Goal: Task Accomplishment & Management: Complete application form

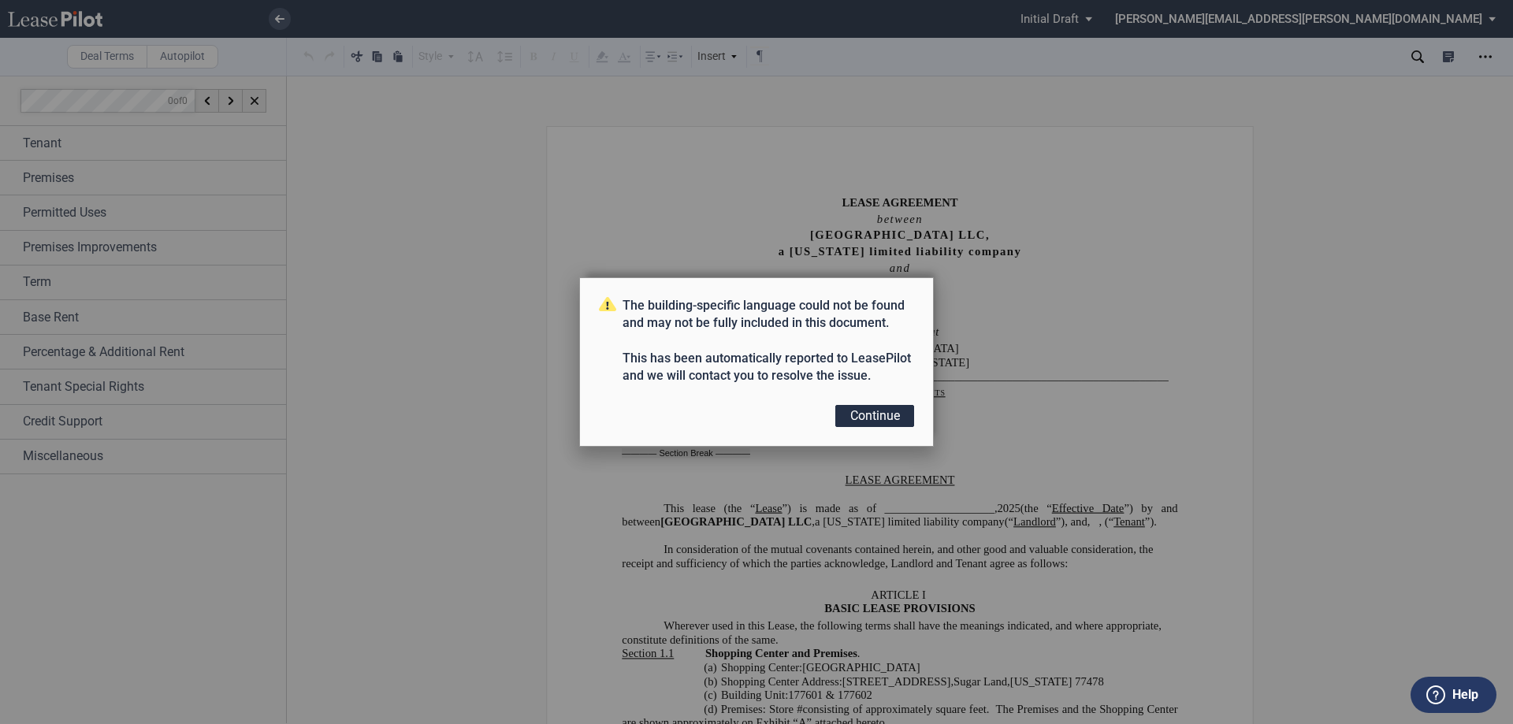
drag, startPoint x: 874, startPoint y: 411, endPoint x: 927, endPoint y: 385, distance: 59.2
click at [874, 411] on button "Continue" at bounding box center [874, 416] width 79 height 22
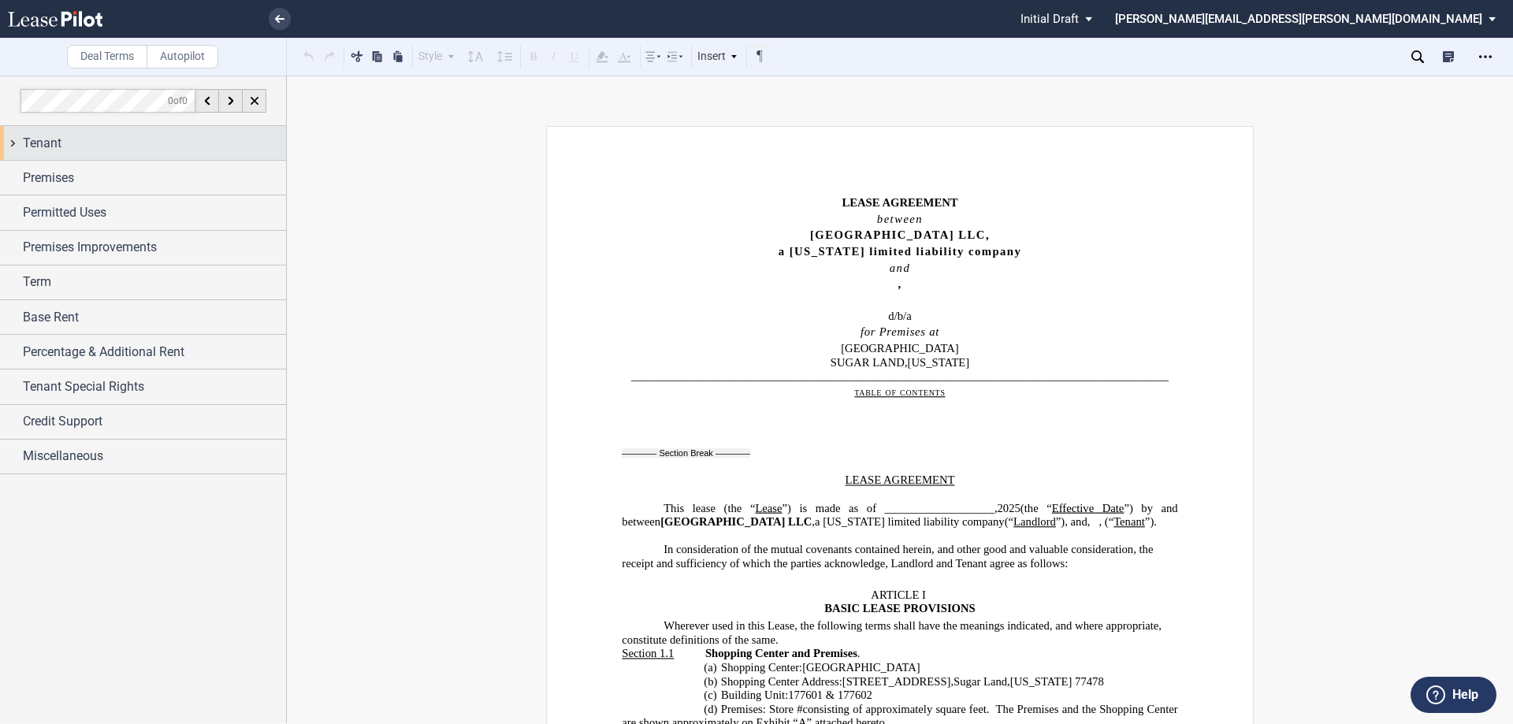
click at [7, 143] on div "Tenant" at bounding box center [143, 143] width 286 height 34
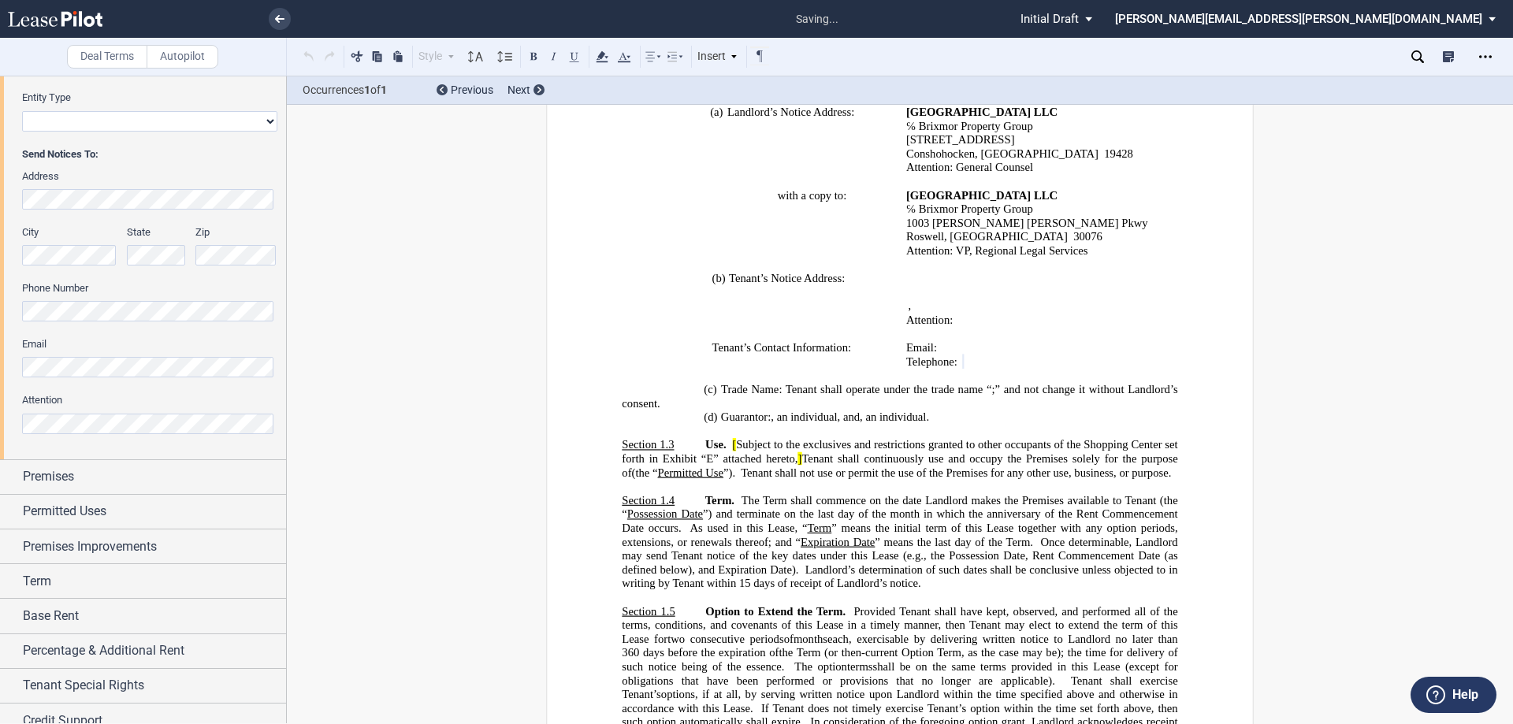
scroll to position [720, 0]
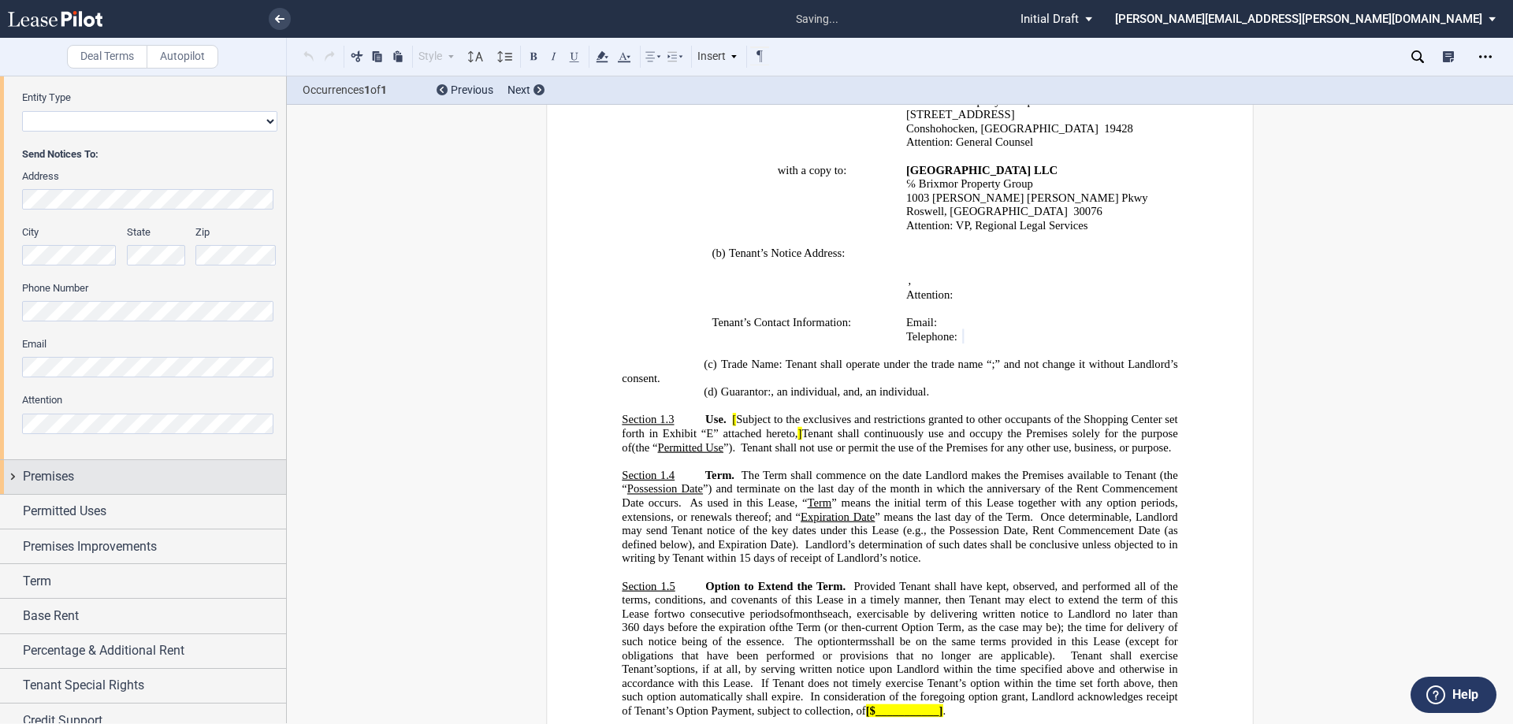
click at [10, 474] on div "Premises" at bounding box center [143, 477] width 286 height 34
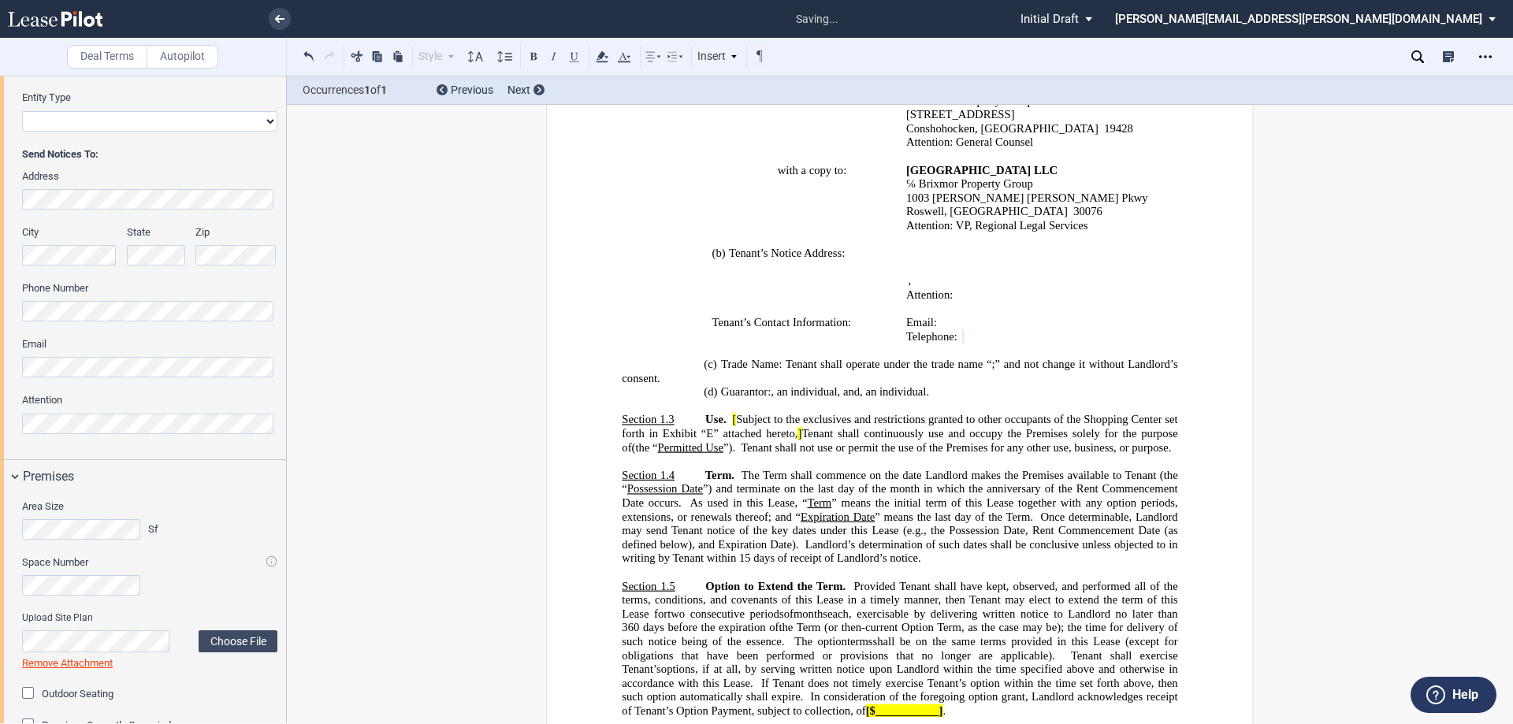
scroll to position [631, 0]
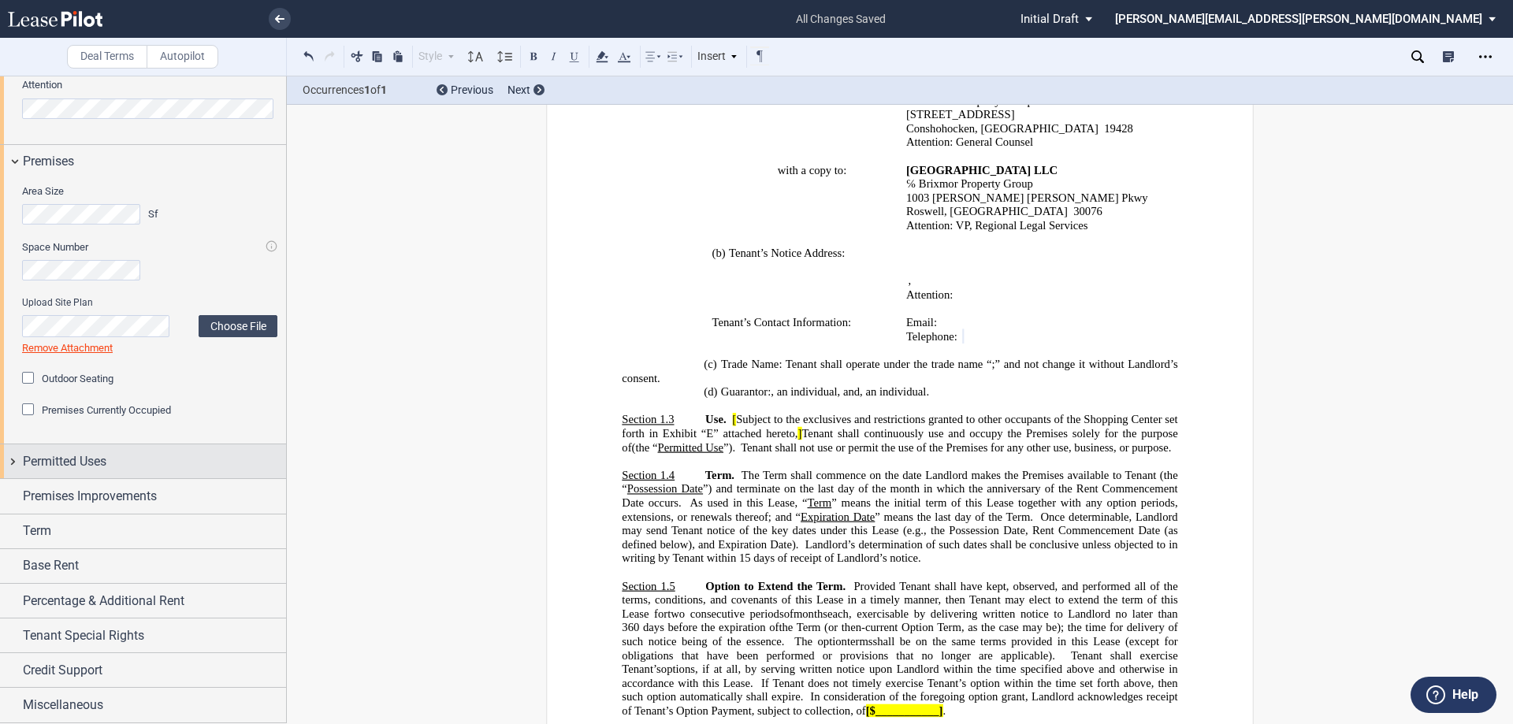
click at [13, 462] on div "Permitted Uses" at bounding box center [143, 462] width 286 height 34
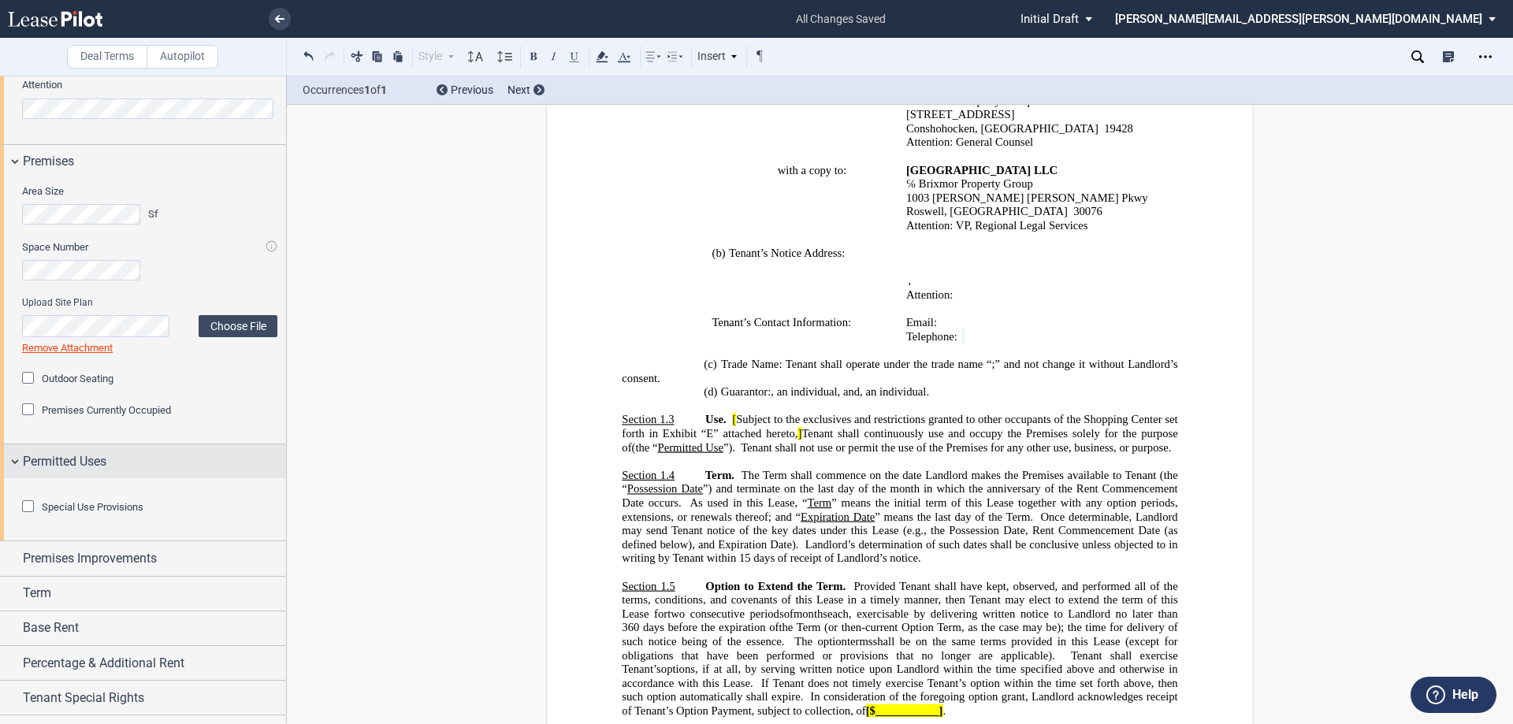
scroll to position [779, 0]
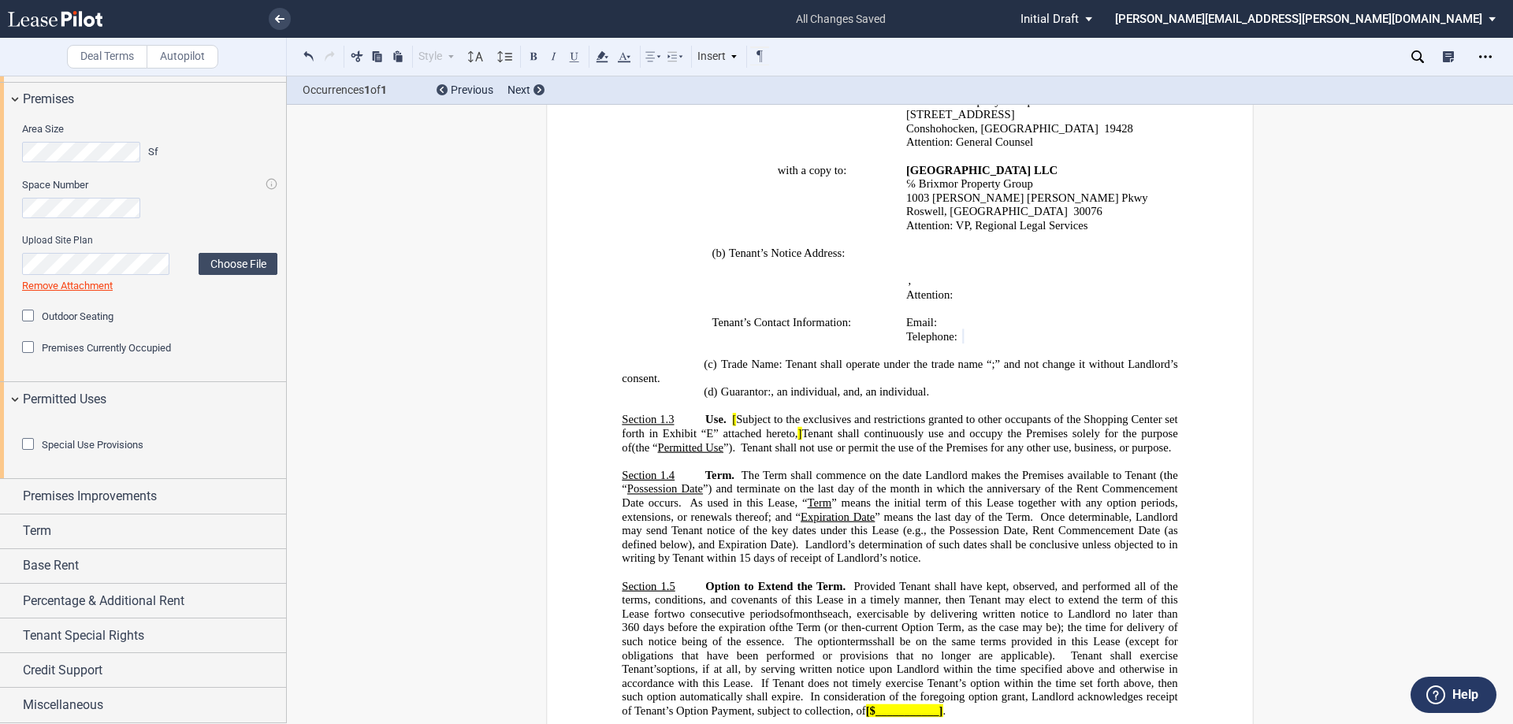
click at [29, 445] on div "Special Use Provisions" at bounding box center [30, 446] width 16 height 16
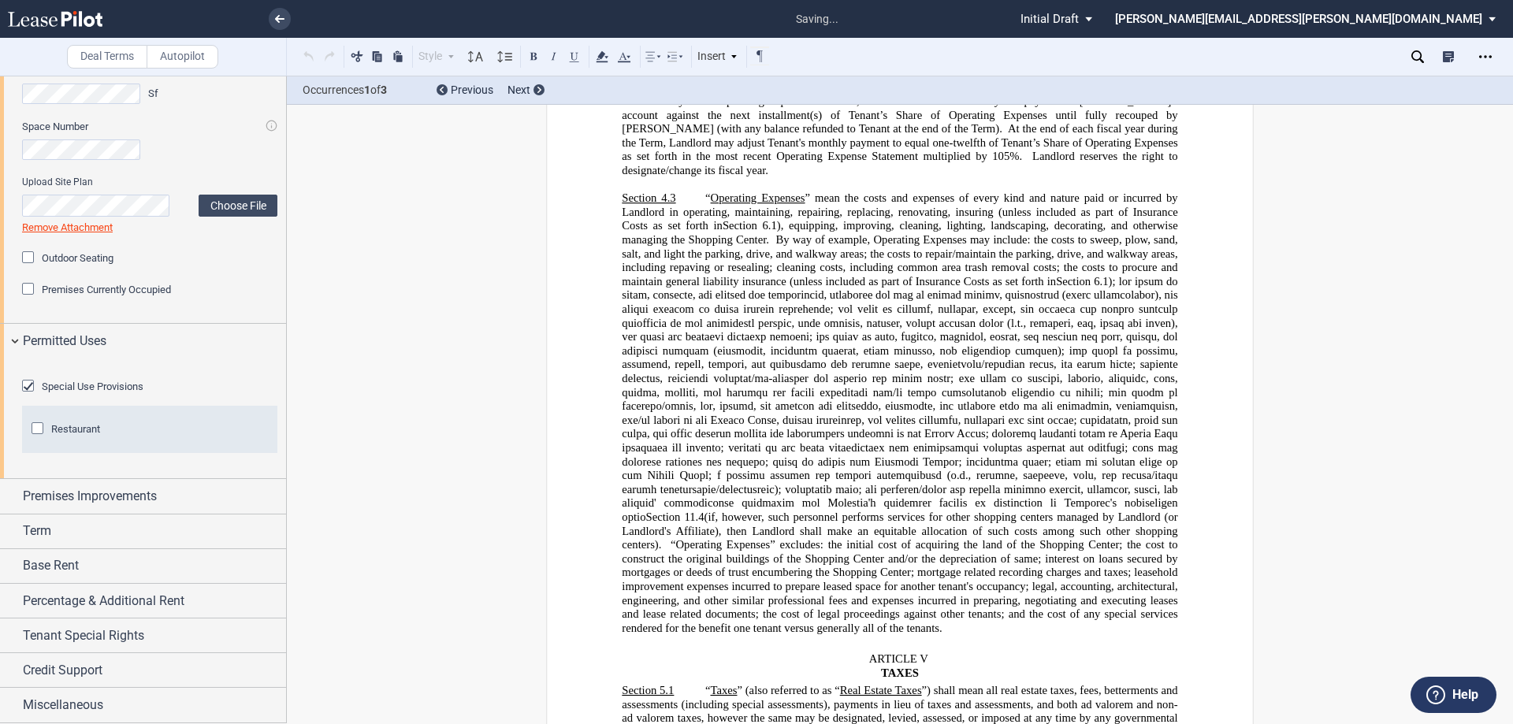
scroll to position [6787, 0]
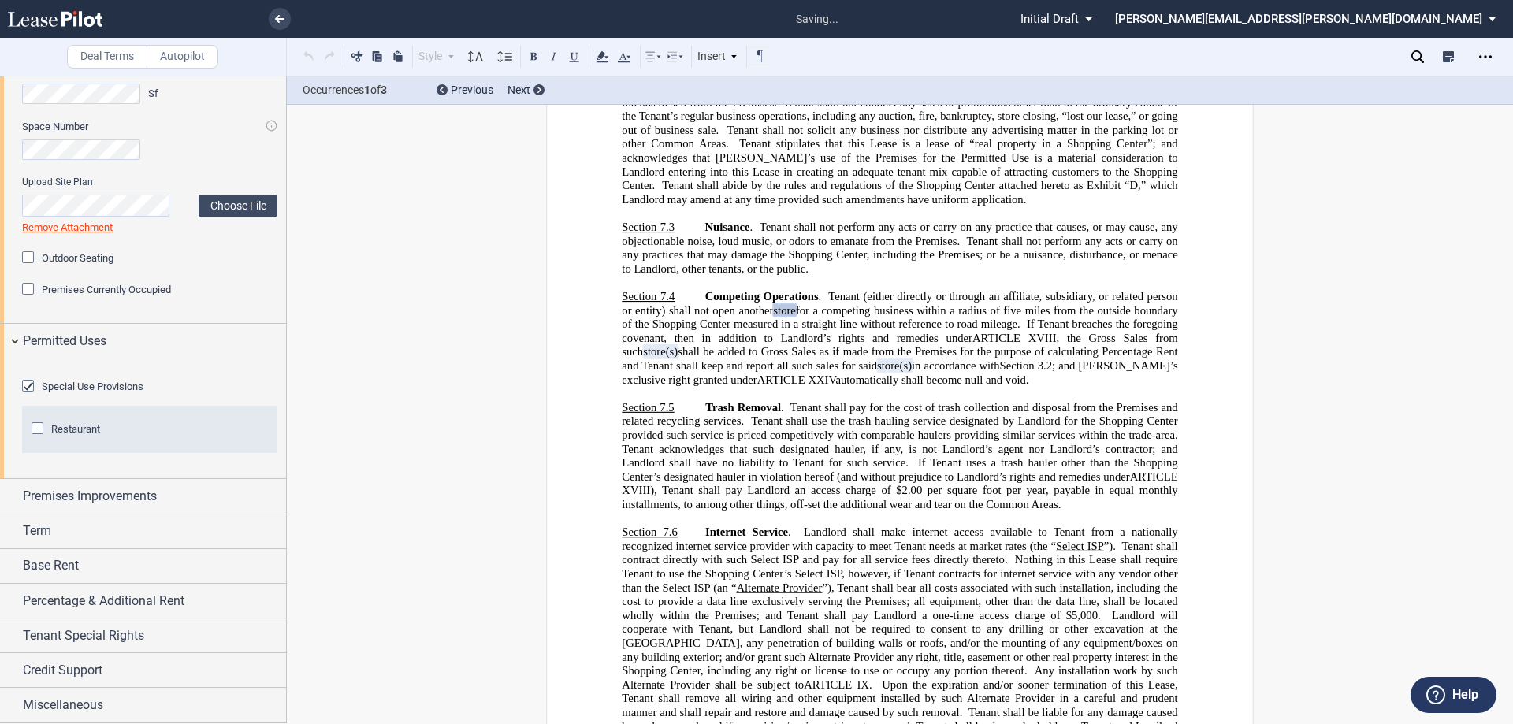
click at [29, 396] on div "Special Use Provisions" at bounding box center [30, 388] width 16 height 16
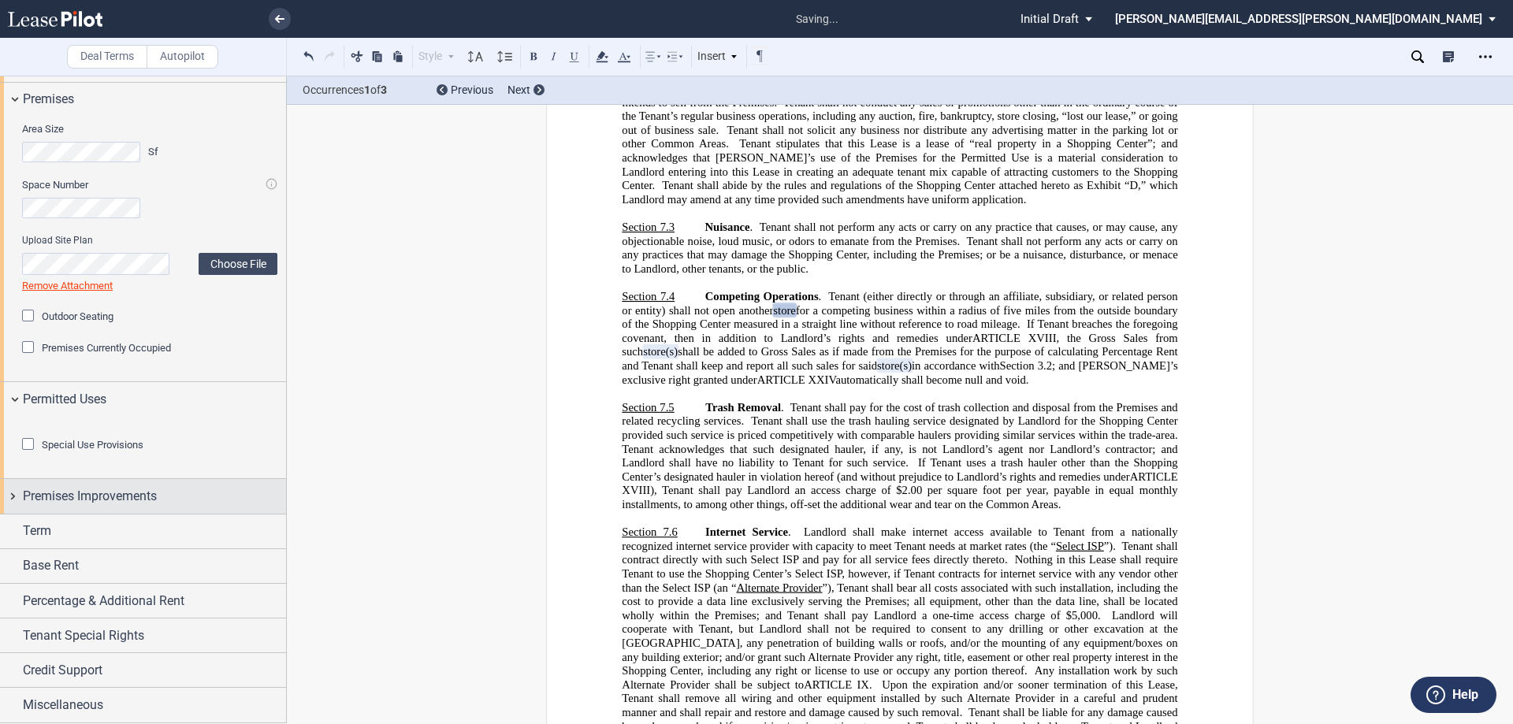
click at [10, 496] on div "Premises Improvements" at bounding box center [143, 496] width 286 height 34
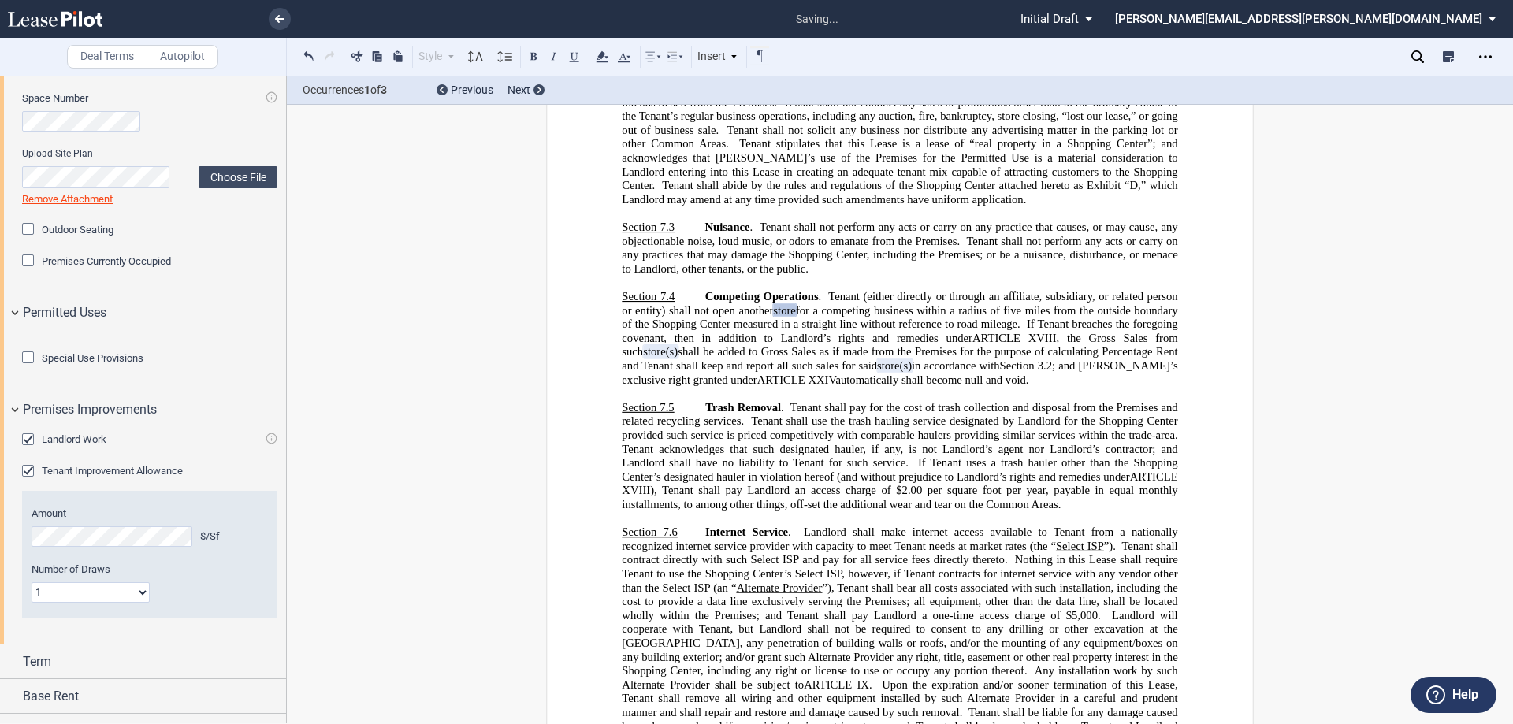
click at [30, 449] on div "Landlord Work" at bounding box center [30, 441] width 16 height 16
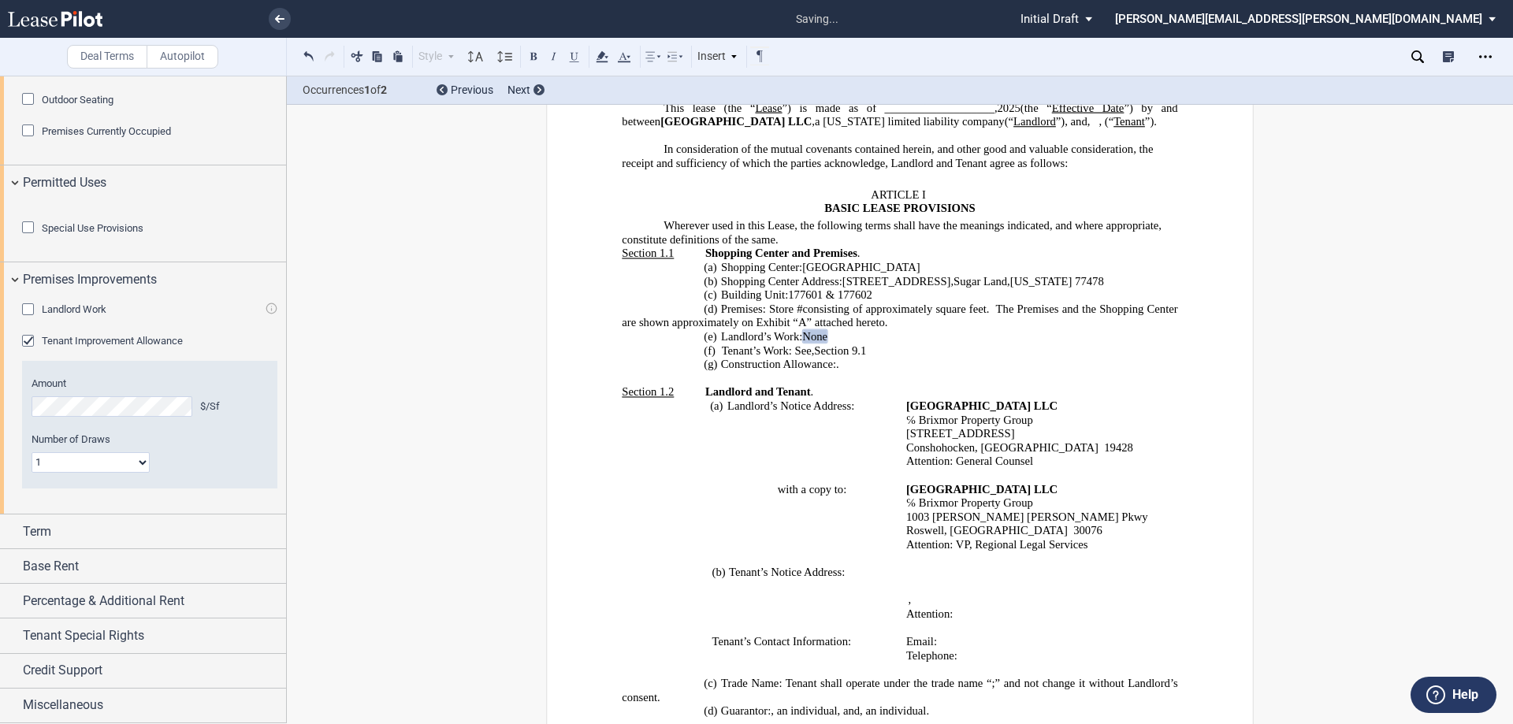
scroll to position [996, 0]
click at [12, 531] on div "Term" at bounding box center [143, 532] width 286 height 34
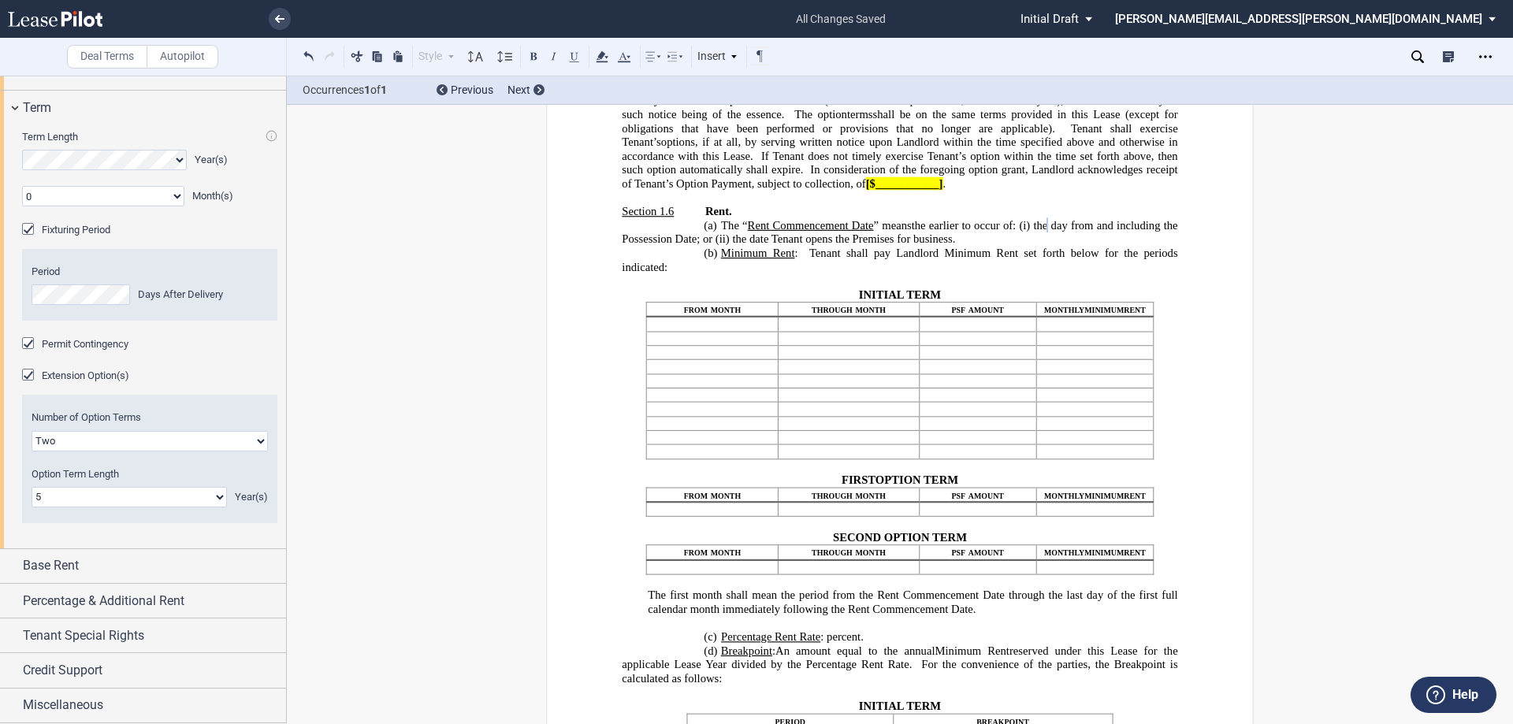
scroll to position [1420, 0]
click at [14, 564] on div "Base Rent" at bounding box center [143, 566] width 286 height 34
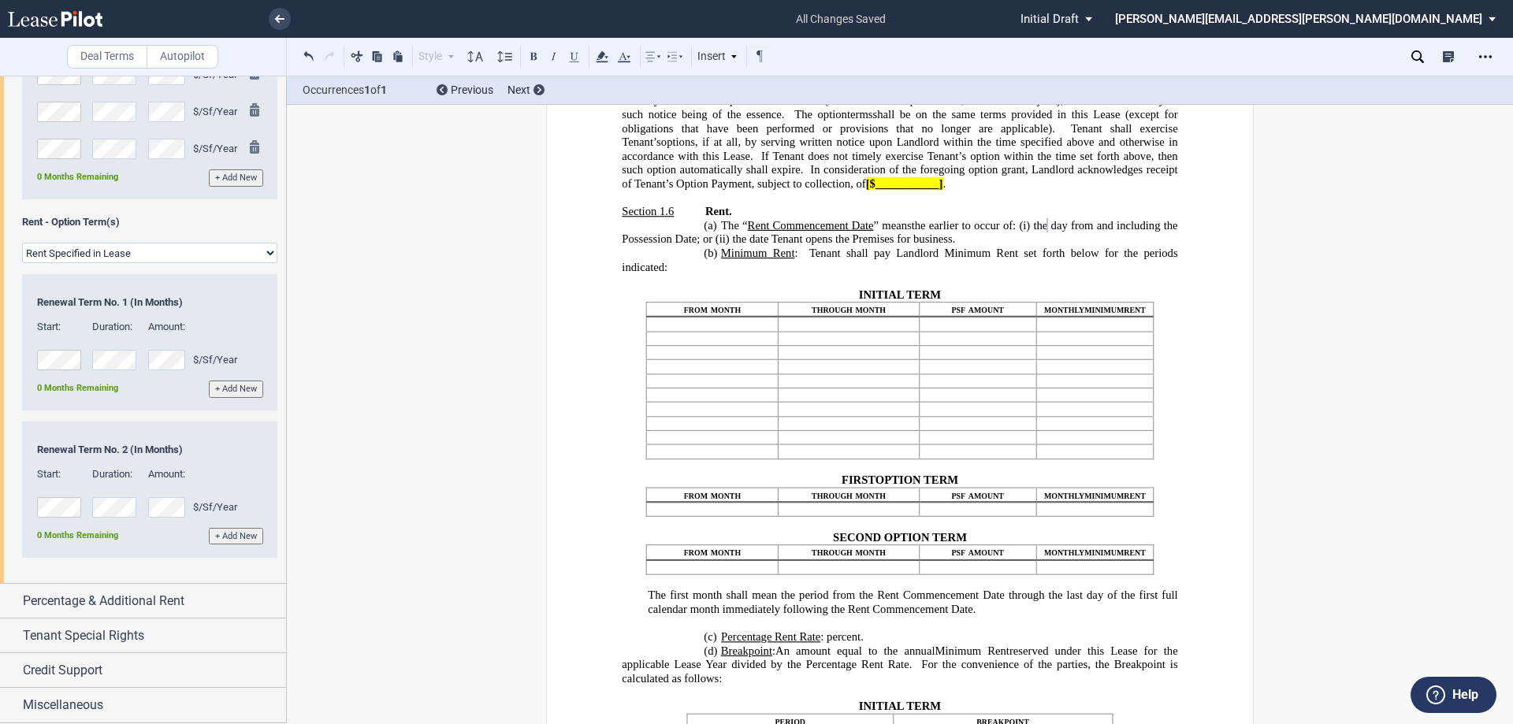
scroll to position [2297, 0]
click at [9, 598] on div "Percentage & Additional Rent" at bounding box center [143, 601] width 286 height 34
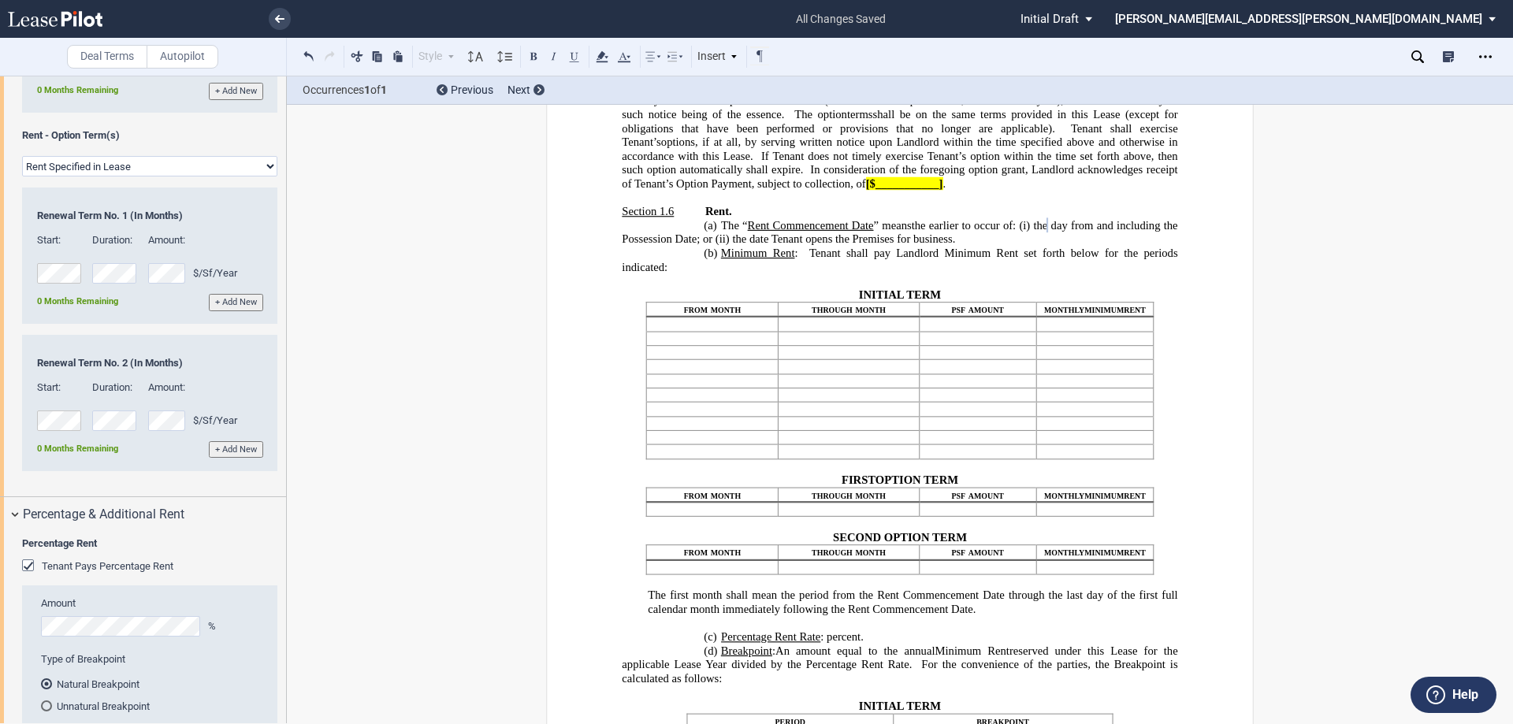
click at [31, 575] on div "Tenant Pays Percentage Rent" at bounding box center [30, 568] width 16 height 16
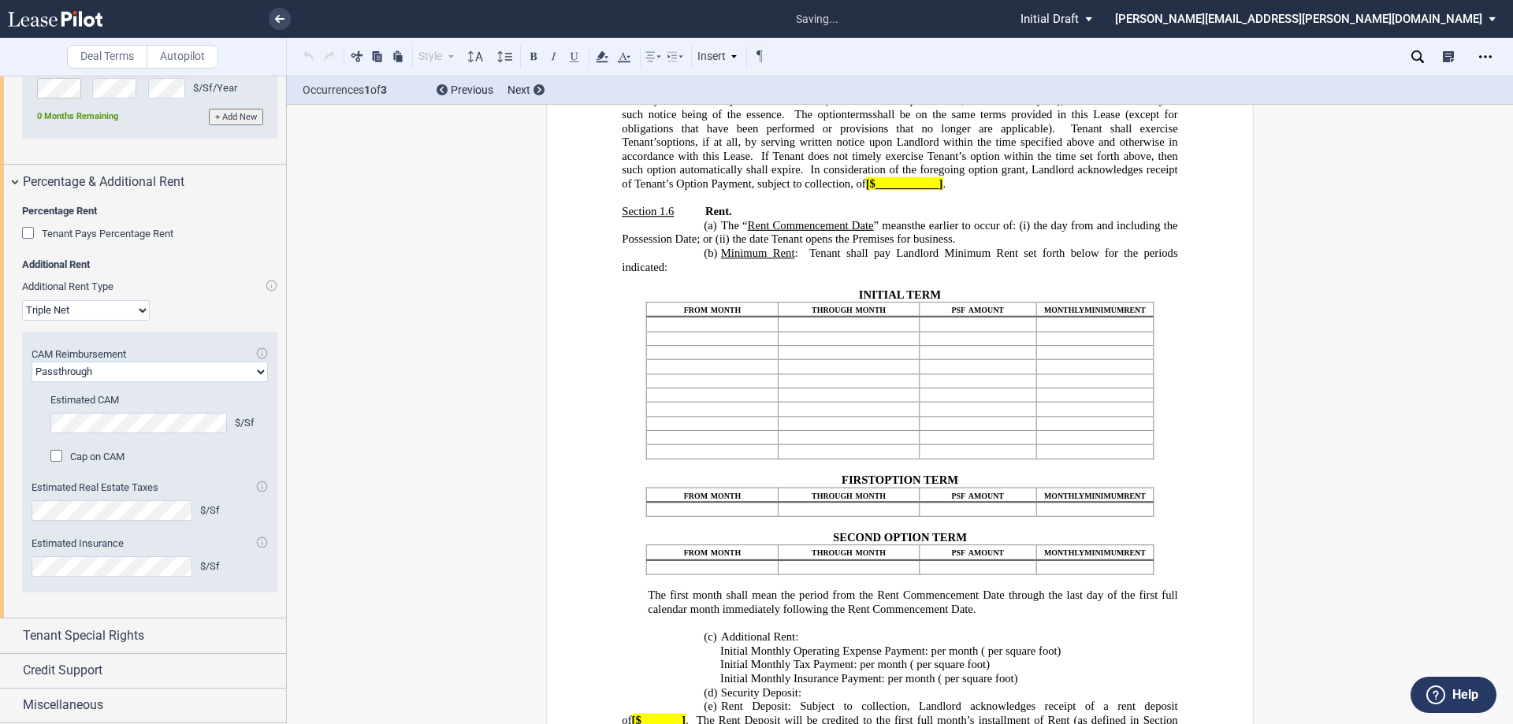
scroll to position [5400, 0]
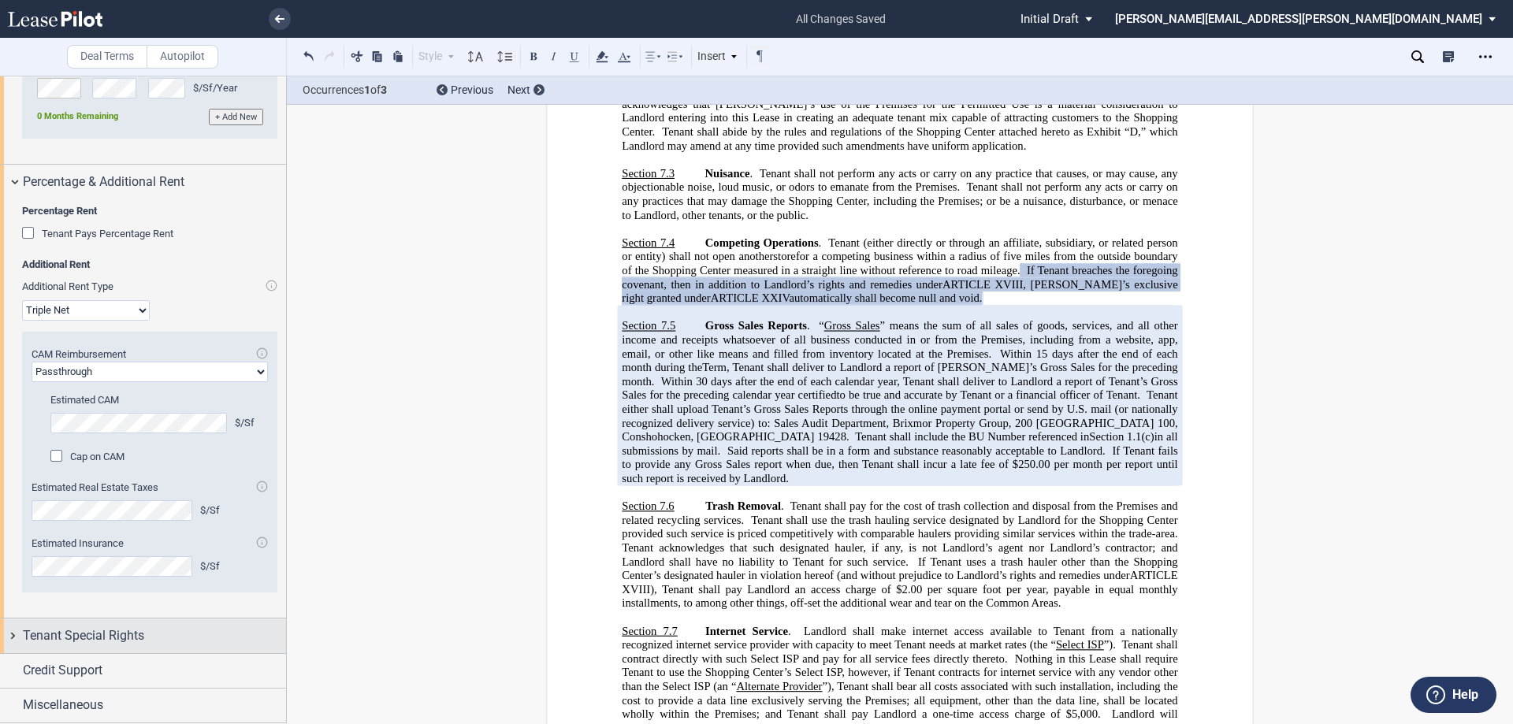
click at [14, 634] on div "Tenant Special Rights" at bounding box center [143, 636] width 286 height 34
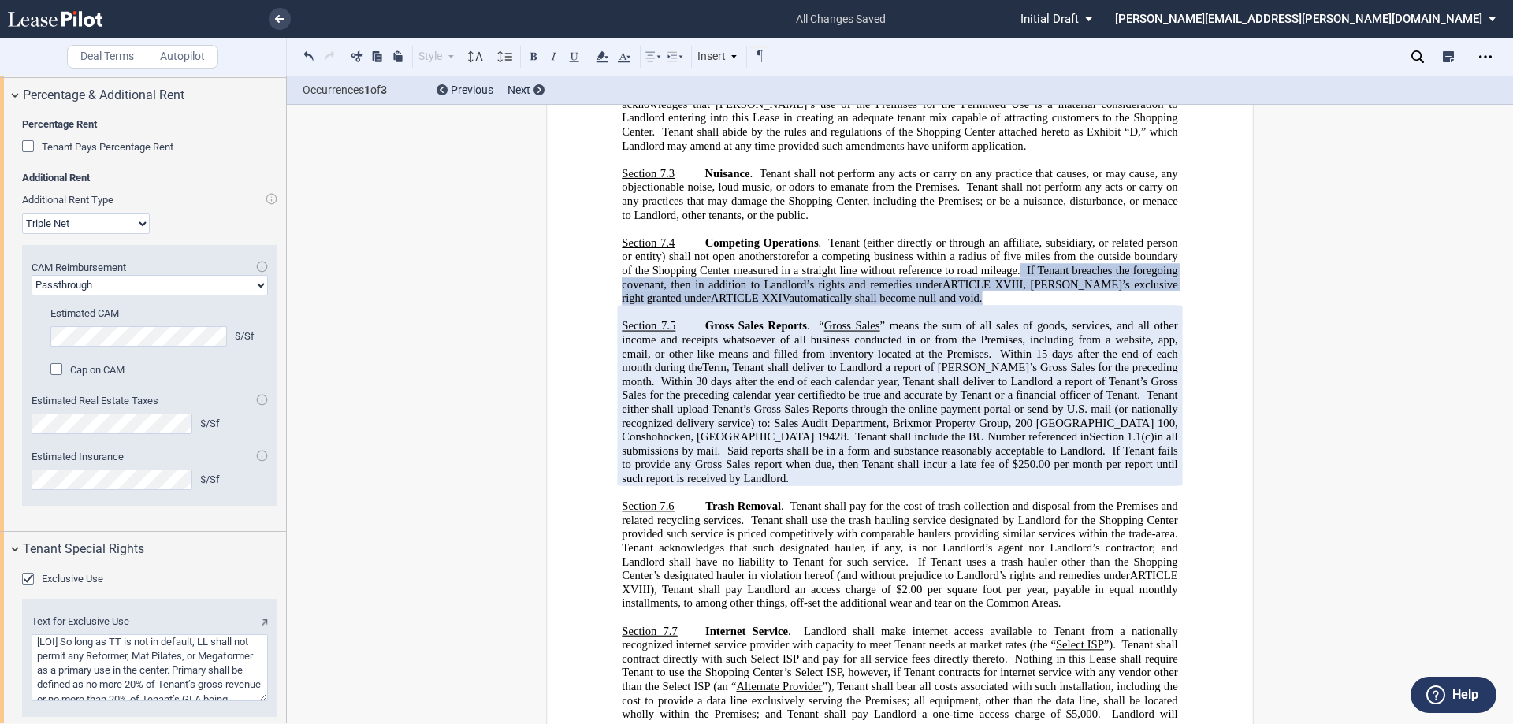
scroll to position [2892, 0]
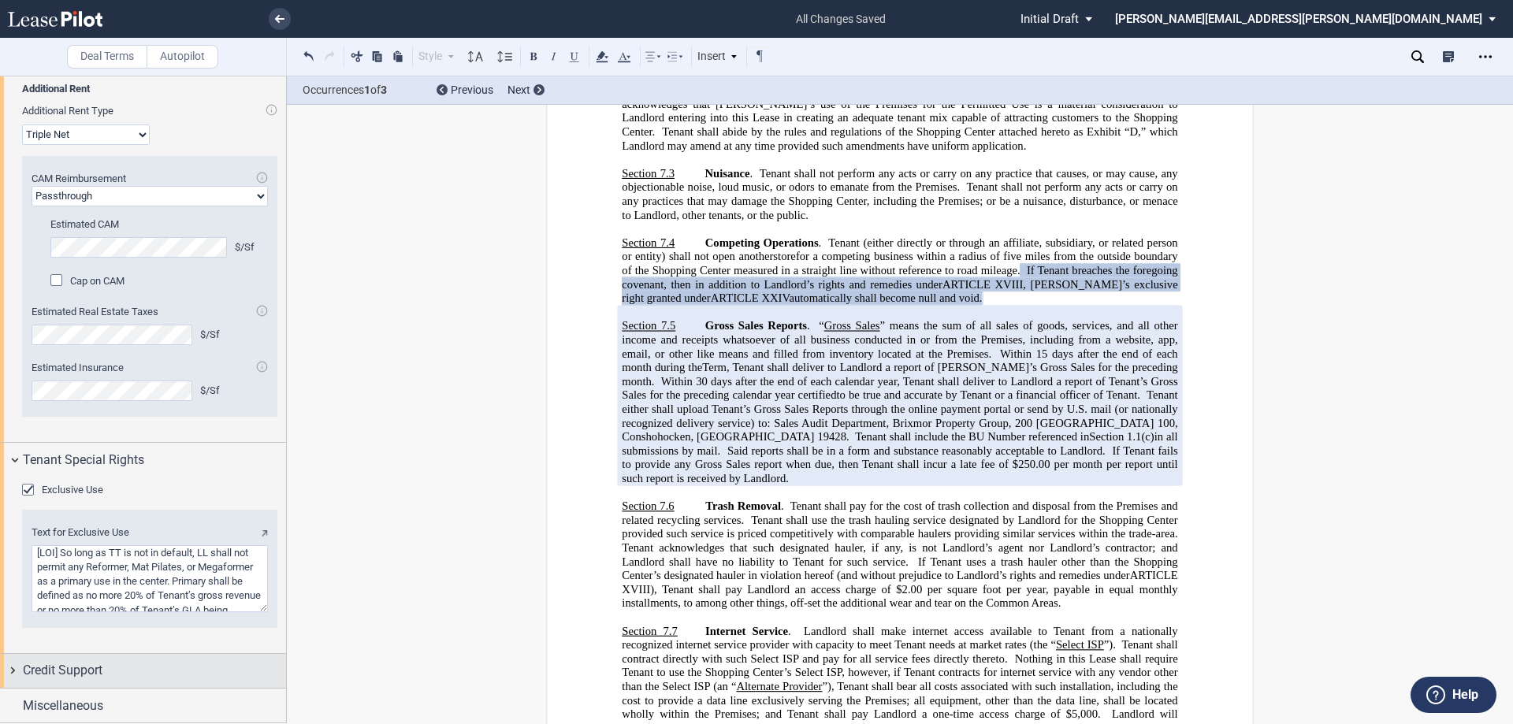
click at [17, 670] on div "Credit Support" at bounding box center [143, 671] width 286 height 34
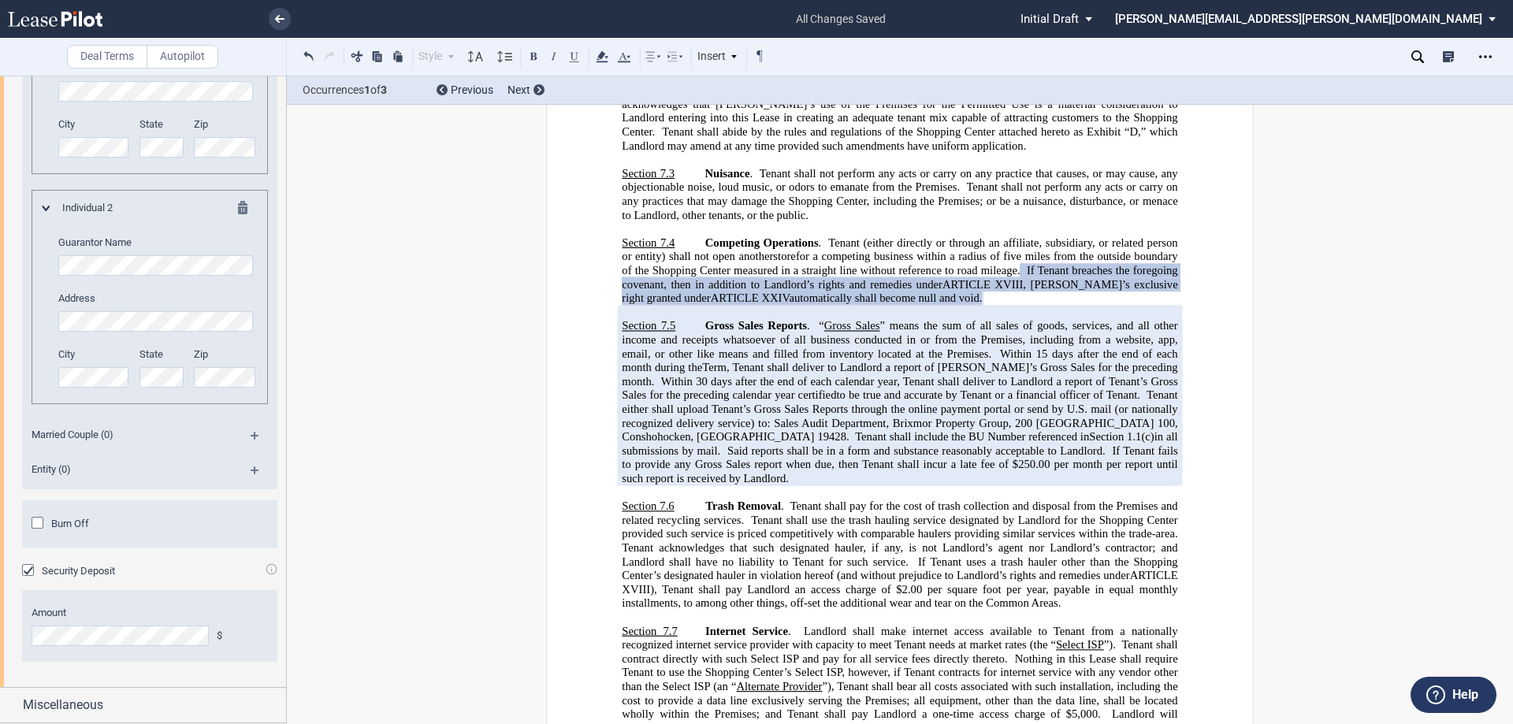
scroll to position [3726, 0]
click at [43, 521] on div "Burn Off" at bounding box center [40, 525] width 16 height 16
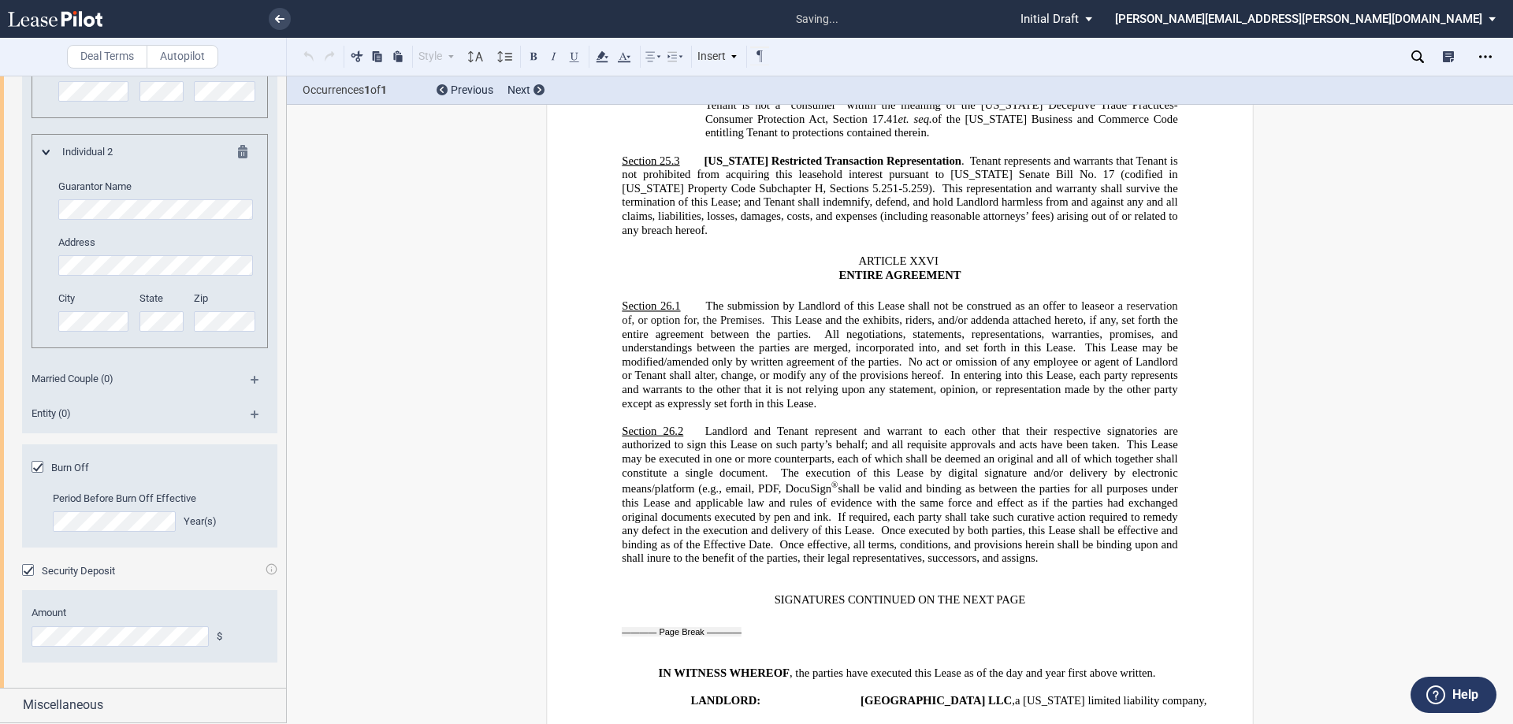
scroll to position [23830, 0]
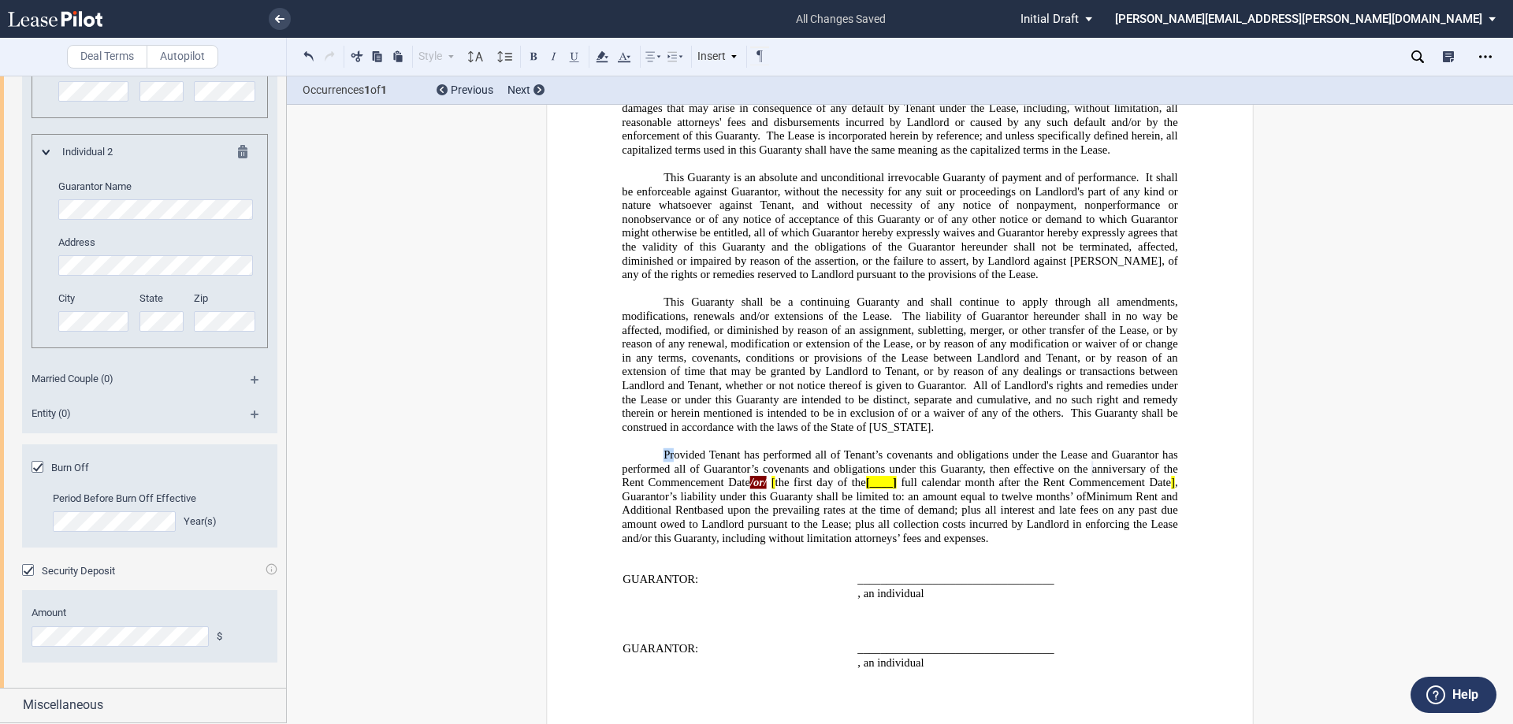
click at [672, 448] on p "Provided Tenant has performed all of Tenant’s covenants and obligations under t…" at bounding box center [900, 496] width 556 height 97
click at [686, 476] on span ", Guarantor’s liability under this Guaranty shall be limited to: an amount equa…" at bounding box center [901, 489] width 559 height 27
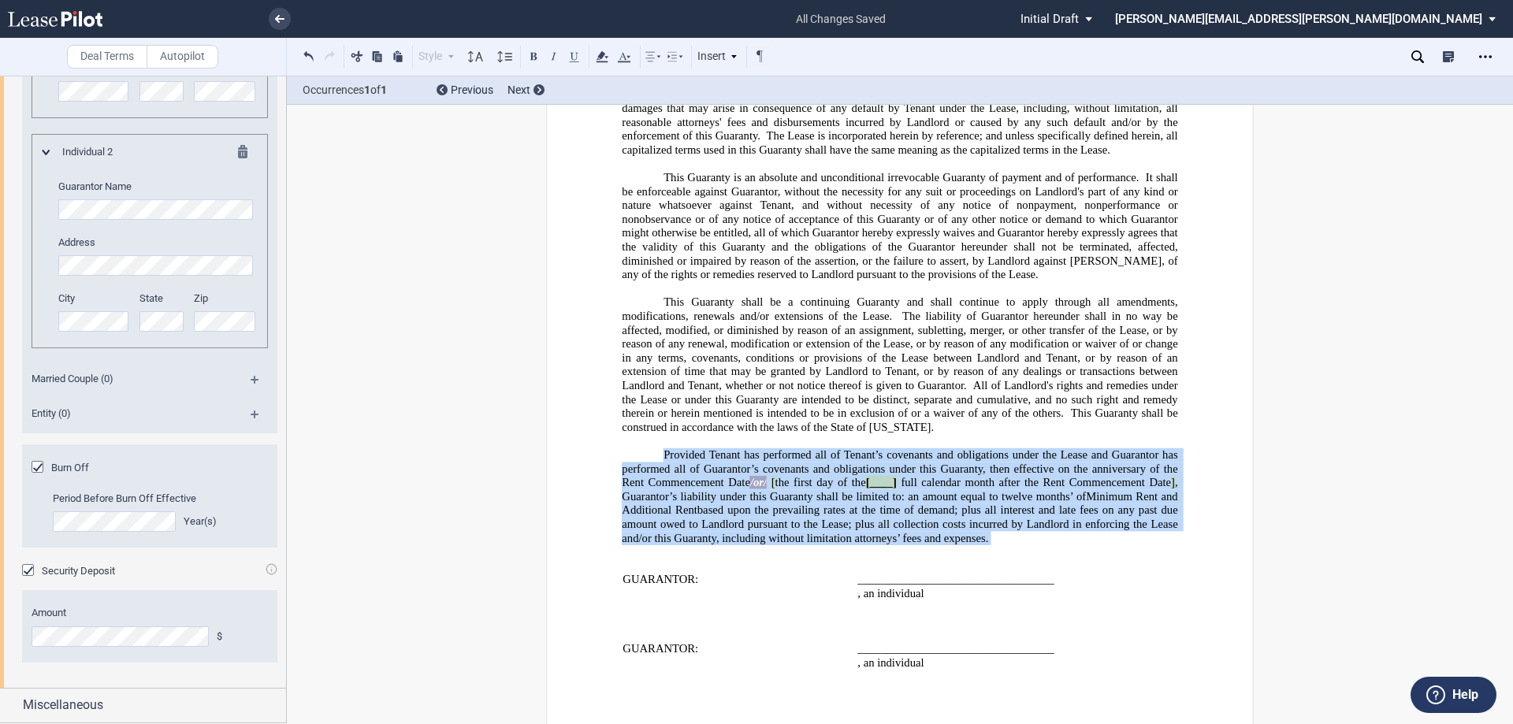
drag, startPoint x: 660, startPoint y: 441, endPoint x: 1089, endPoint y: 524, distance: 437.6
click at [1098, 533] on div "!!CUSTOM_FOOTER_DISTANCE_0.1!! !!CUSTOM_FOOTER_START!! ﻿ !!CUSTOM_PAGE_NUMBER:T…" at bounding box center [900, 265] width 556 height 835
click at [598, 54] on icon at bounding box center [602, 56] width 19 height 19
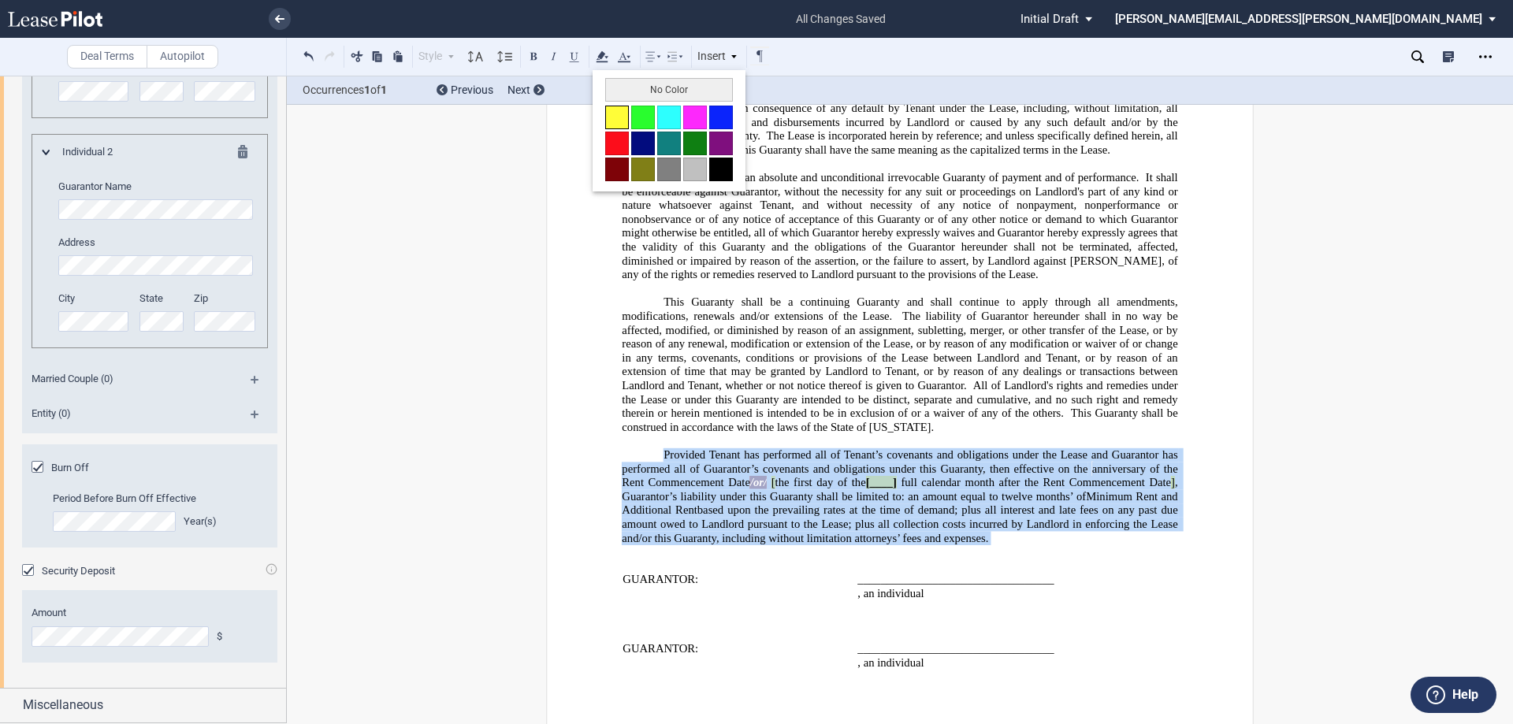
click at [619, 121] on button at bounding box center [617, 118] width 24 height 24
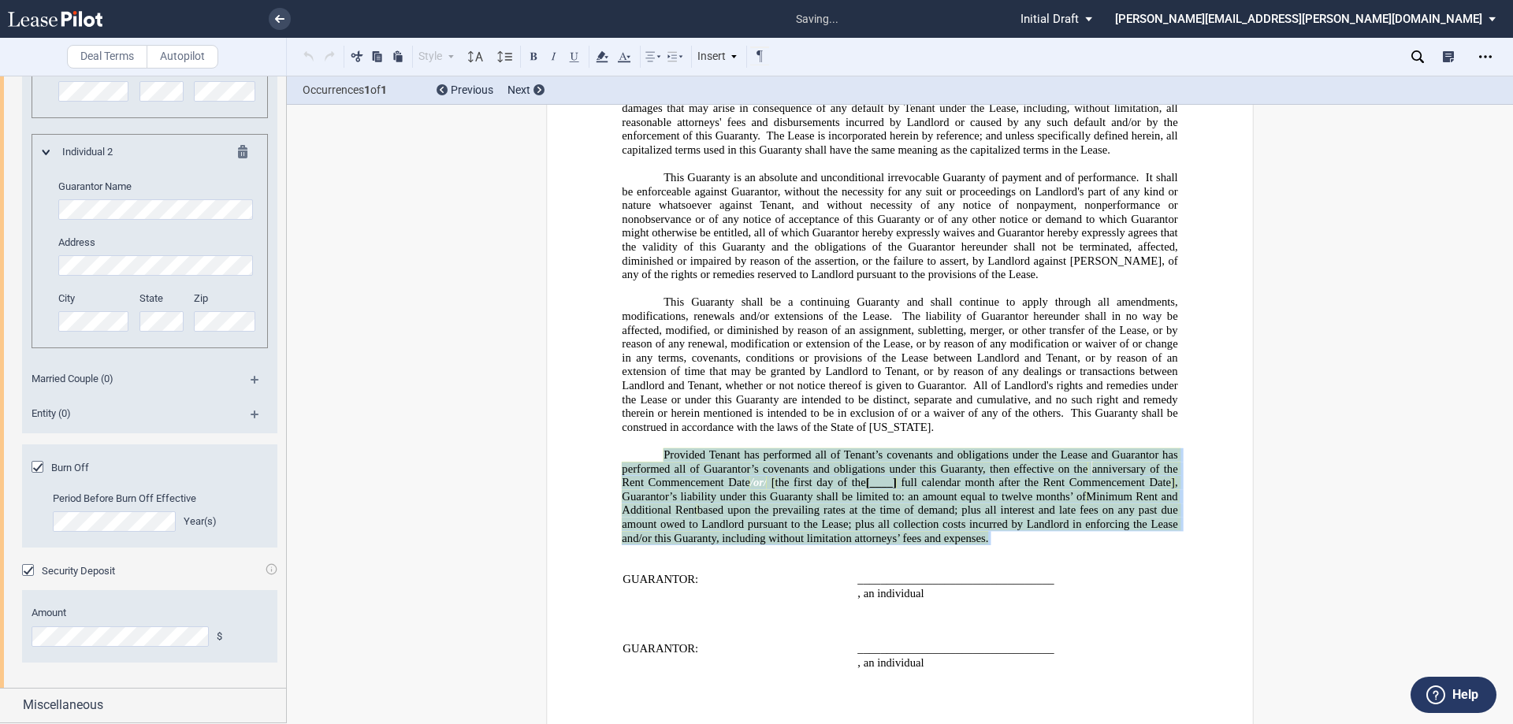
click at [1039, 309] on span "The liability of Guarantor hereunder shall in no way be affected, modified, or …" at bounding box center [901, 350] width 559 height 83
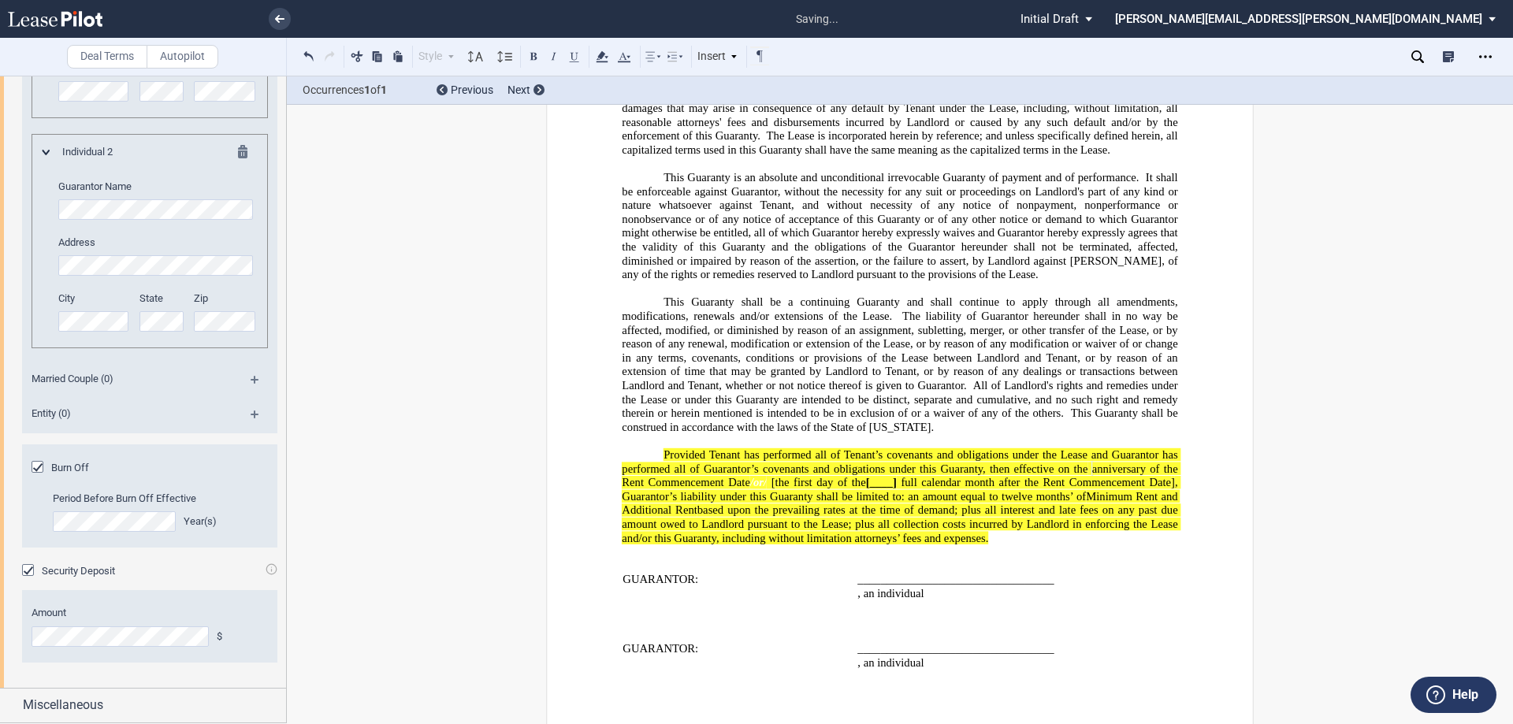
scroll to position [3782, 0]
click at [13, 703] on div "Miscellaneous" at bounding box center [143, 706] width 286 height 34
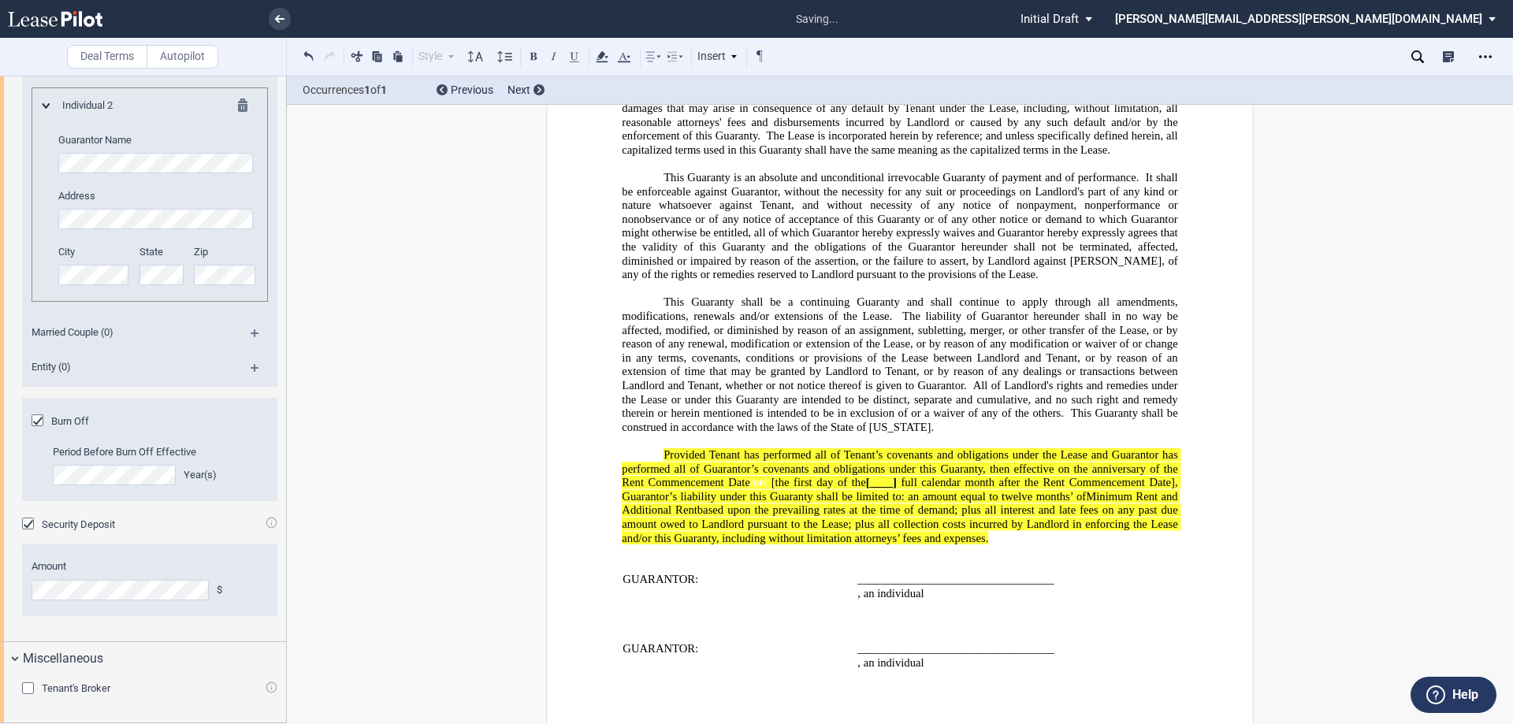
scroll to position [3829, 0]
click at [30, 688] on div "Tenant's Broker" at bounding box center [30, 691] width 16 height 16
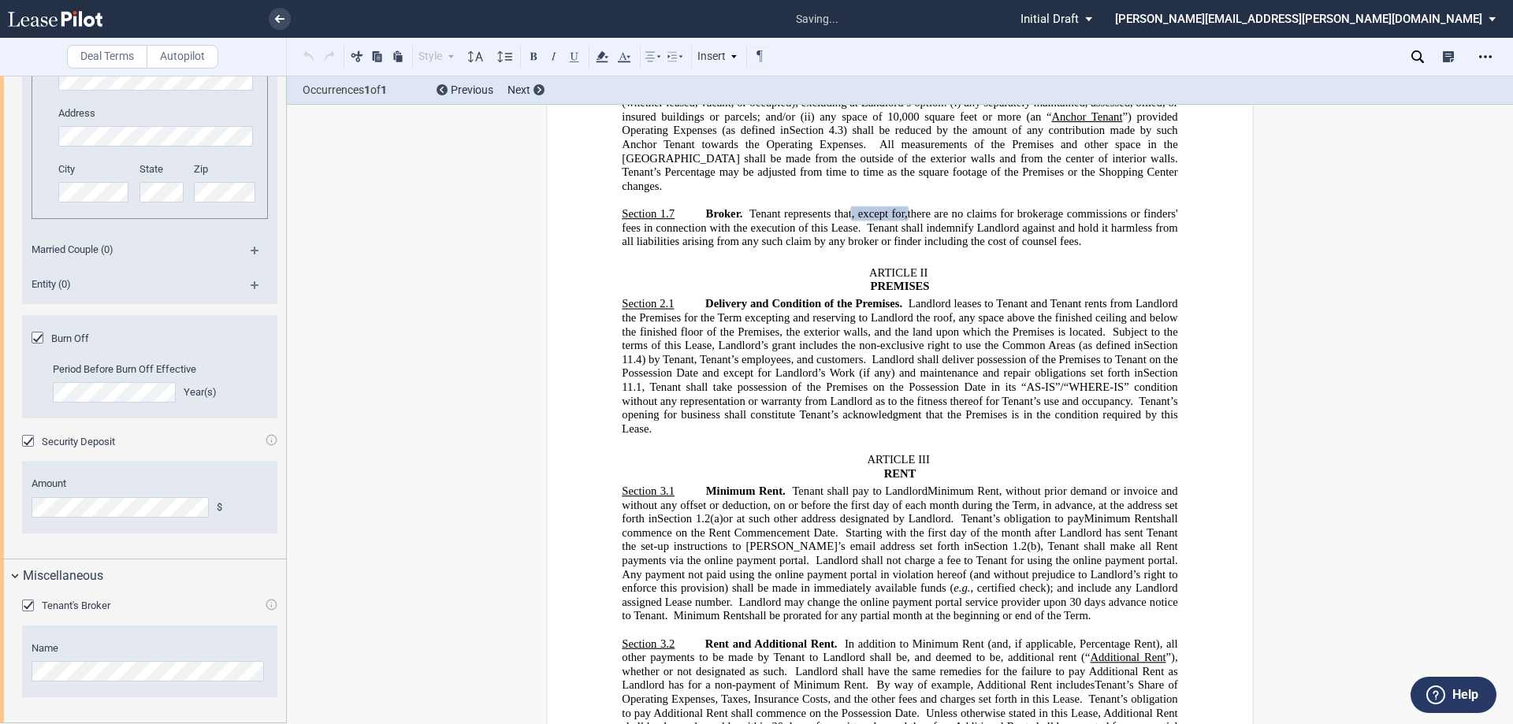
scroll to position [3912, 0]
click at [1495, 50] on div "Open Lease options menu" at bounding box center [1485, 56] width 25 height 25
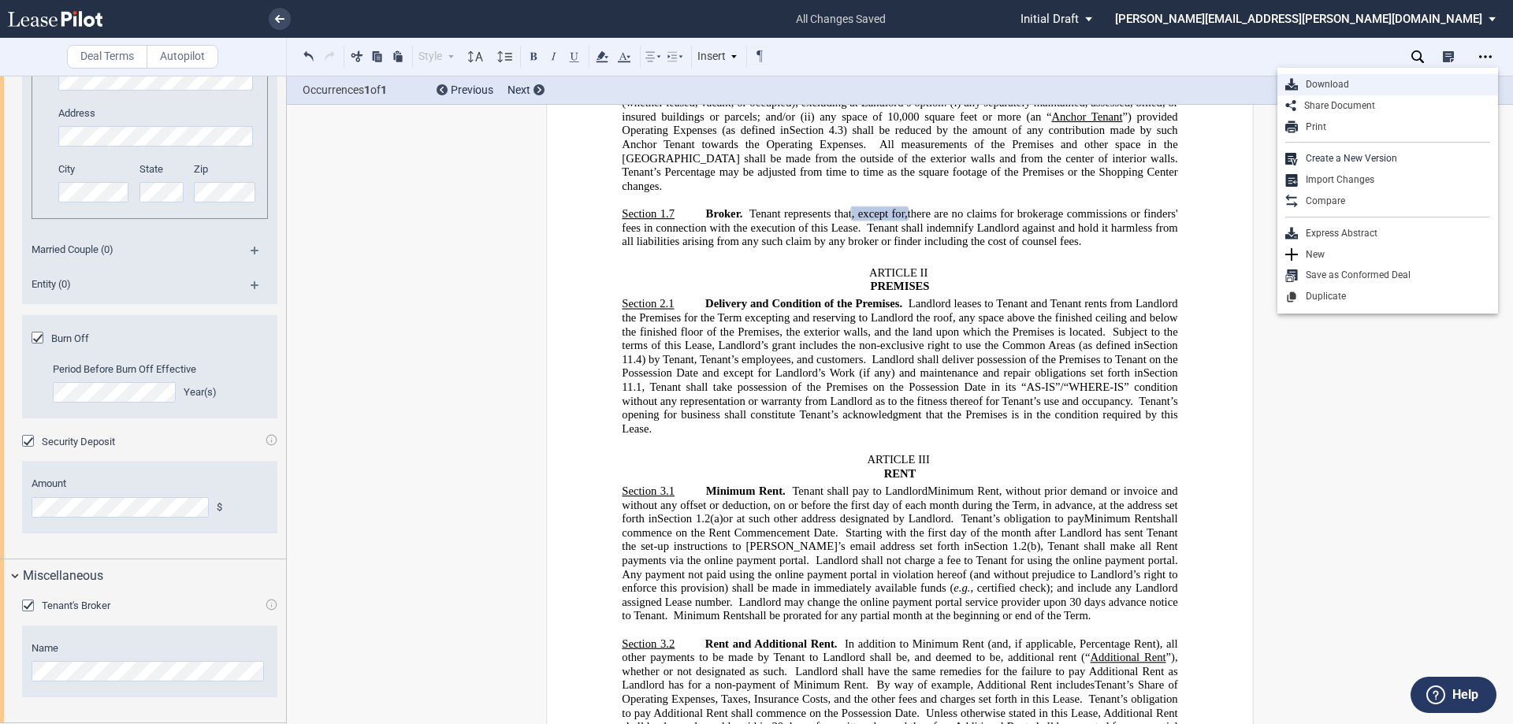
click at [1325, 81] on div "Download" at bounding box center [1394, 84] width 192 height 13
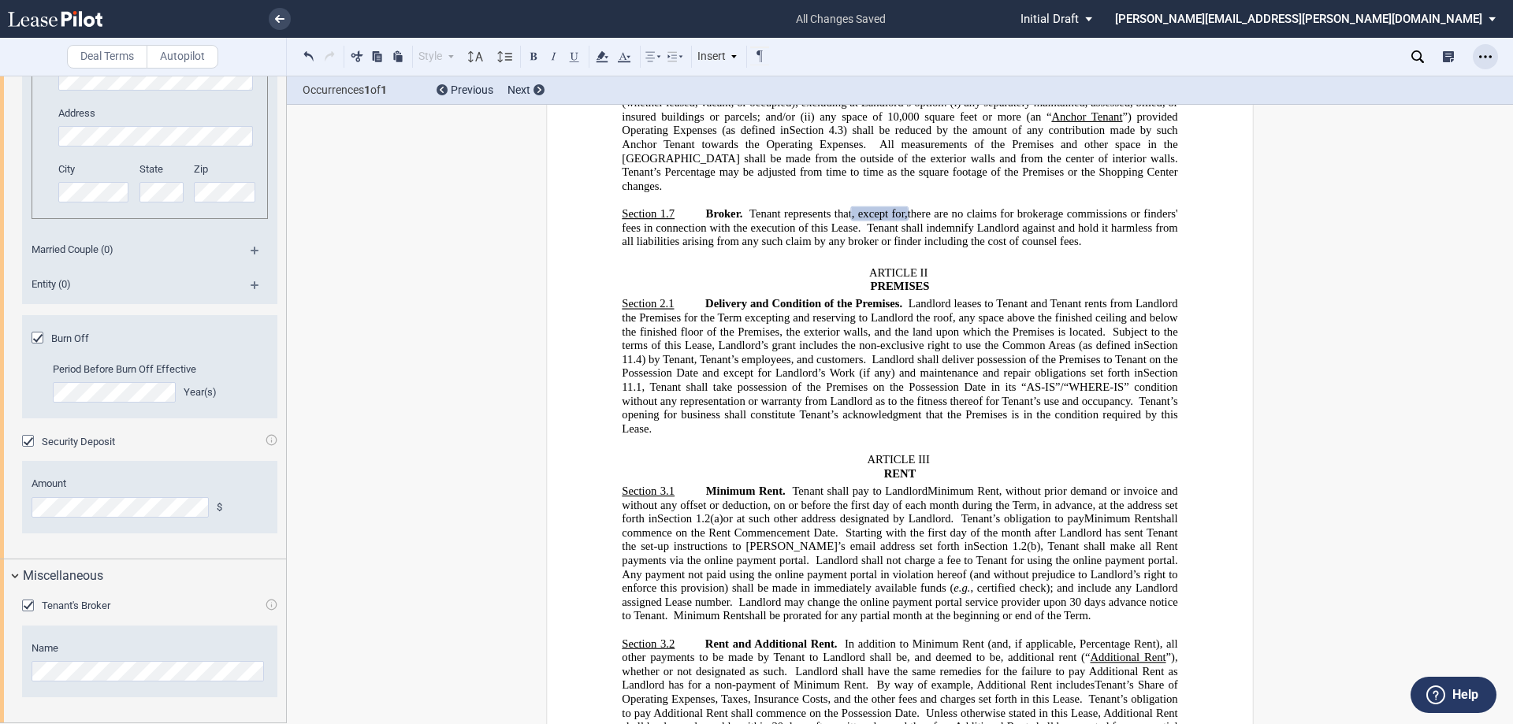
click at [1491, 55] on icon "Open Lease options menu" at bounding box center [1485, 56] width 13 height 13
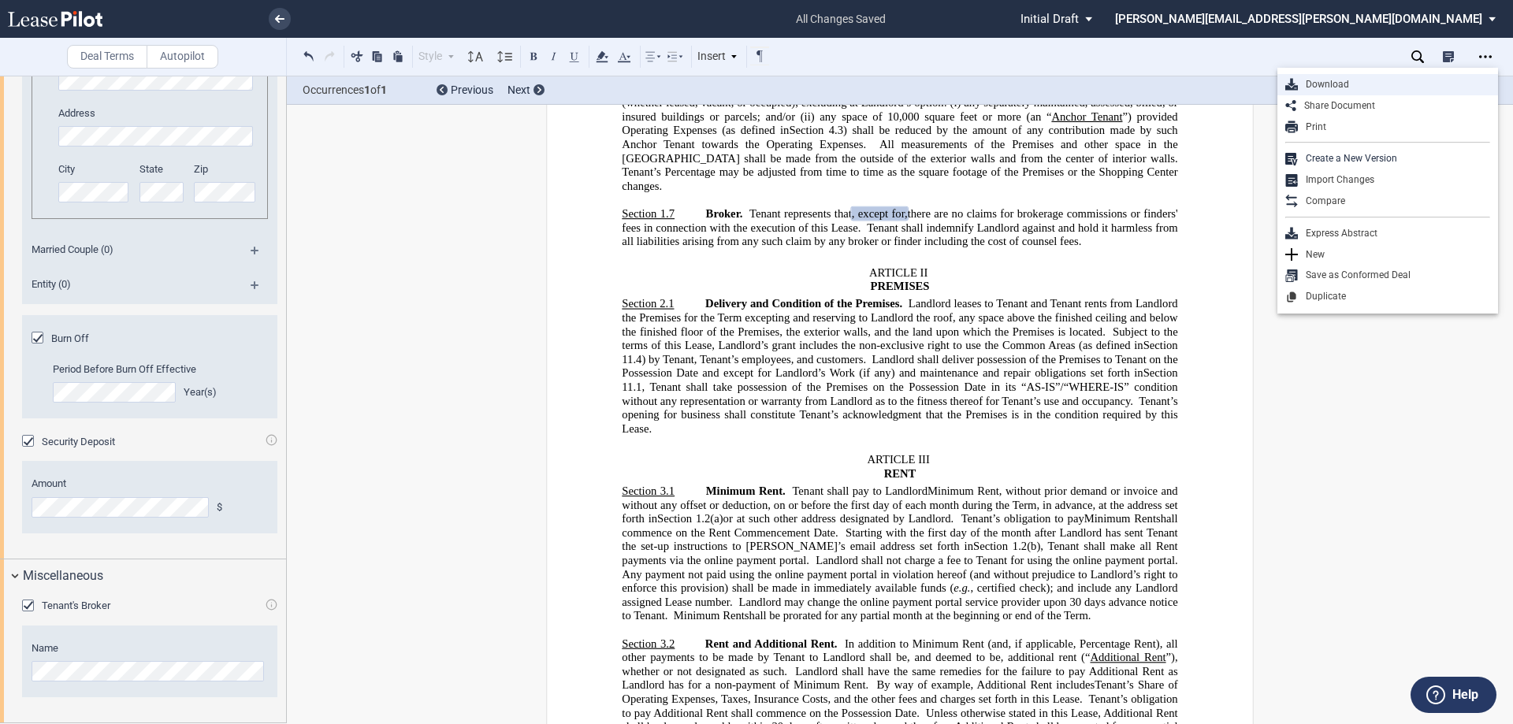
click at [1319, 82] on div "Download" at bounding box center [1394, 84] width 192 height 13
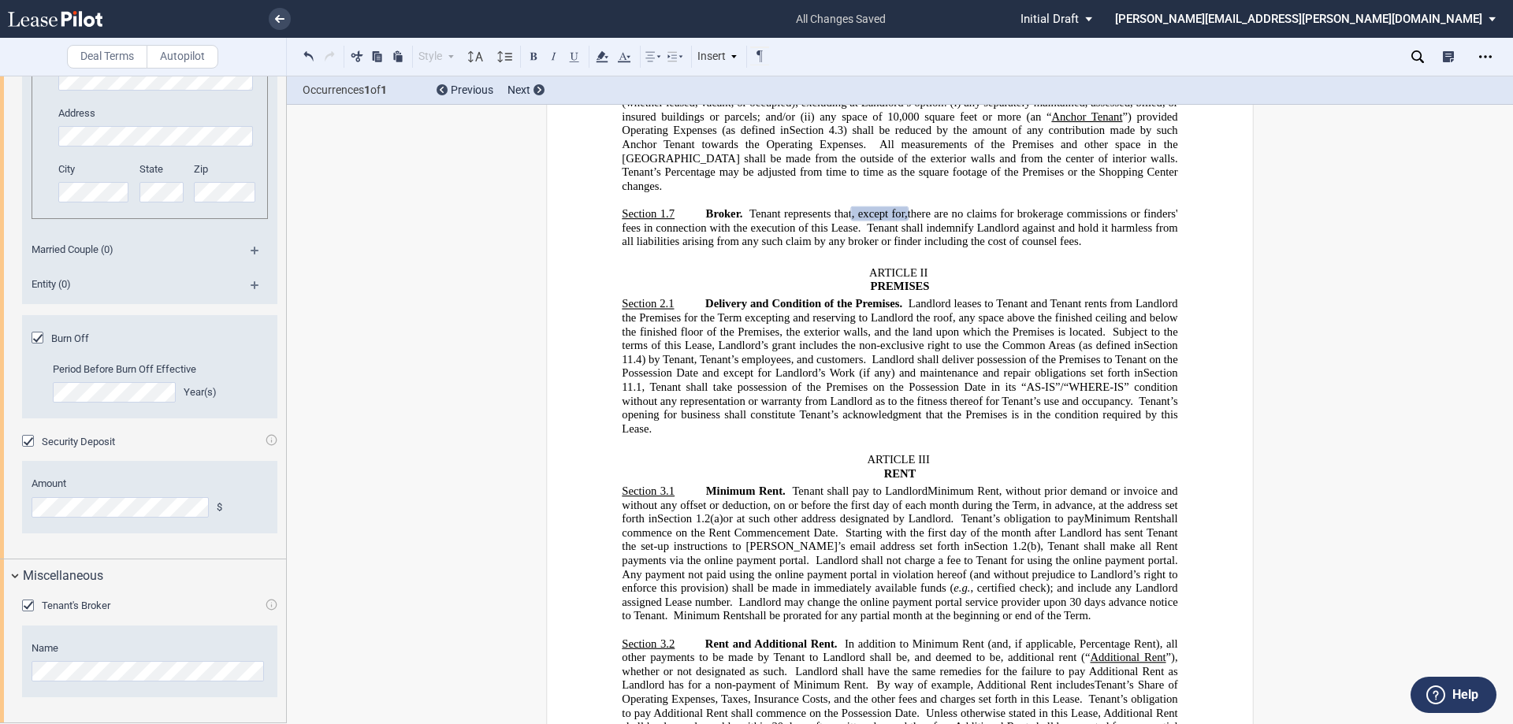
drag, startPoint x: 1489, startPoint y: 0, endPoint x: 1194, endPoint y: 143, distance: 327.5
click at [1098, 110] on span ": A fraction, the numerator of which is the square footage of the Premises and …" at bounding box center [901, 89] width 559 height 41
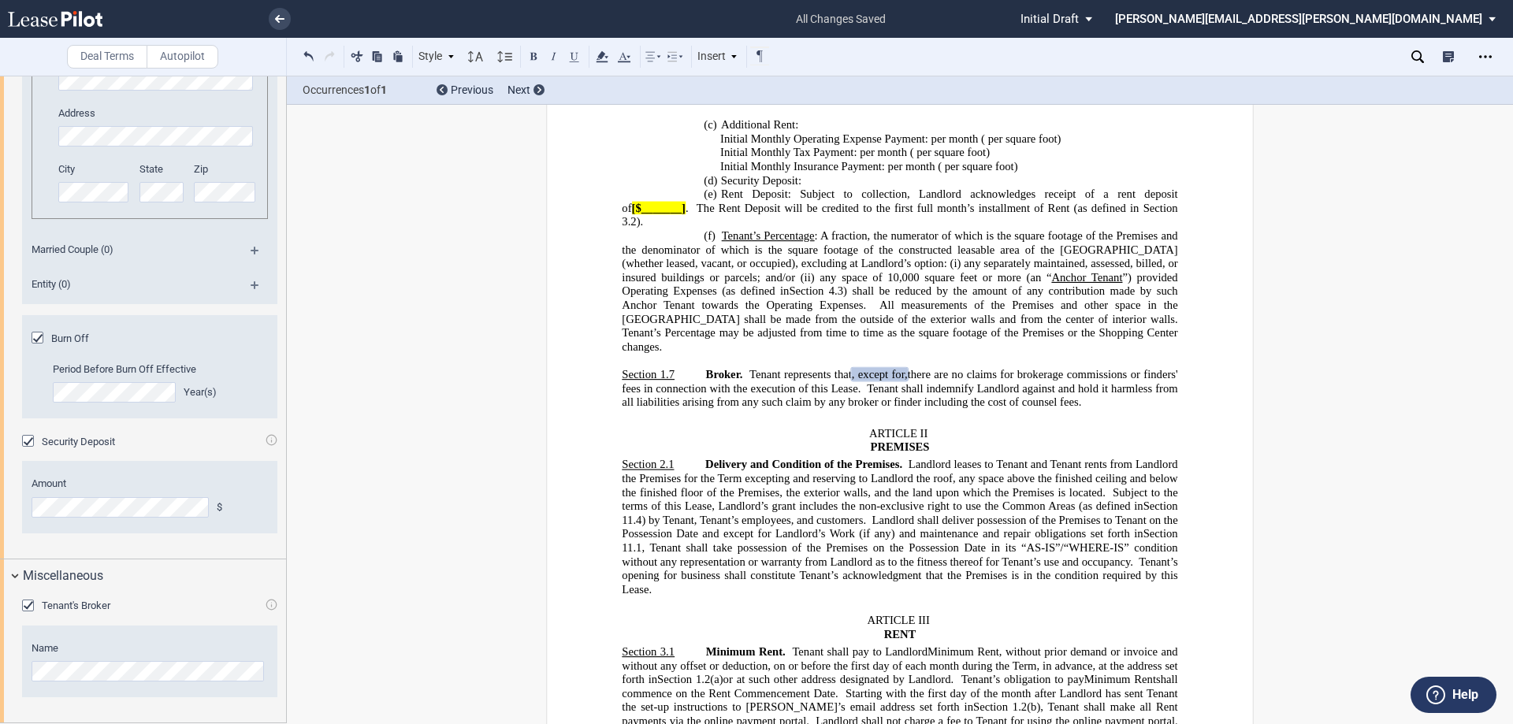
scroll to position [1289, 0]
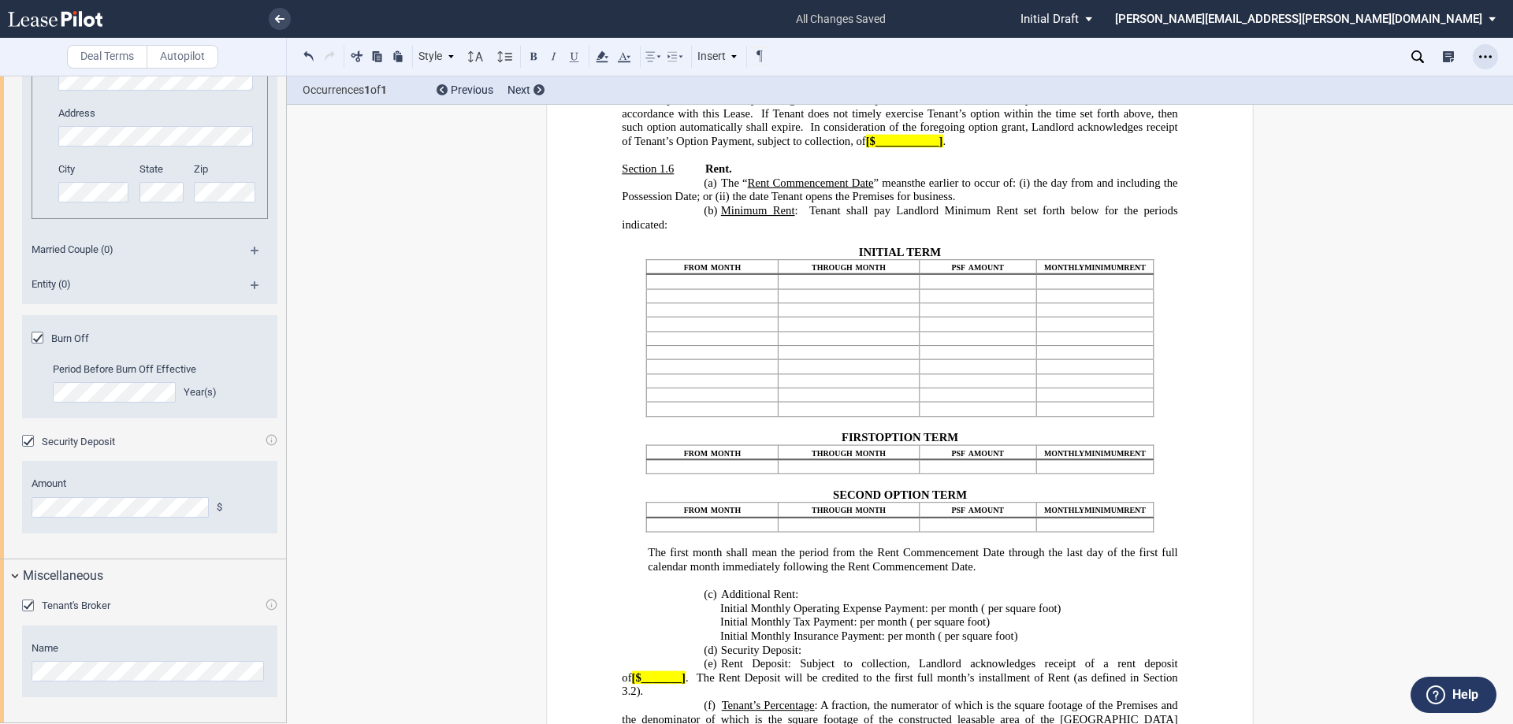
click at [1486, 53] on icon "Open Lease options menu" at bounding box center [1485, 56] width 13 height 13
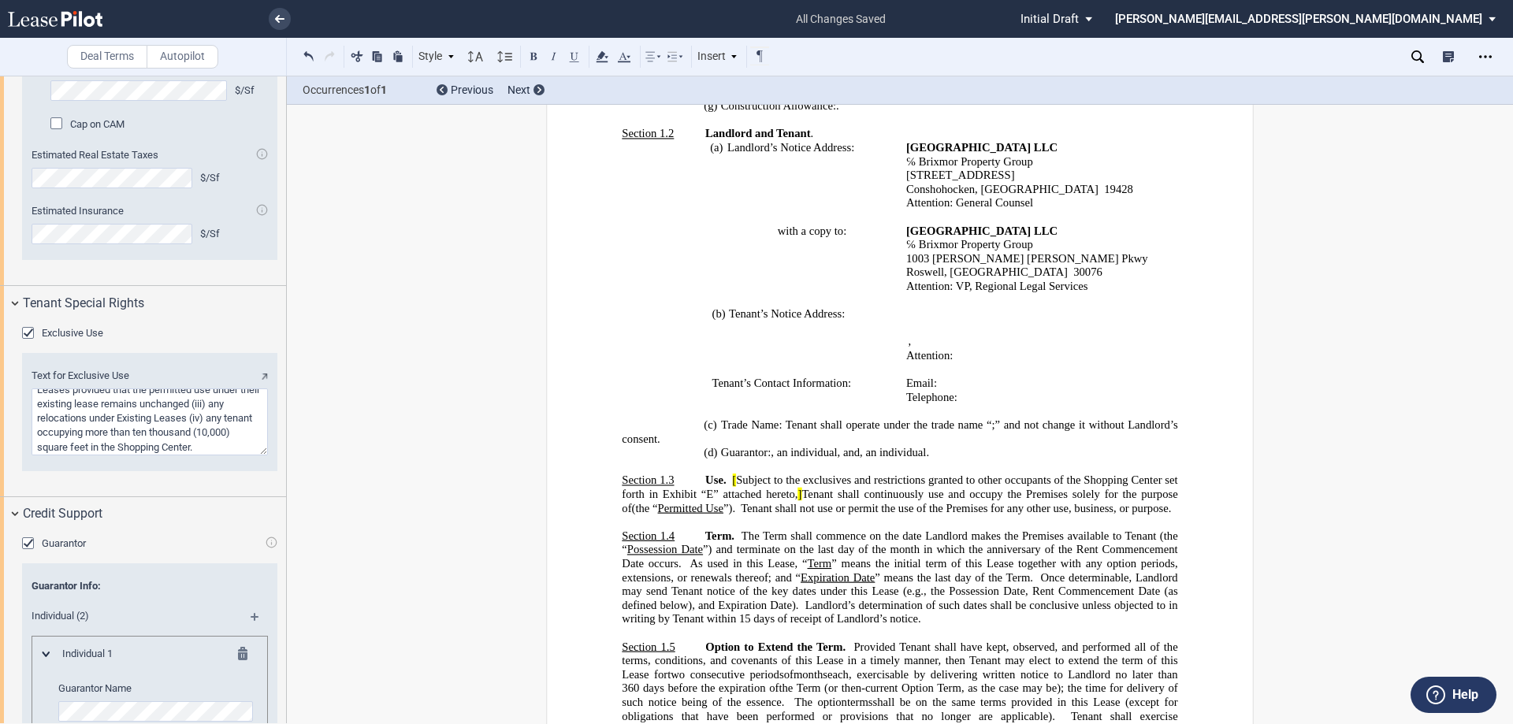
scroll to position [2493, 0]
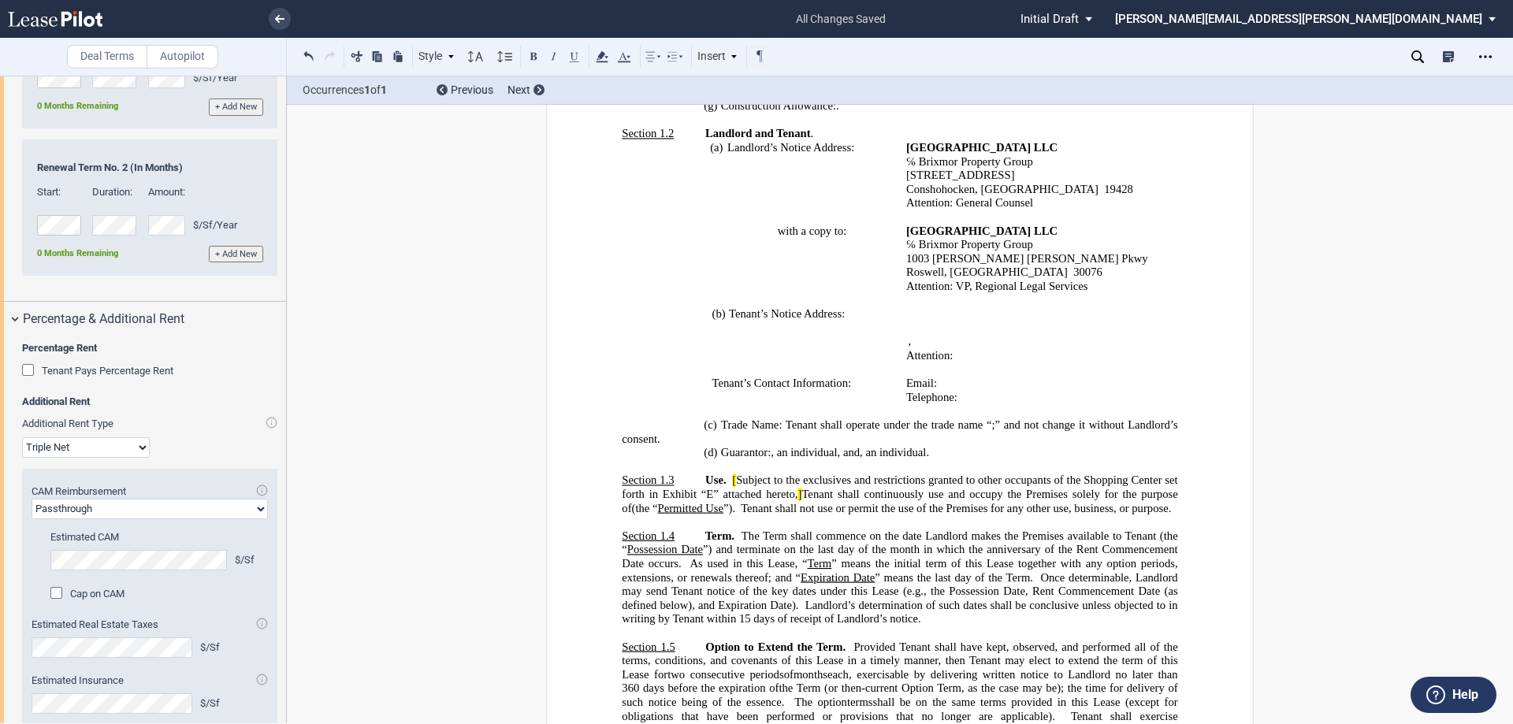
click at [187, 54] on label "Autopilot" at bounding box center [183, 57] width 72 height 24
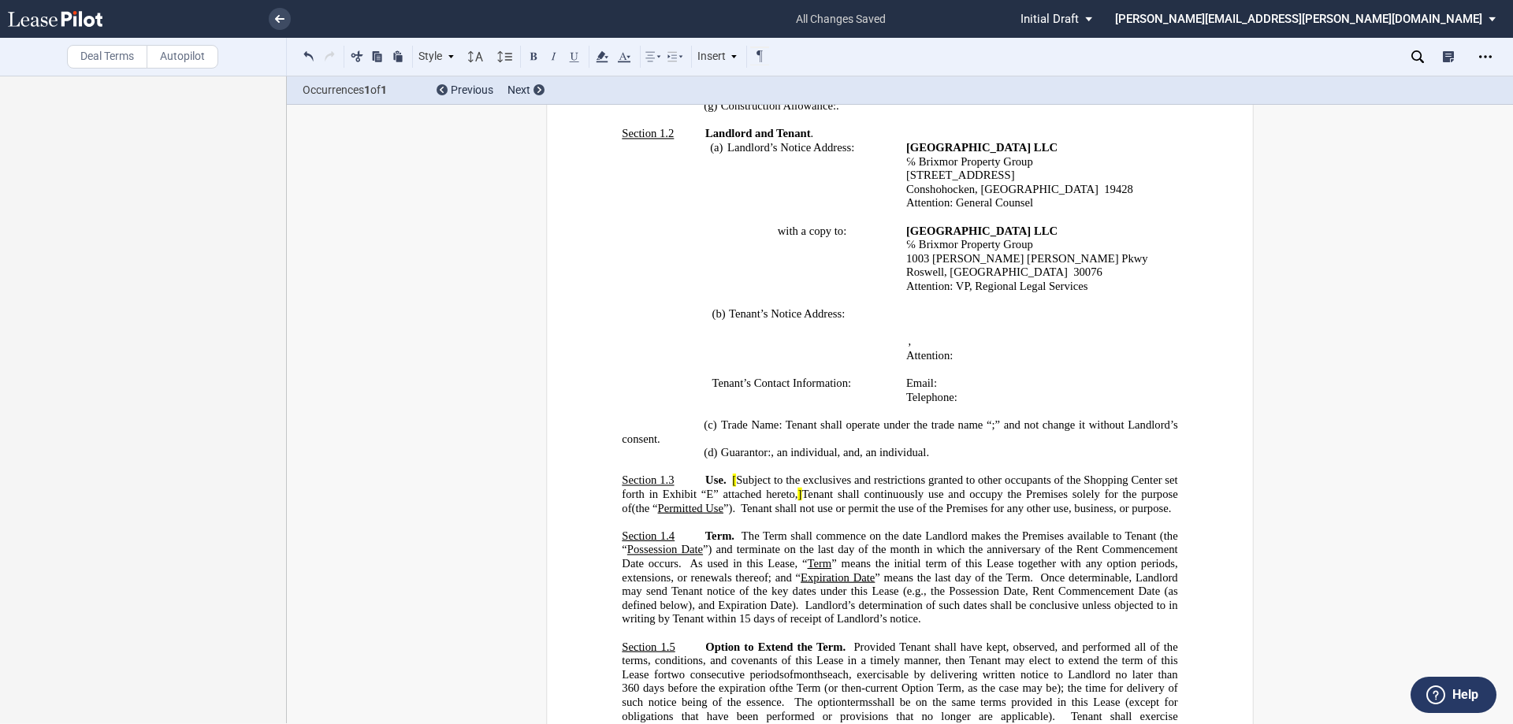
scroll to position [0, 0]
click at [111, 54] on label "Deal Terms" at bounding box center [107, 57] width 80 height 24
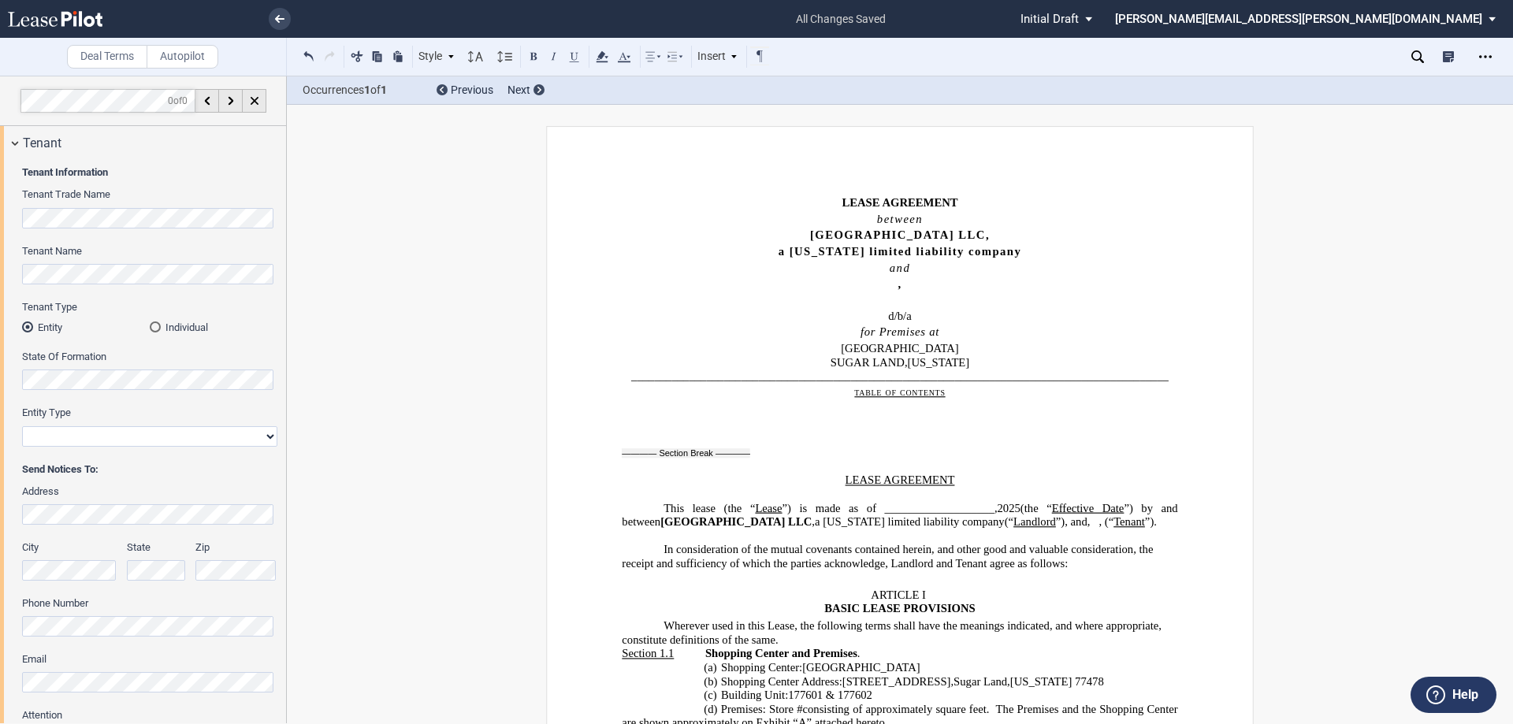
click at [43, 14] on icon at bounding box center [55, 19] width 95 height 16
click at [69, 20] on use at bounding box center [55, 19] width 95 height 16
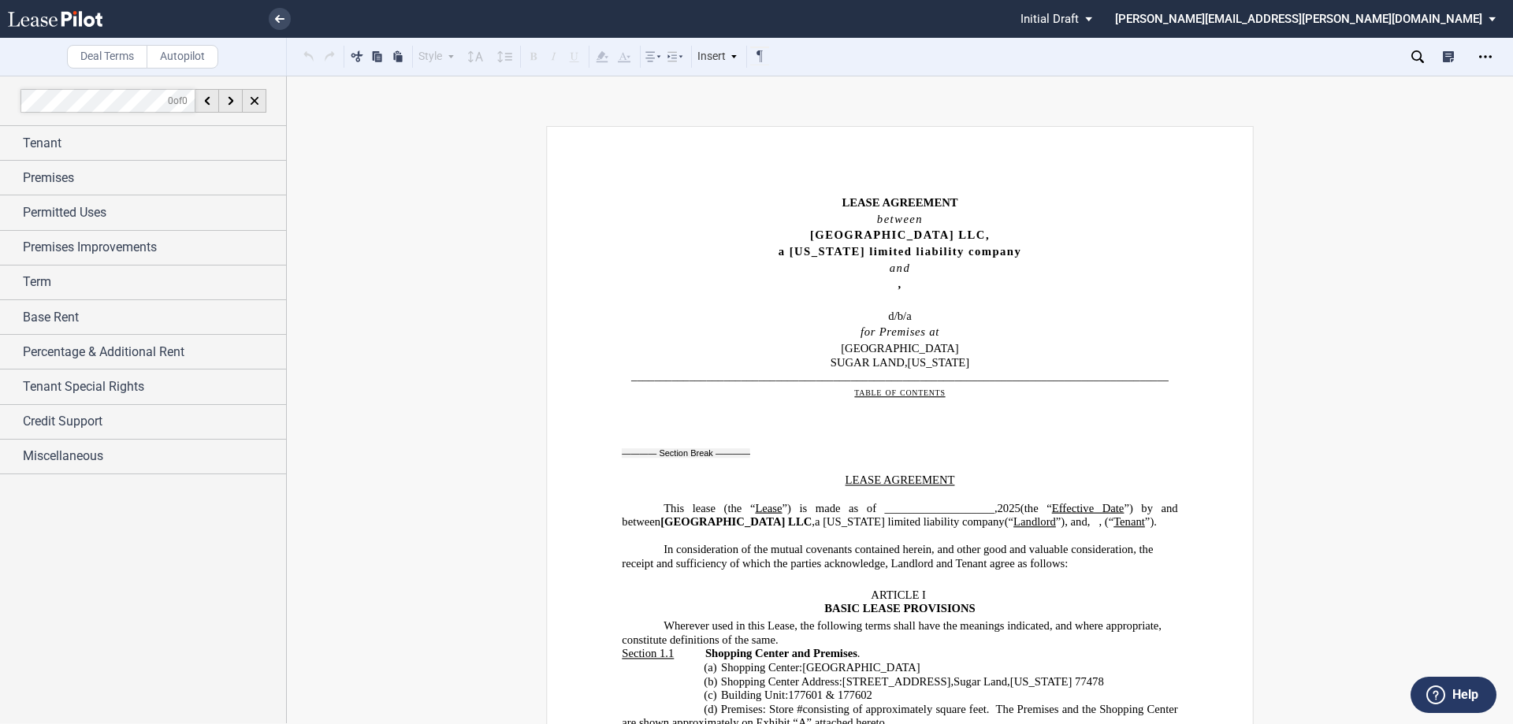
click at [971, 396] on p "table of contents" at bounding box center [900, 392] width 556 height 17
click at [680, 452] on section-break at bounding box center [686, 452] width 128 height 9
click at [893, 564] on span "In consideration of the mutual covenants contained herein, and other good and v…" at bounding box center [889, 556] width 534 height 27
click at [1486, 58] on use "Open Lease options menu" at bounding box center [1485, 56] width 13 height 2
click at [1322, 83] on div "Download" at bounding box center [1394, 84] width 192 height 13
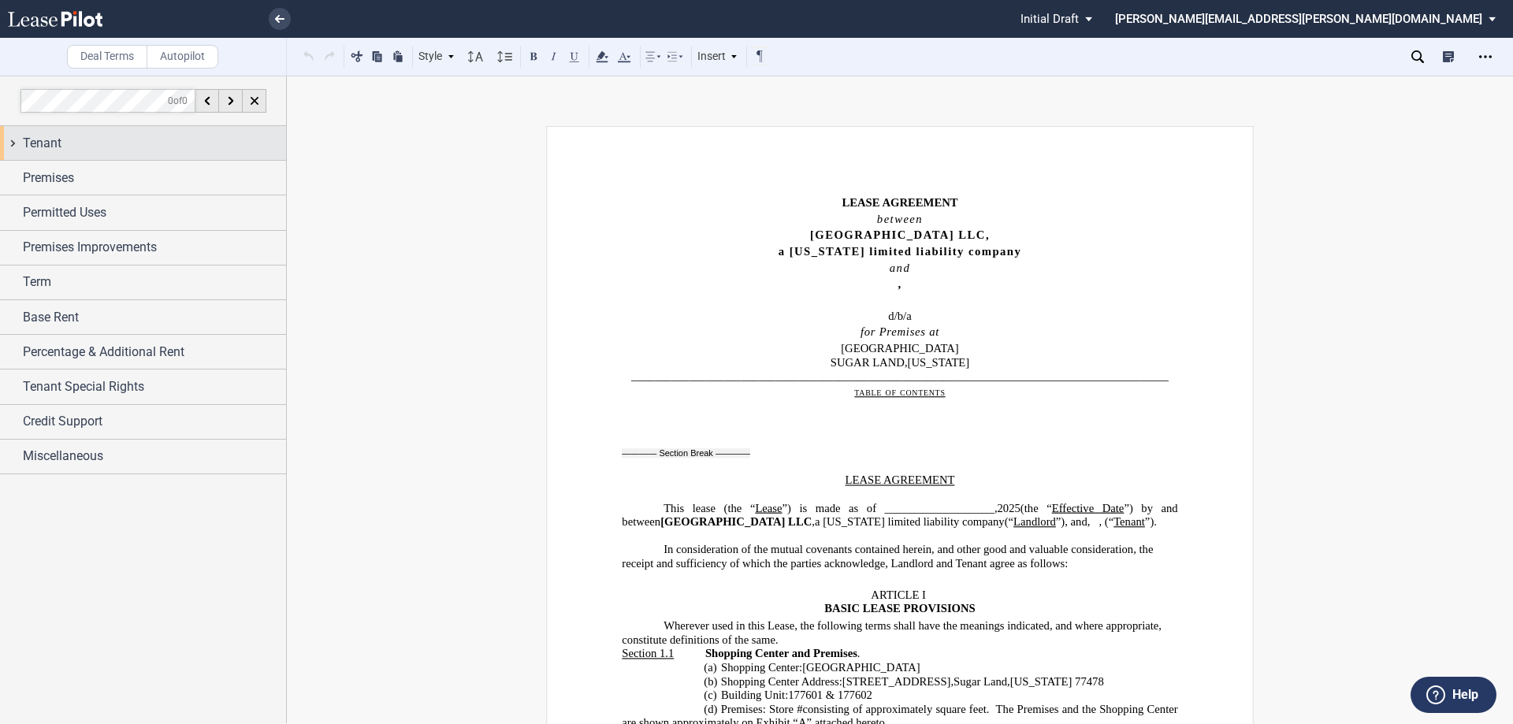
click at [12, 140] on div "Tenant" at bounding box center [143, 143] width 286 height 34
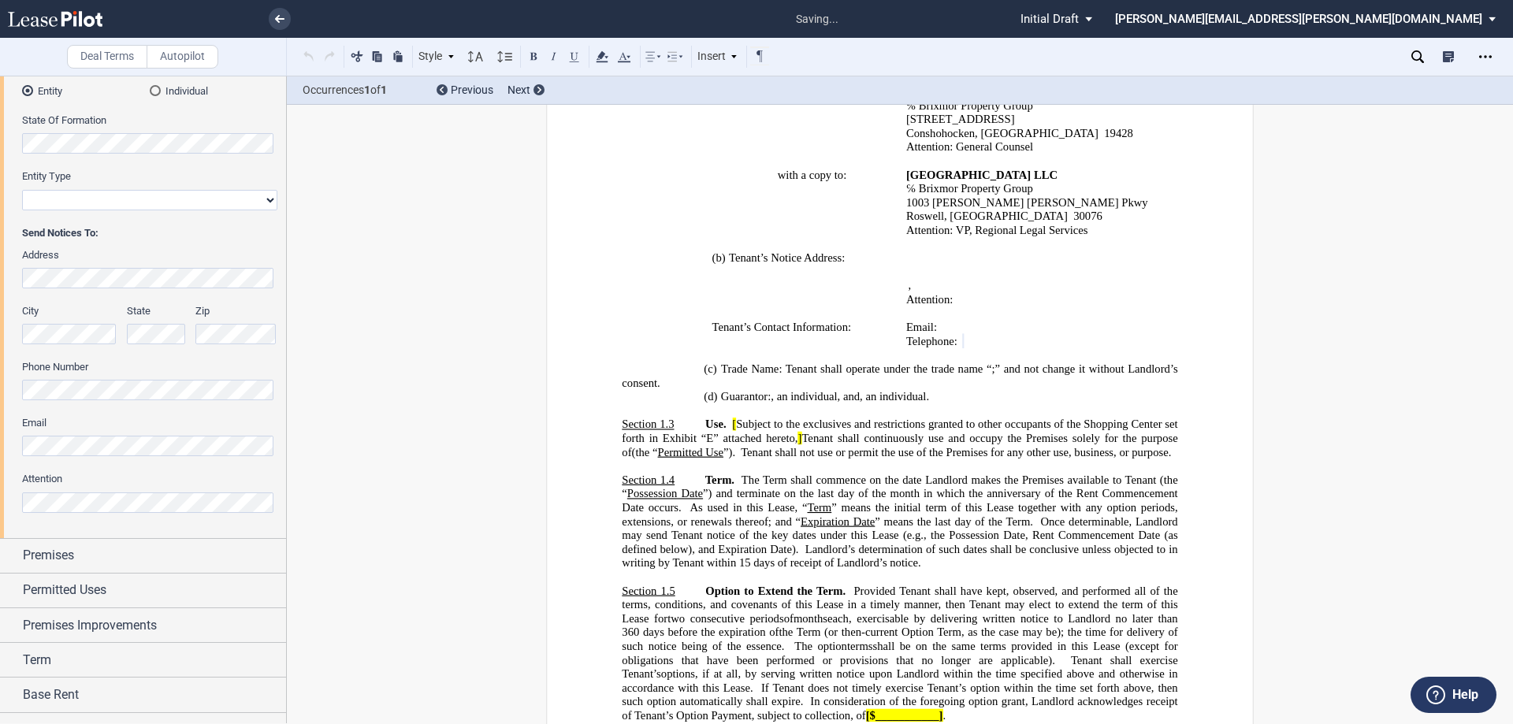
scroll to position [720, 0]
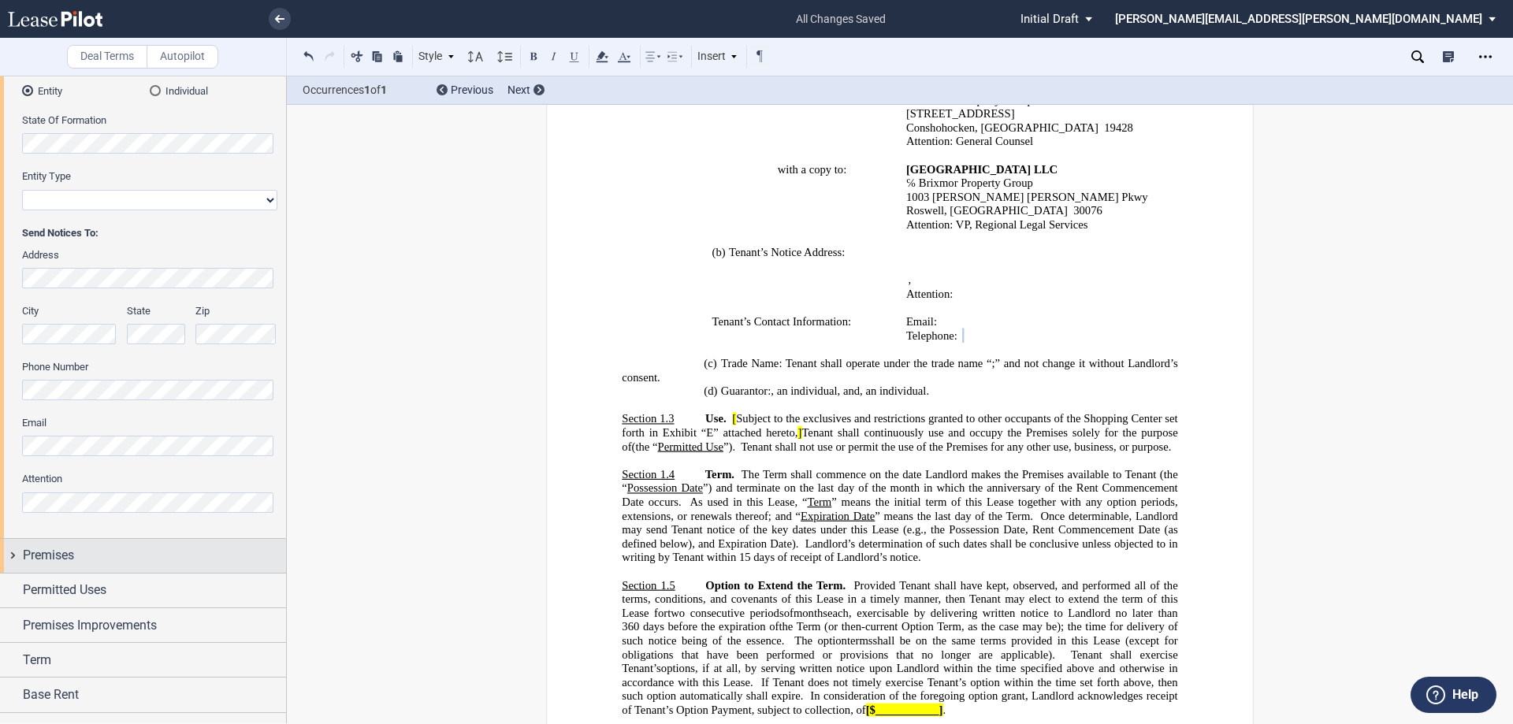
click at [10, 552] on div "Premises" at bounding box center [143, 556] width 286 height 34
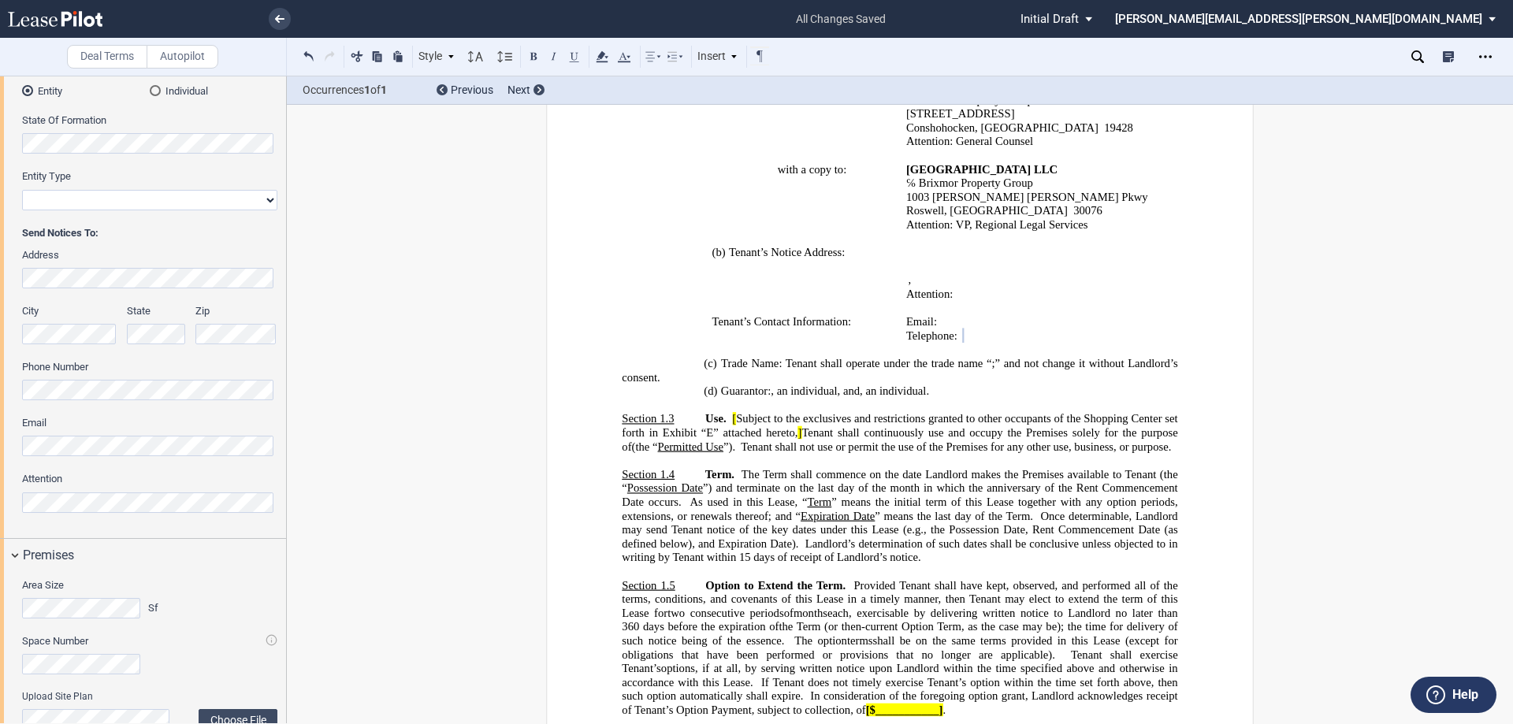
scroll to position [552, 0]
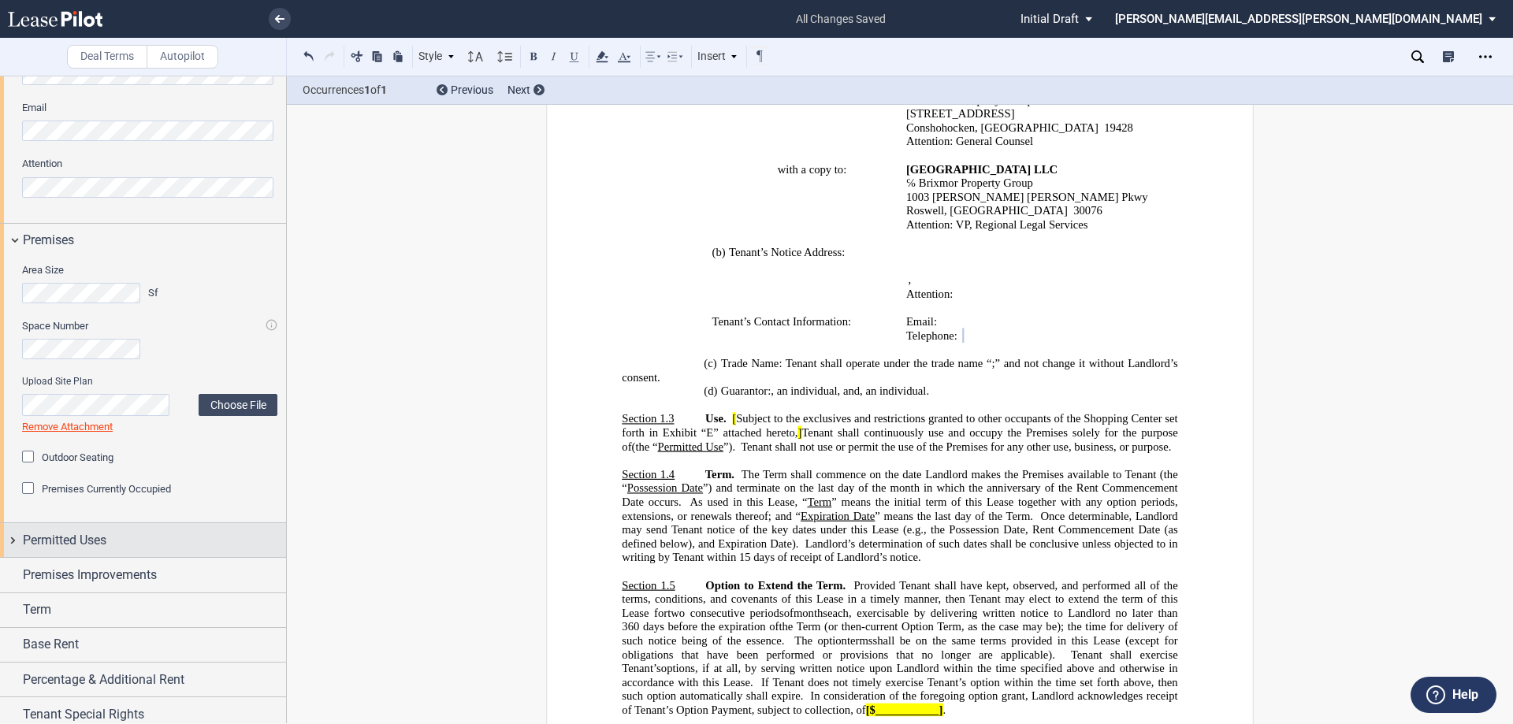
click at [10, 538] on div "Permitted Uses" at bounding box center [143, 540] width 286 height 34
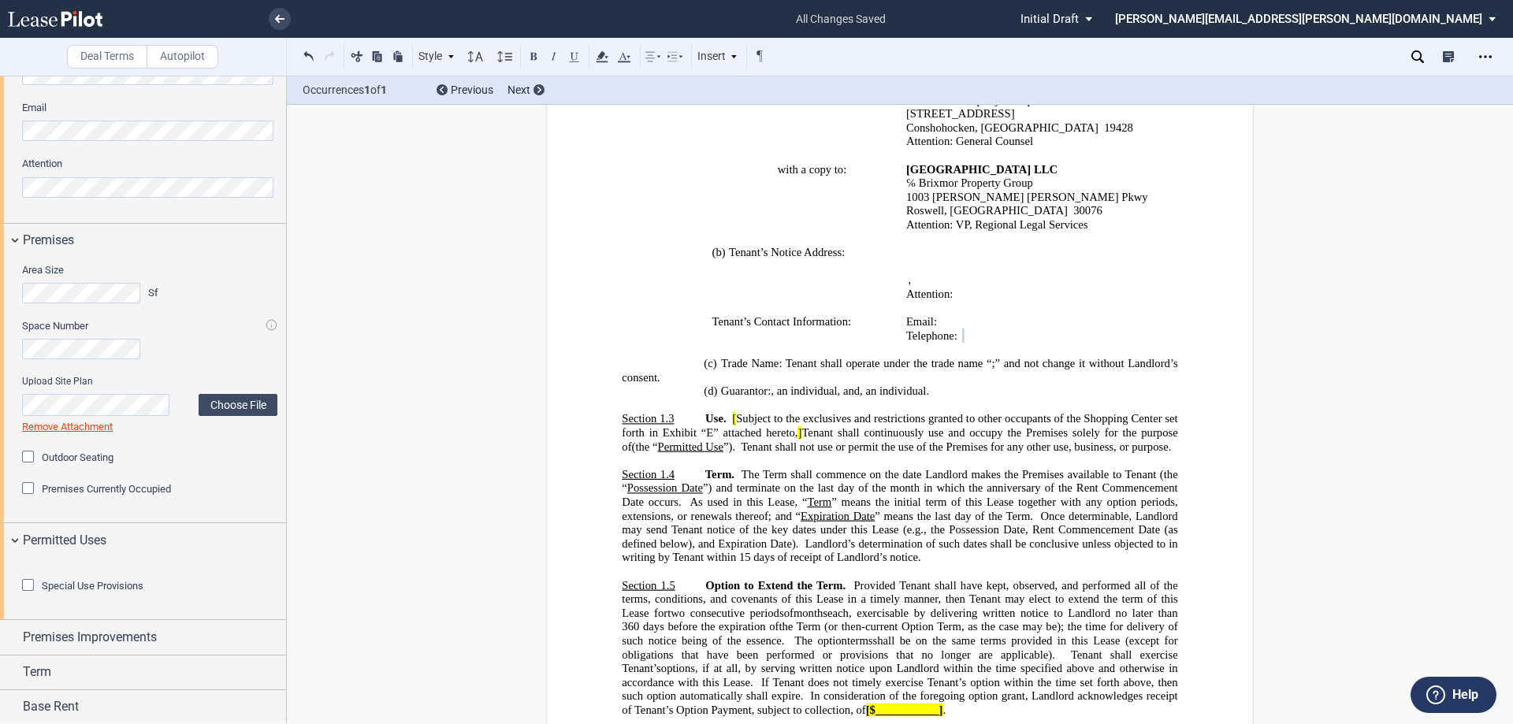
scroll to position [779, 0]
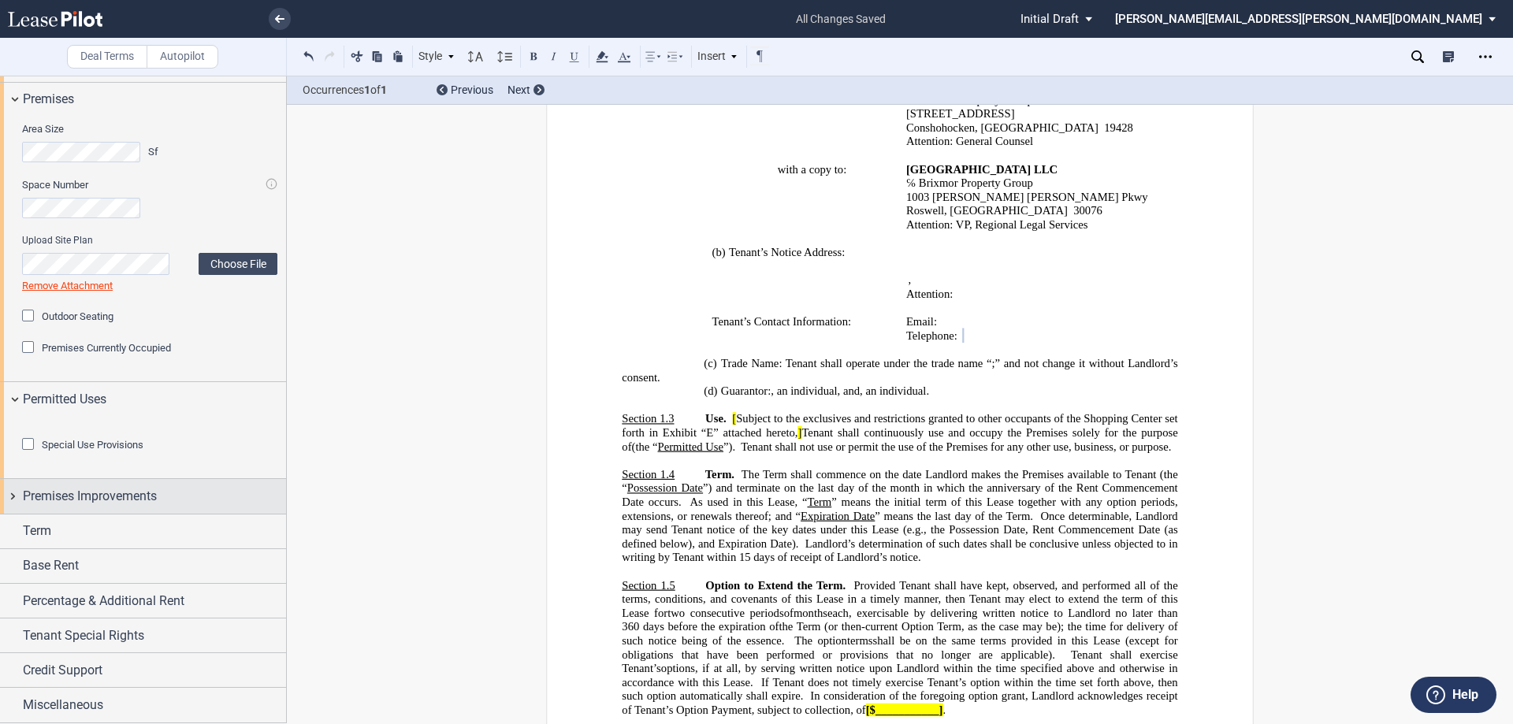
click at [12, 497] on div "Premises Improvements" at bounding box center [143, 496] width 286 height 34
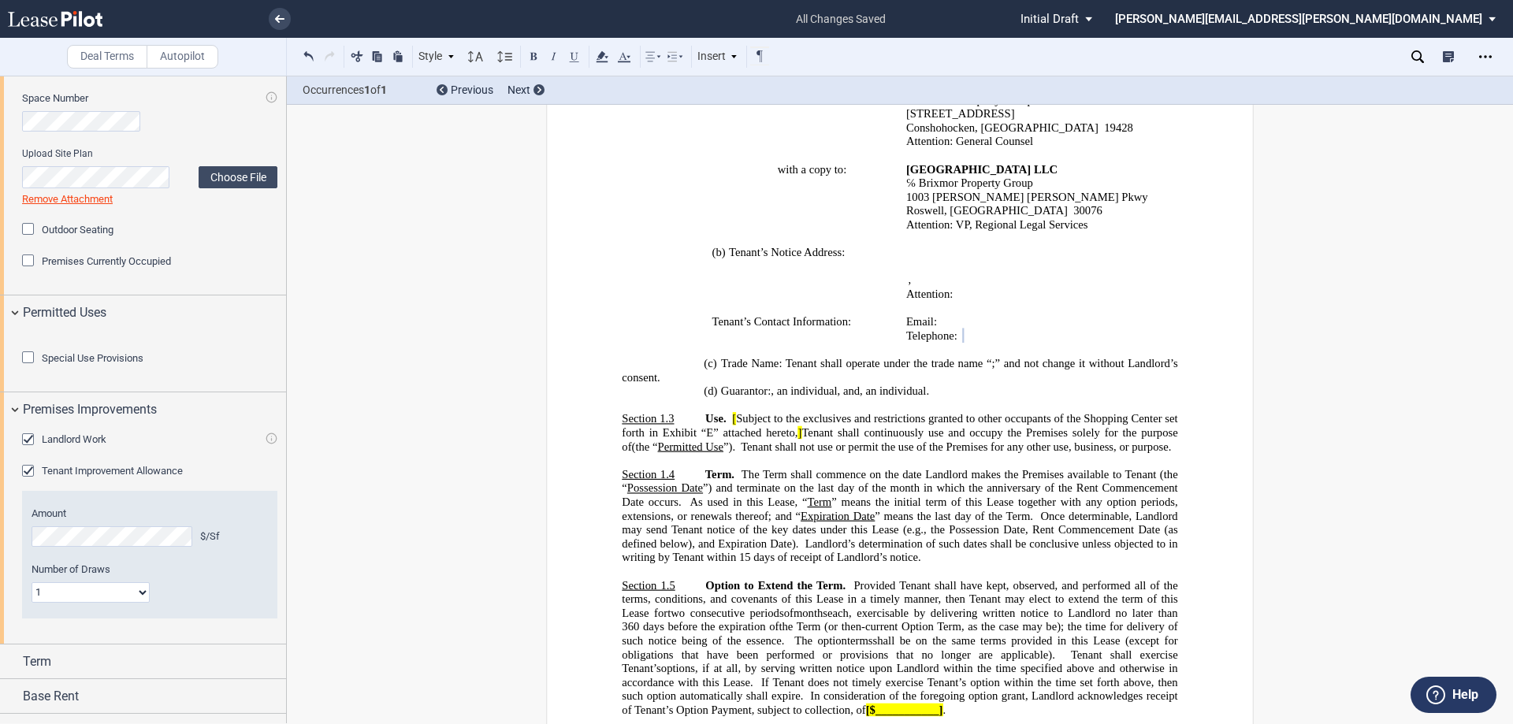
click at [27, 449] on div "Landlord Work" at bounding box center [30, 441] width 16 height 16
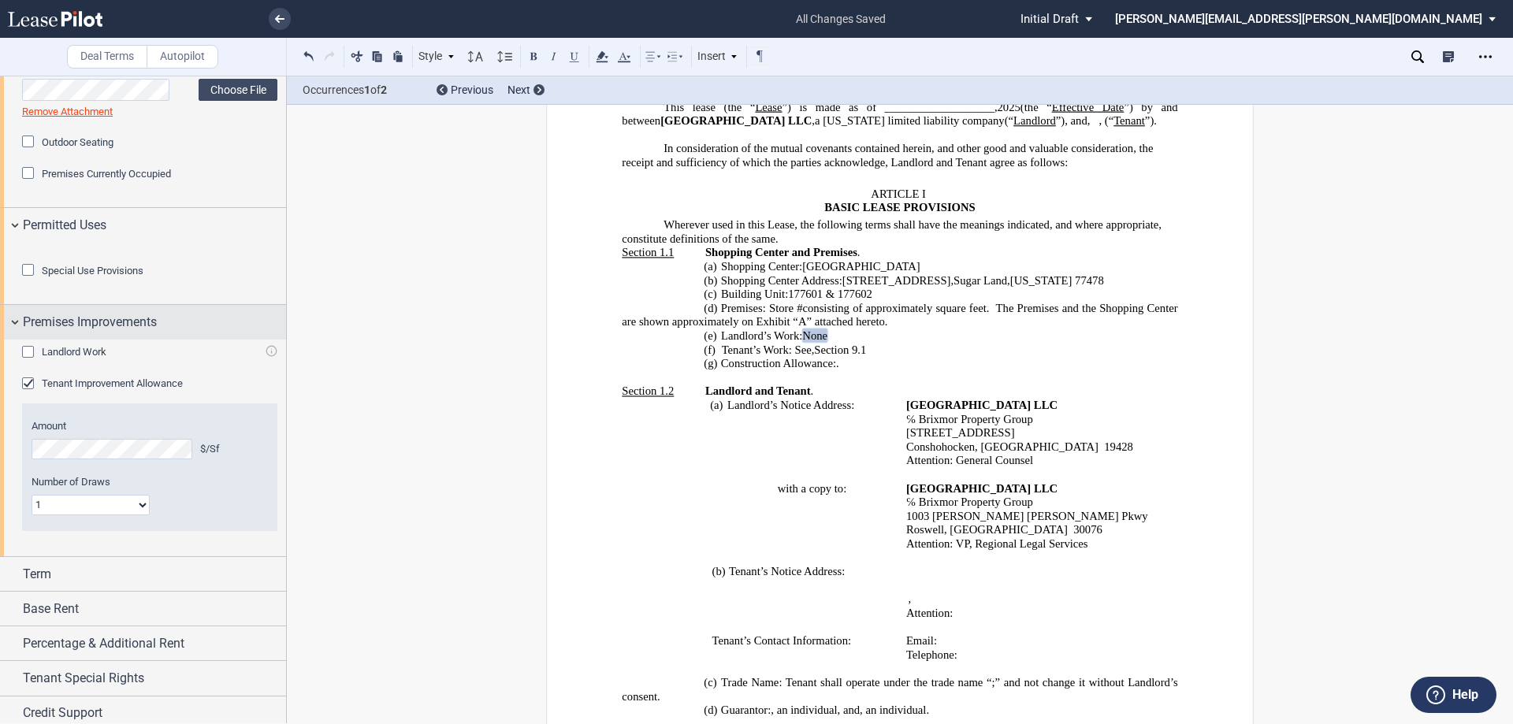
scroll to position [996, 0]
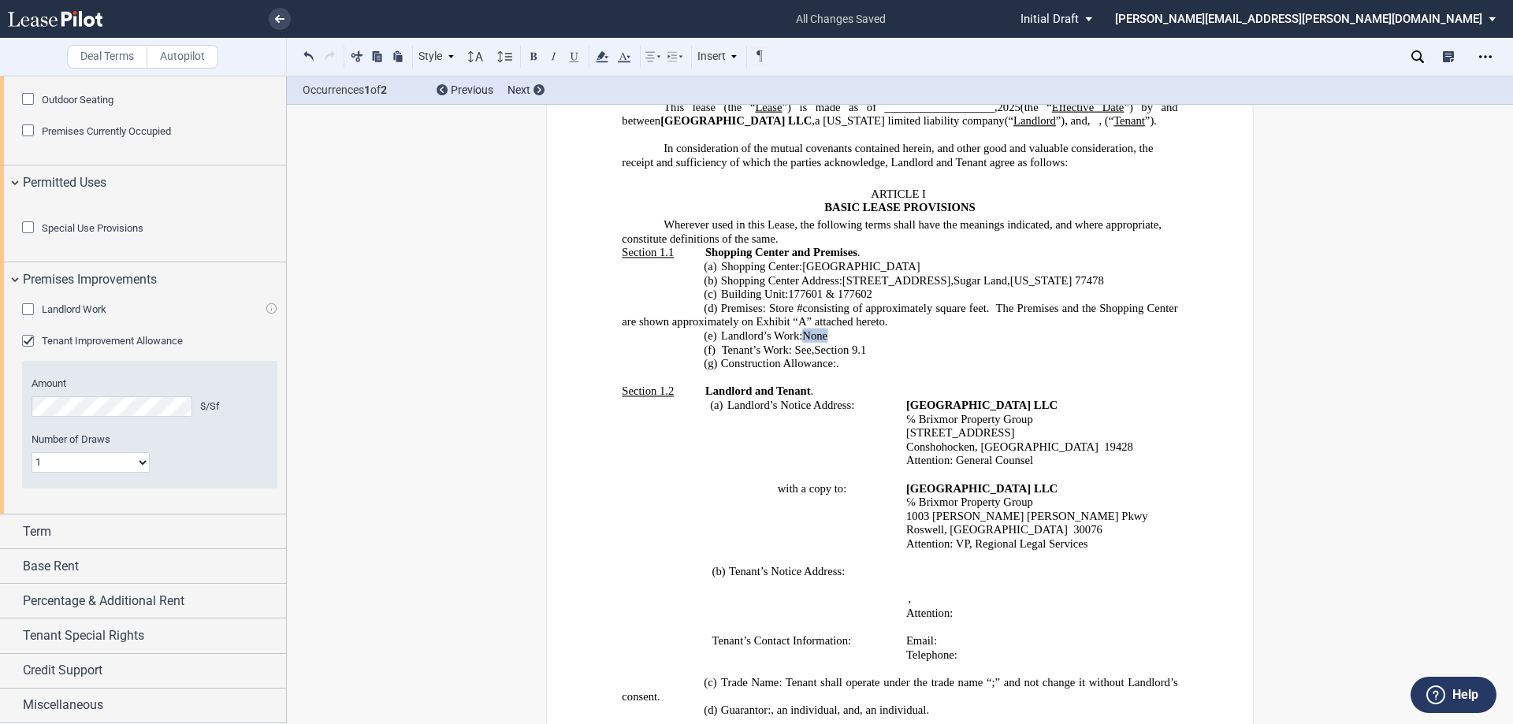
click at [83, 335] on div "Landlord Work Landlord Work Not Applicable In A Rent Deferral Tenant Improvemen…" at bounding box center [149, 404] width 255 height 202
click at [82, 342] on span "Tenant Improvement Allowance" at bounding box center [112, 341] width 141 height 12
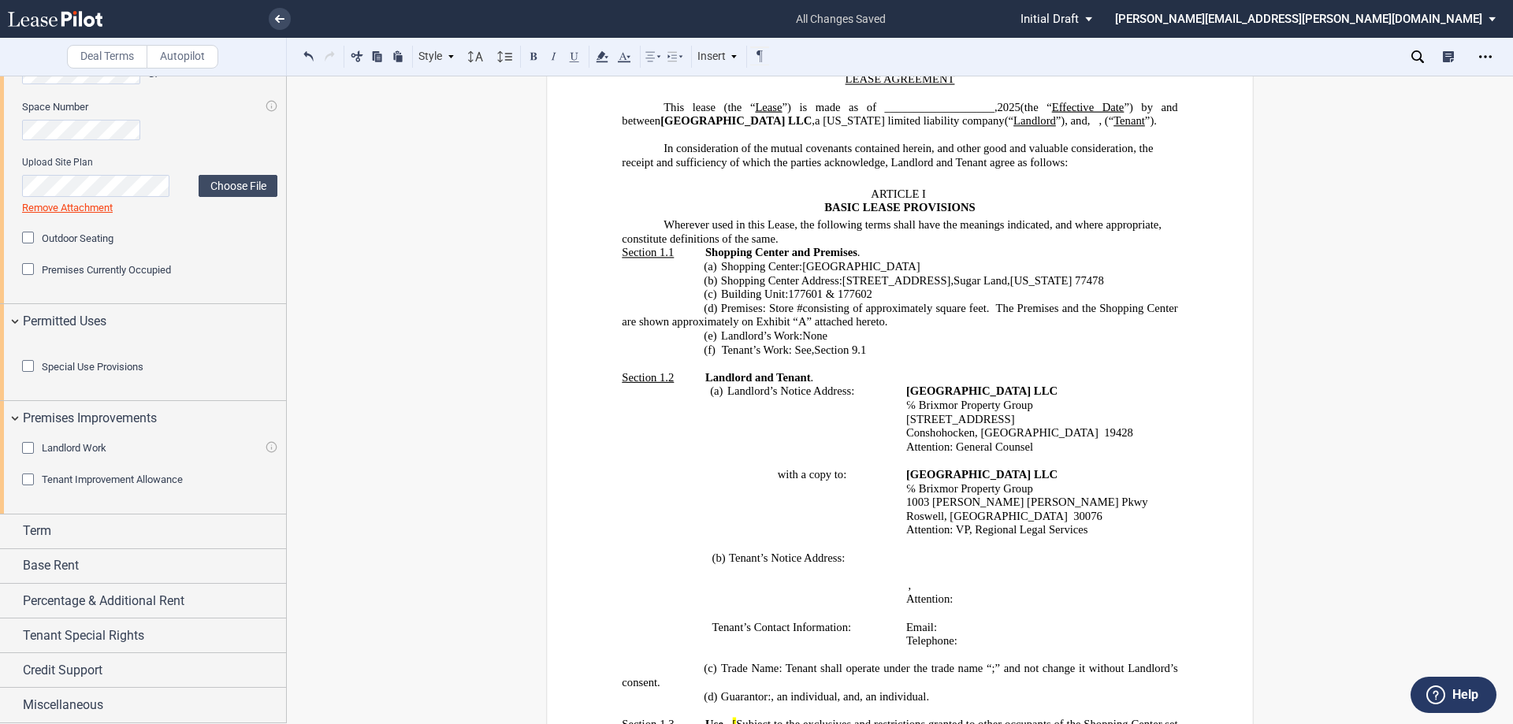
click at [31, 481] on div "Tenant Improvement Allowance" at bounding box center [30, 482] width 16 height 16
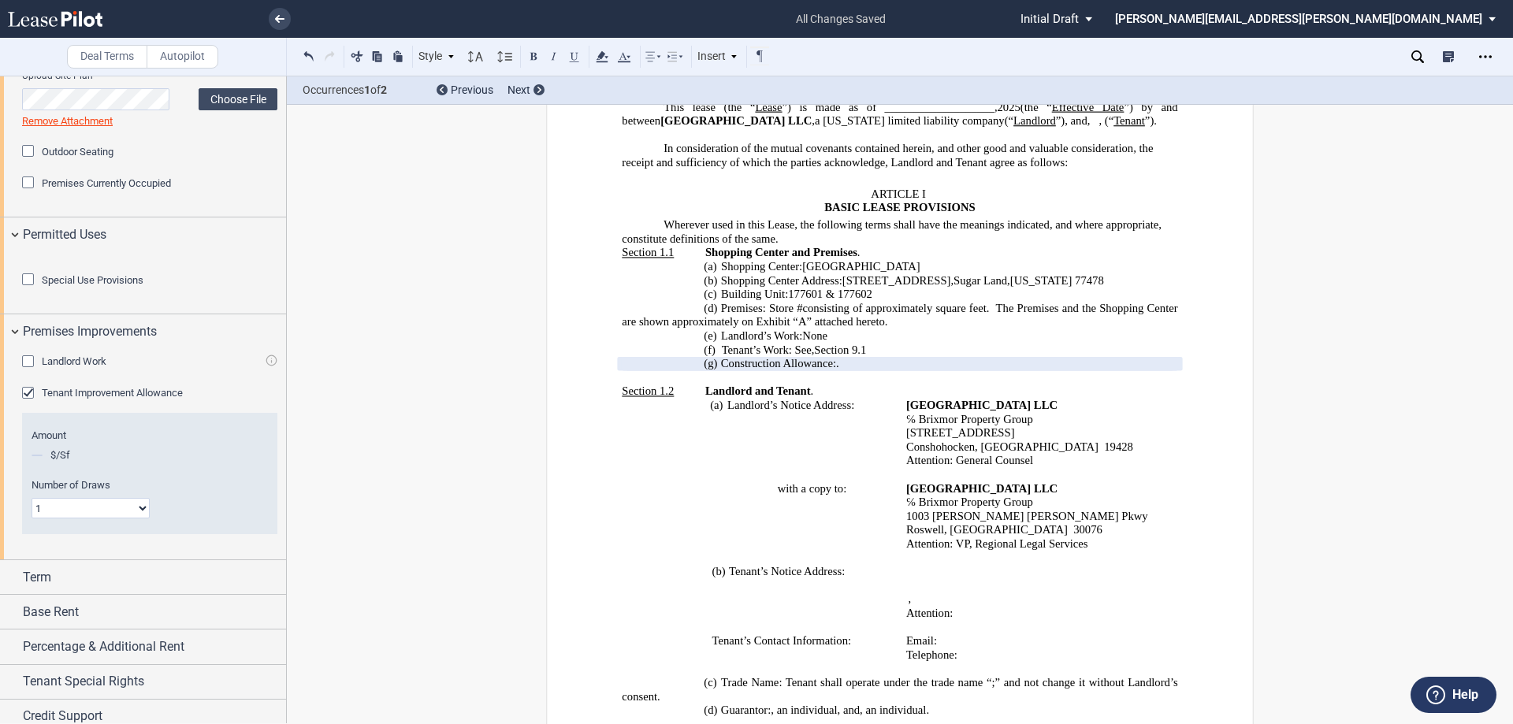
scroll to position [996, 0]
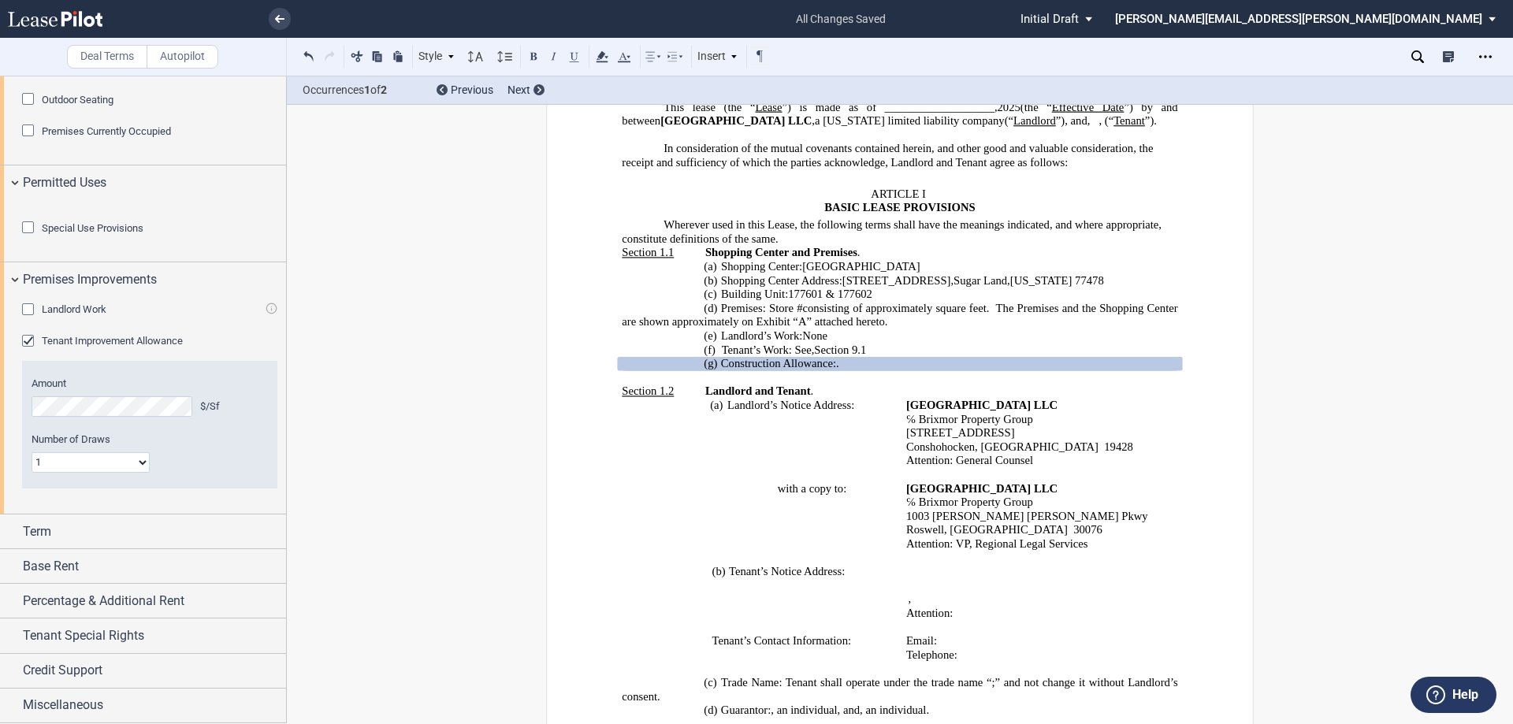
click at [775, 370] on span "Construction Allowance:" at bounding box center [778, 363] width 115 height 13
drag, startPoint x: 720, startPoint y: 378, endPoint x: 936, endPoint y: 378, distance: 216.0
click at [936, 371] on p "(g) Construction Allowance: ﻿ ﻿ ." at bounding box center [900, 364] width 556 height 14
copy span "Construction Allowance: ﻿ ﻿"
click at [14, 533] on div "Term" at bounding box center [143, 532] width 286 height 34
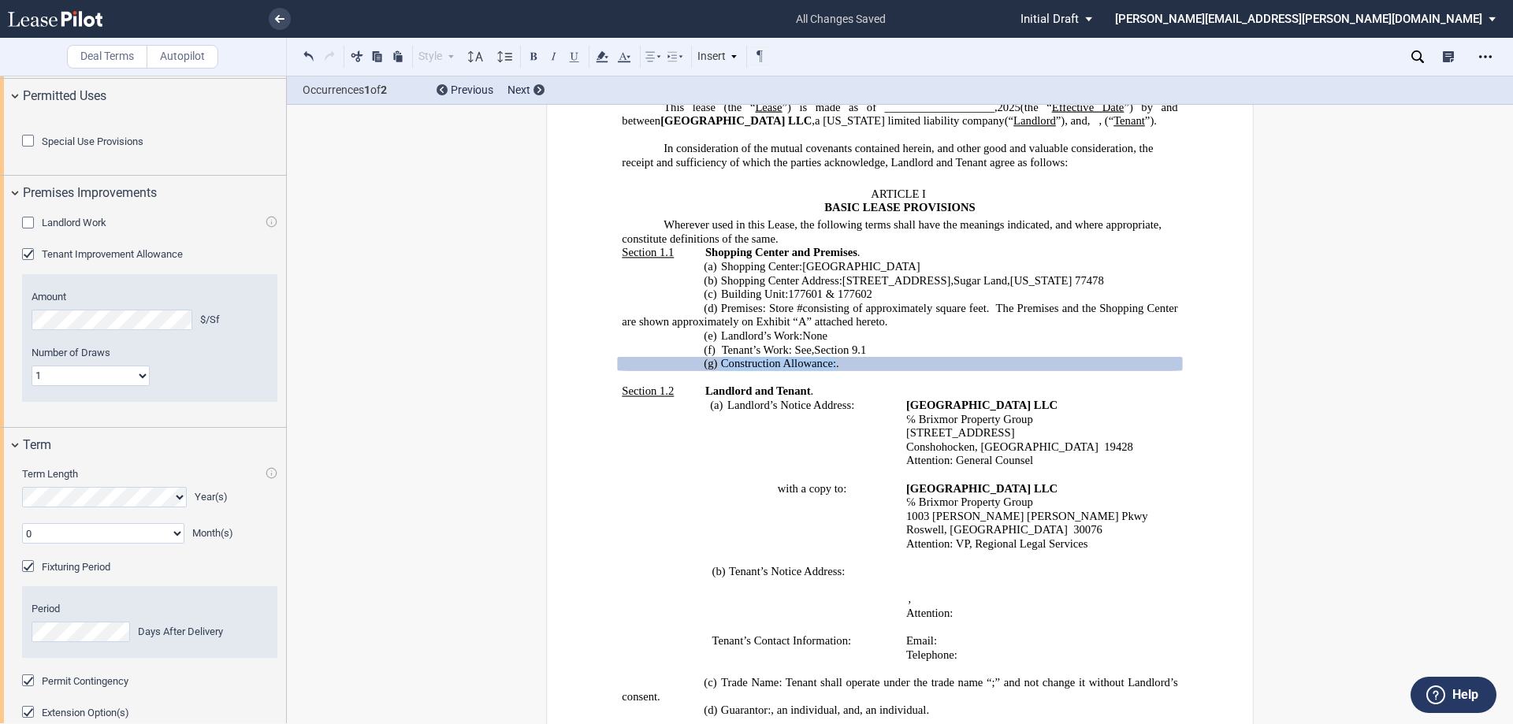
click at [952, 302] on p "(c) Building Unit: 177601 & 177602" at bounding box center [900, 295] width 556 height 14
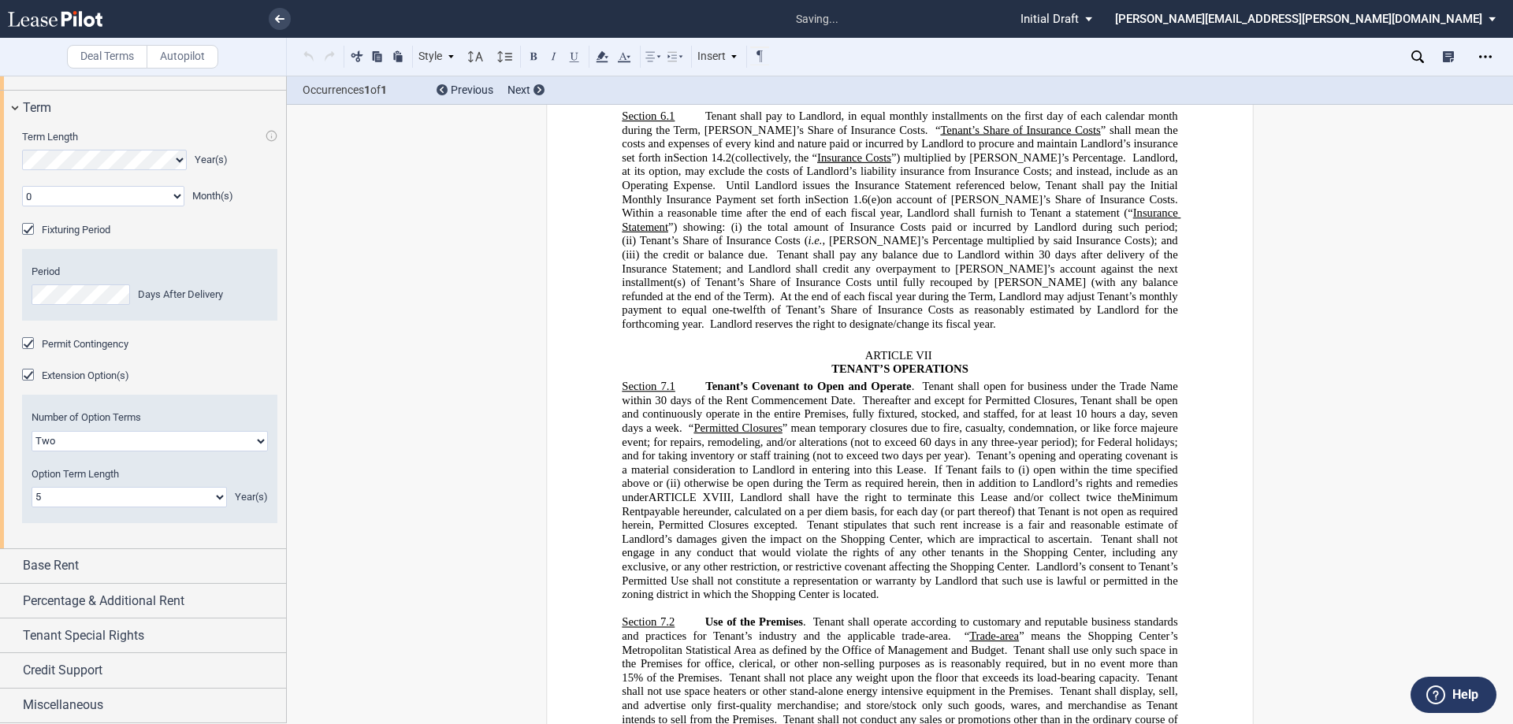
scroll to position [1248, 0]
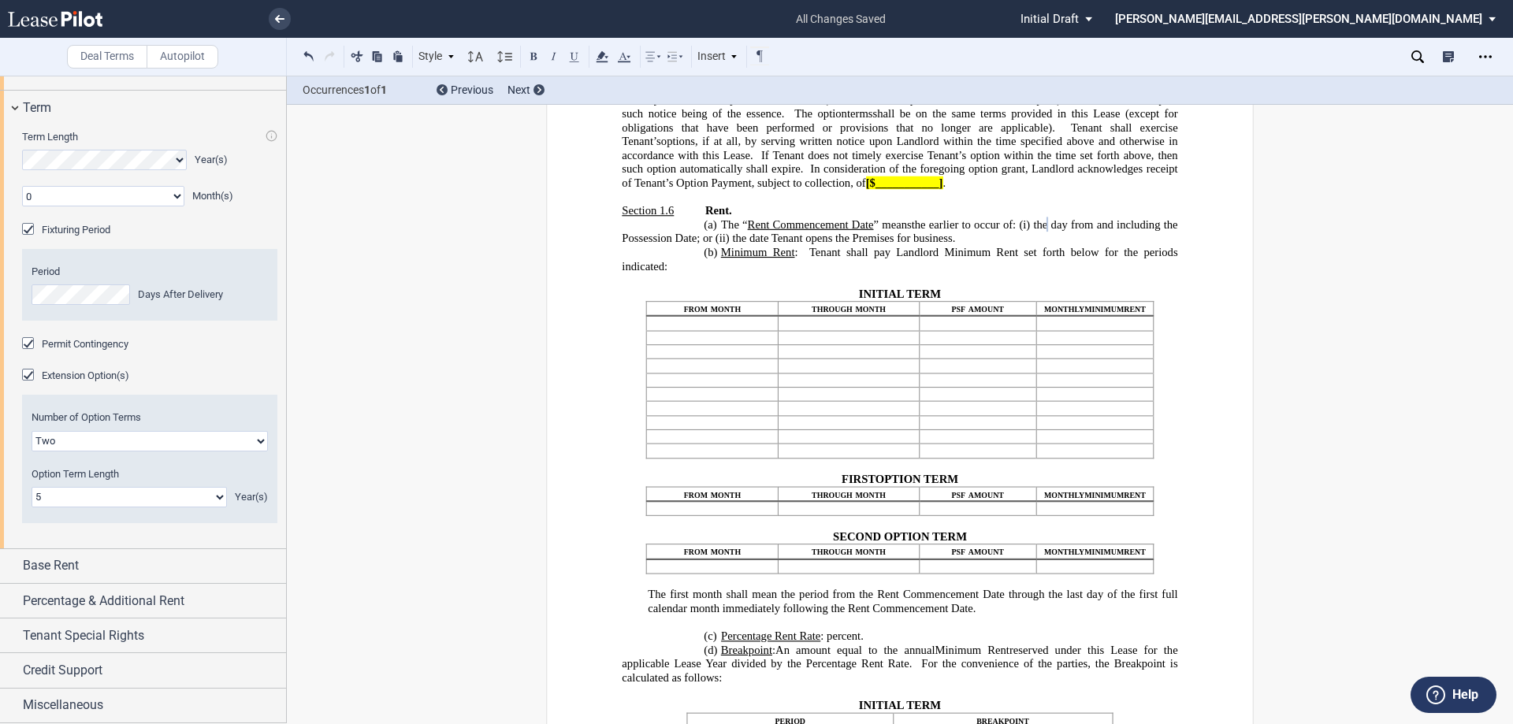
drag, startPoint x: 674, startPoint y: 283, endPoint x: 639, endPoint y: 294, distance: 36.4
click at [669, 189] on span ", if at all, by serving written notice upon Landlord within the time specified …" at bounding box center [901, 162] width 559 height 54
click at [31, 353] on div "Permit Contingency" at bounding box center [30, 345] width 16 height 16
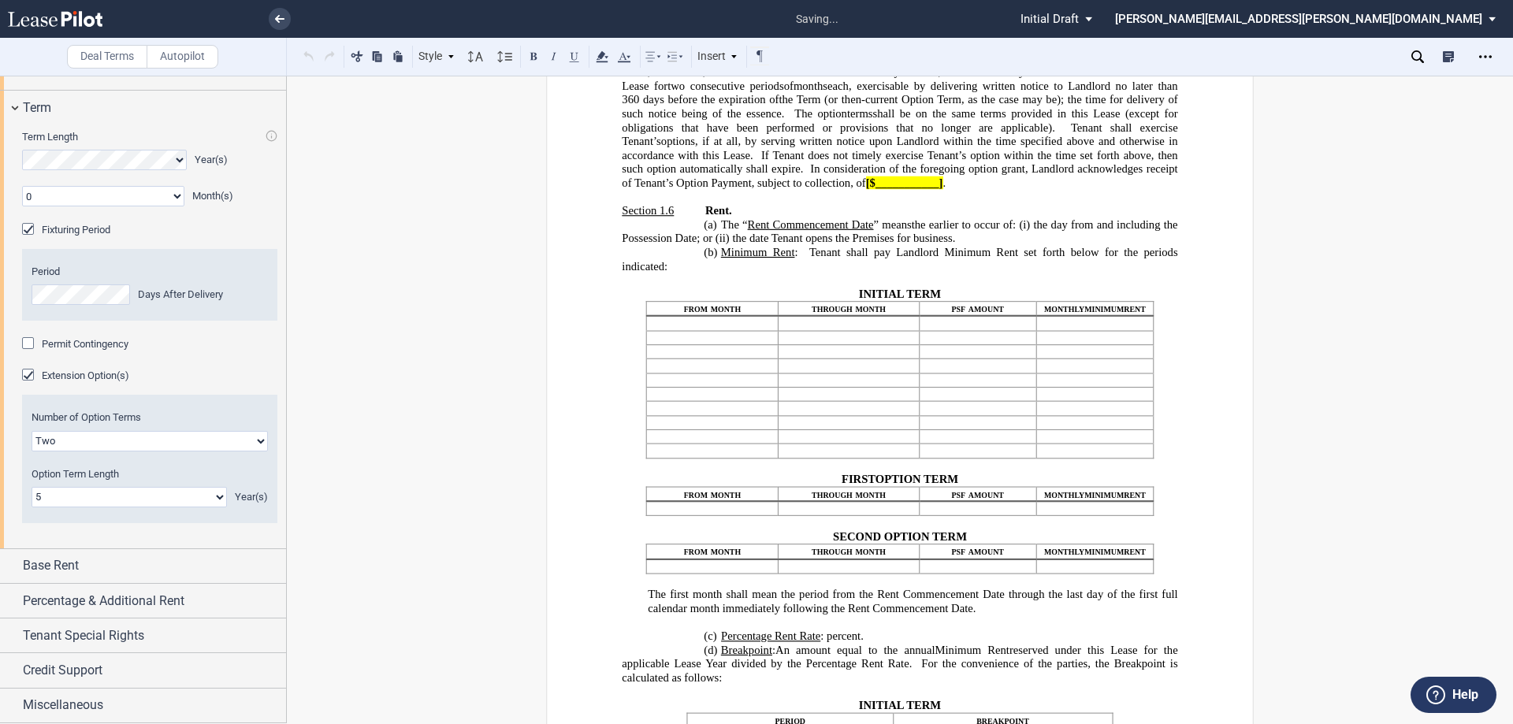
click at [29, 353] on div "Permit Contingency" at bounding box center [30, 345] width 16 height 16
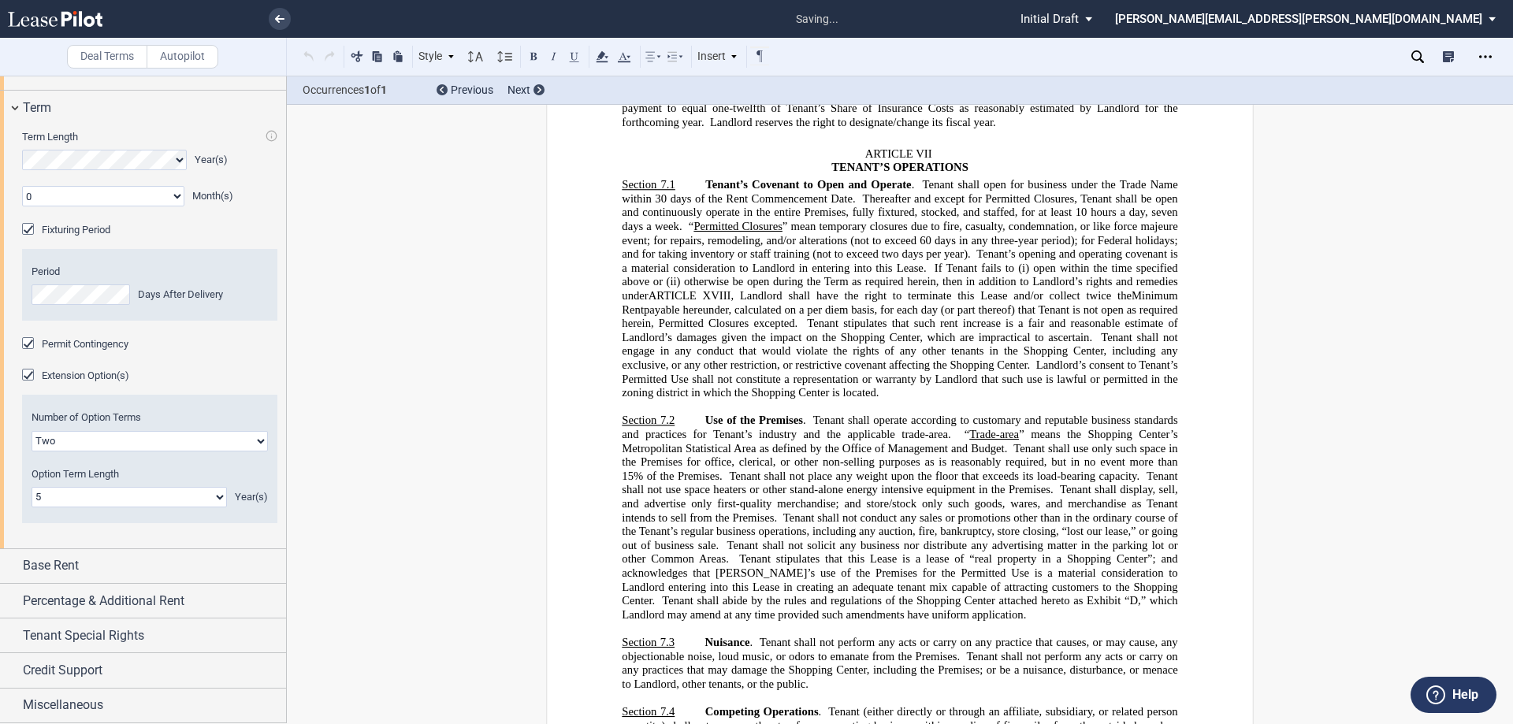
scroll to position [8620, 0]
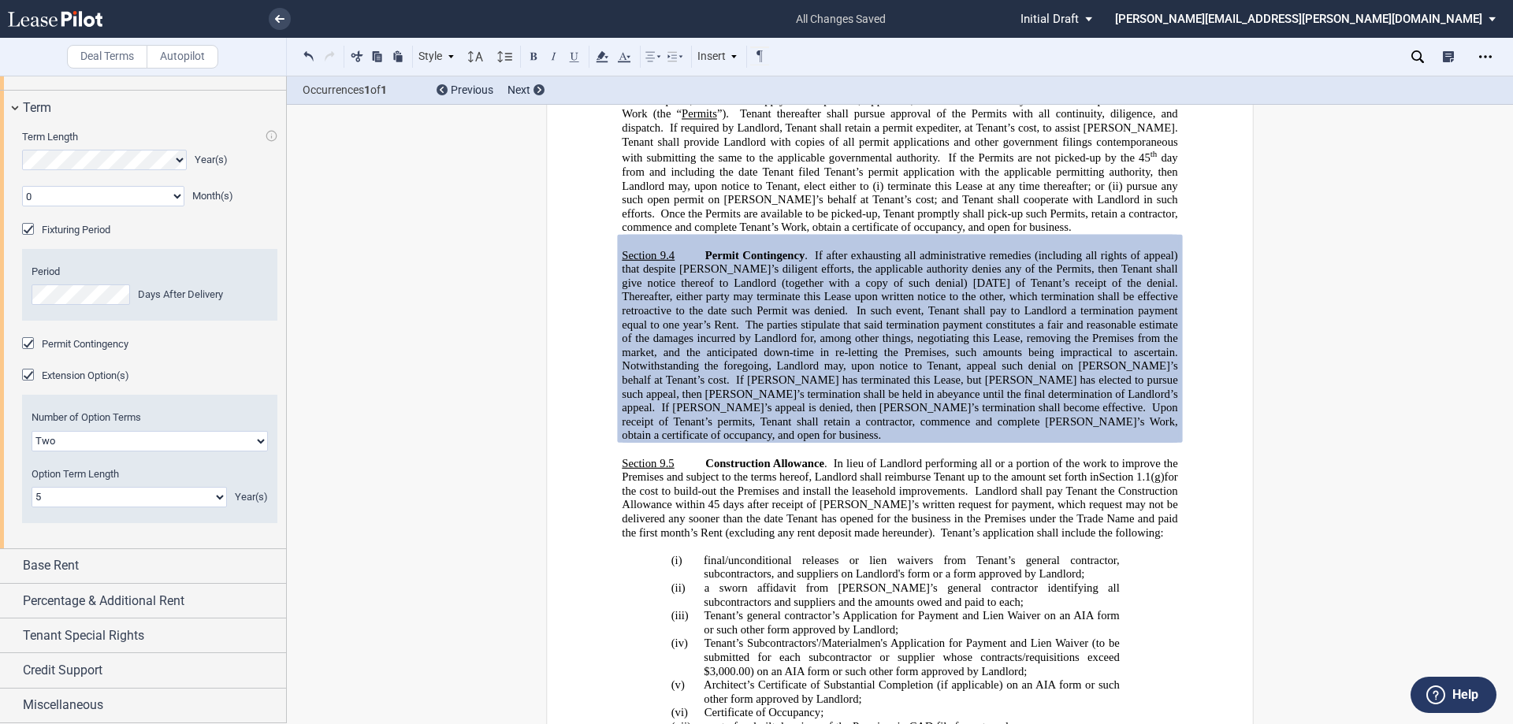
click at [29, 385] on div "Extension Option(s)" at bounding box center [30, 377] width 16 height 16
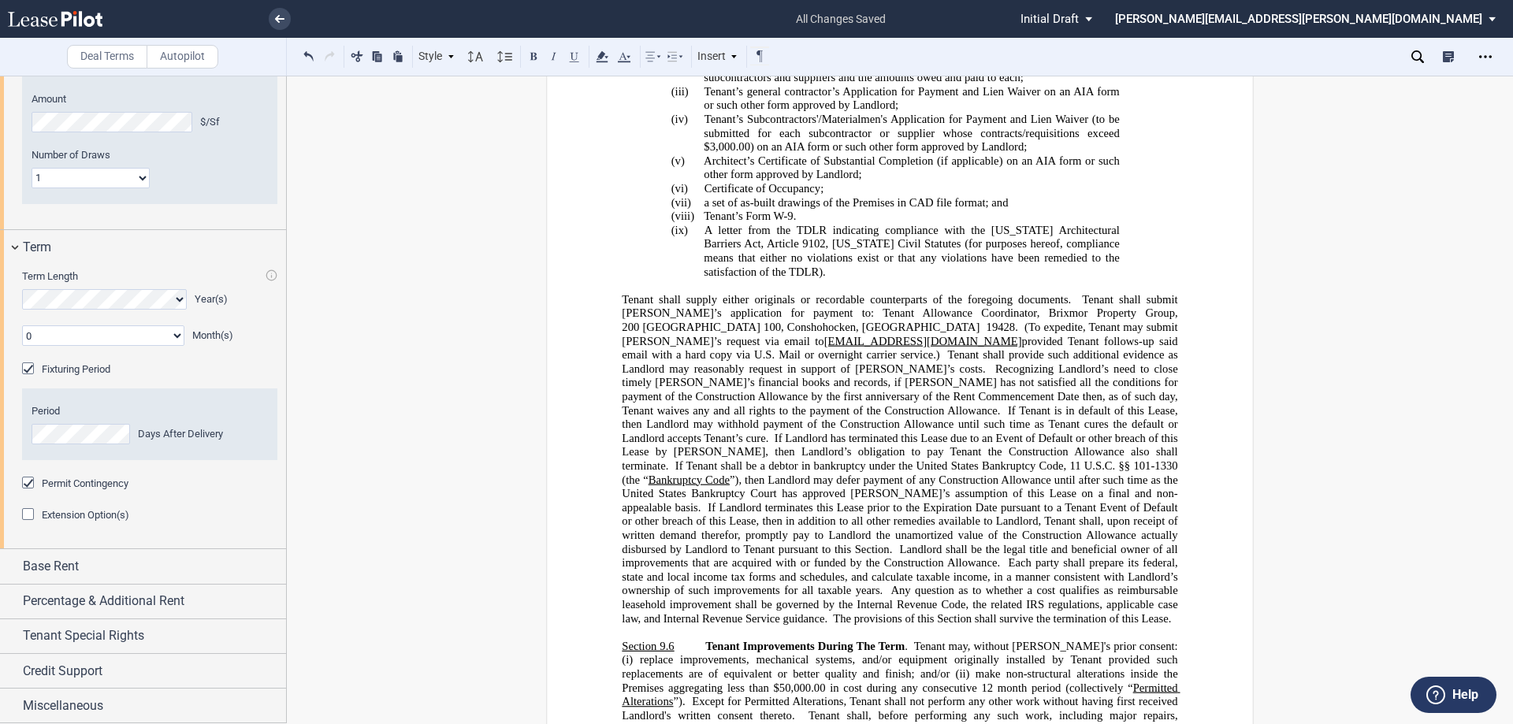
scroll to position [8069, 0]
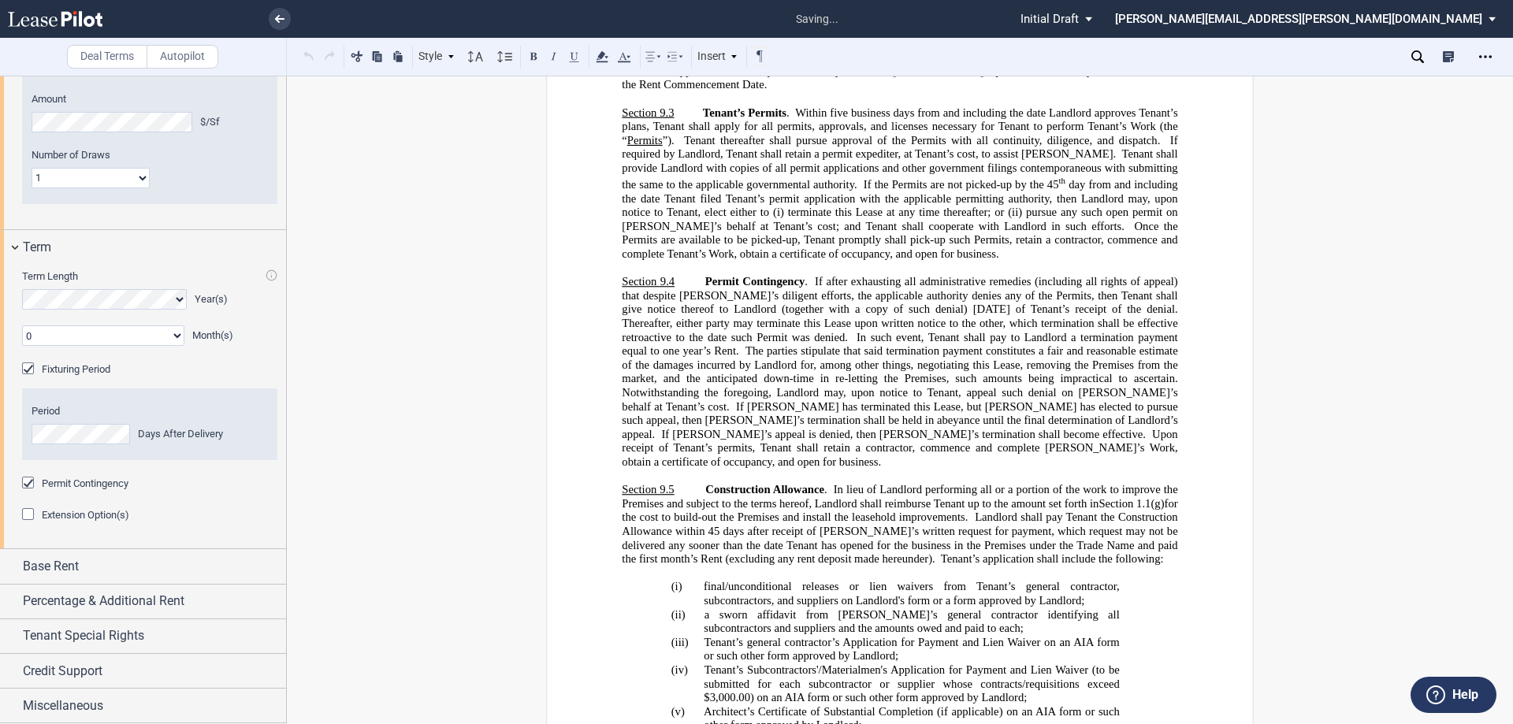
click at [27, 508] on div "Extension Option(s)" at bounding box center [30, 516] width 16 height 16
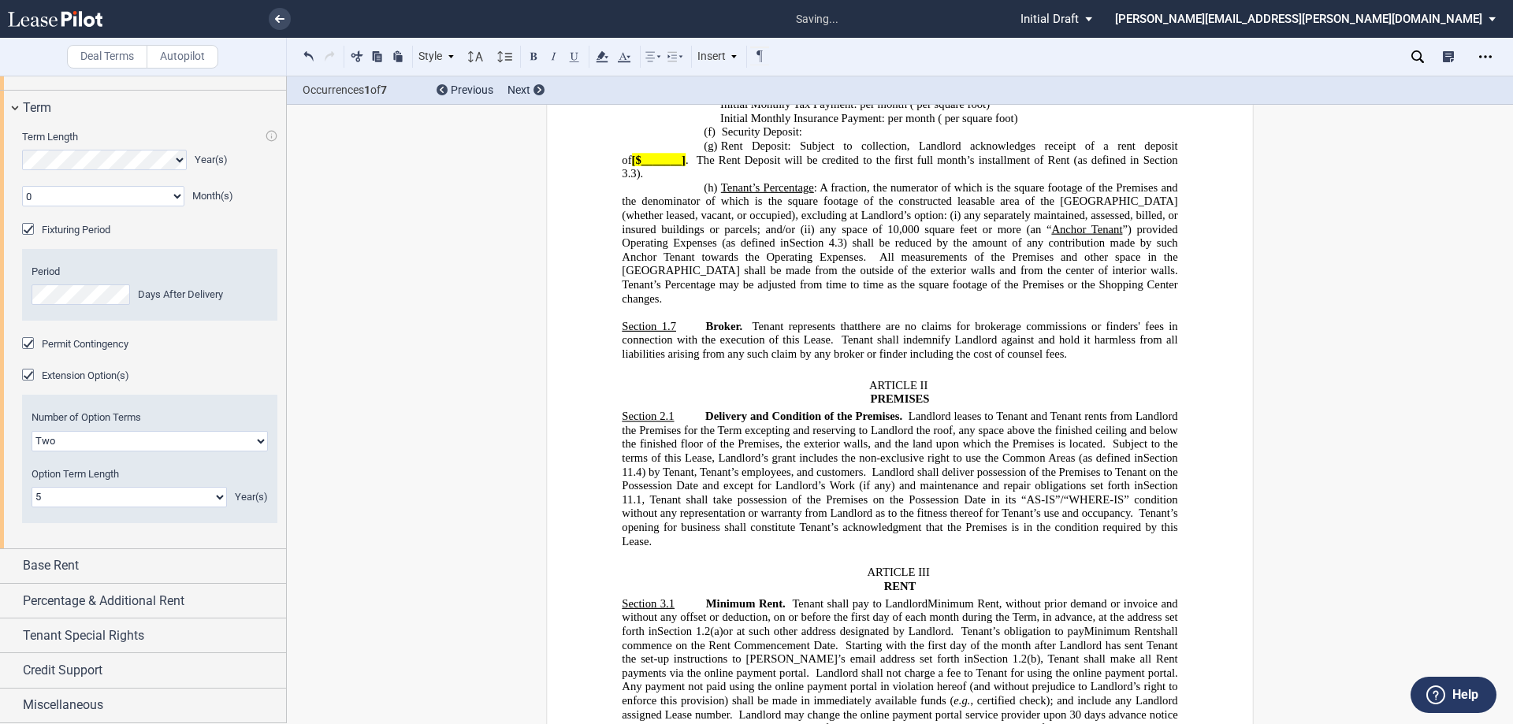
scroll to position [1131, 0]
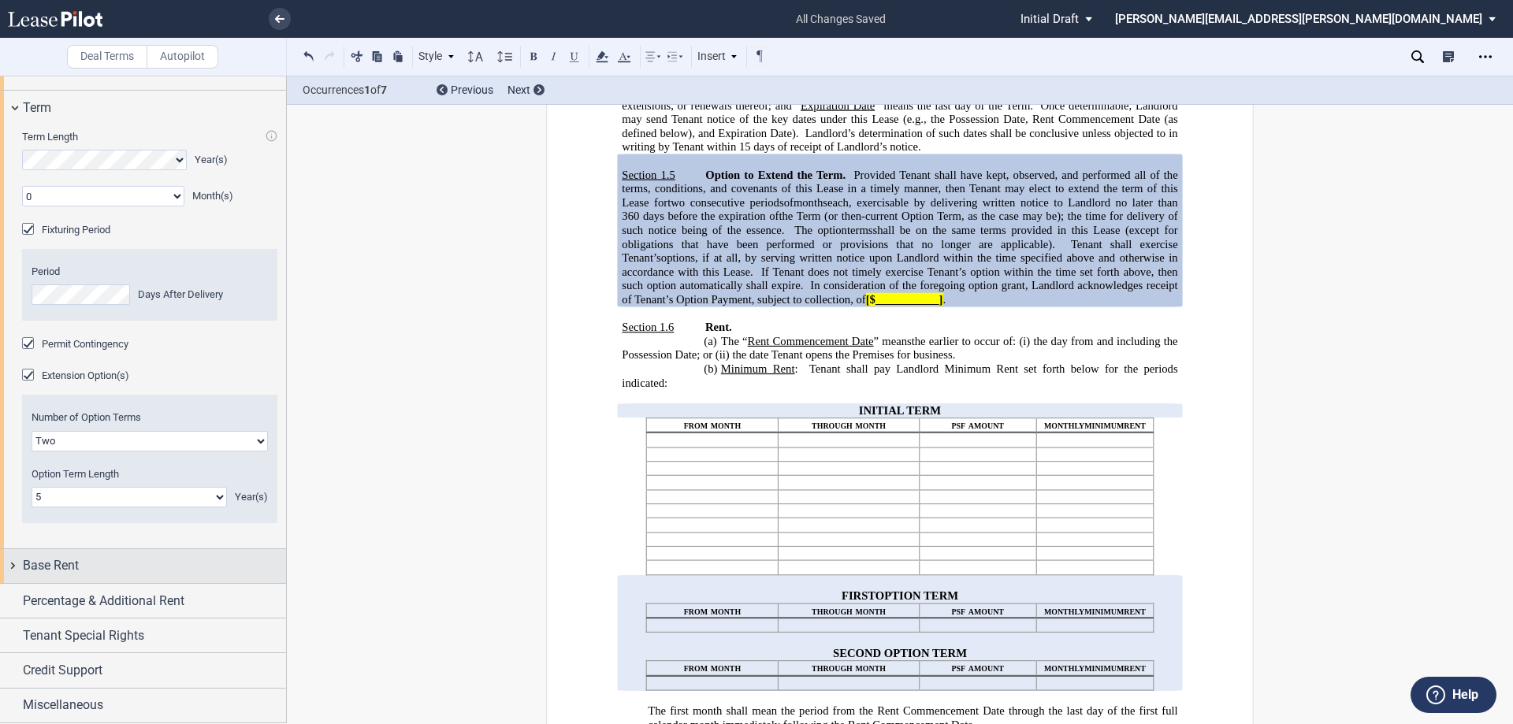
drag, startPoint x: 13, startPoint y: 594, endPoint x: 23, endPoint y: 594, distance: 9.5
click at [13, 583] on div "Base Rent" at bounding box center [143, 566] width 286 height 34
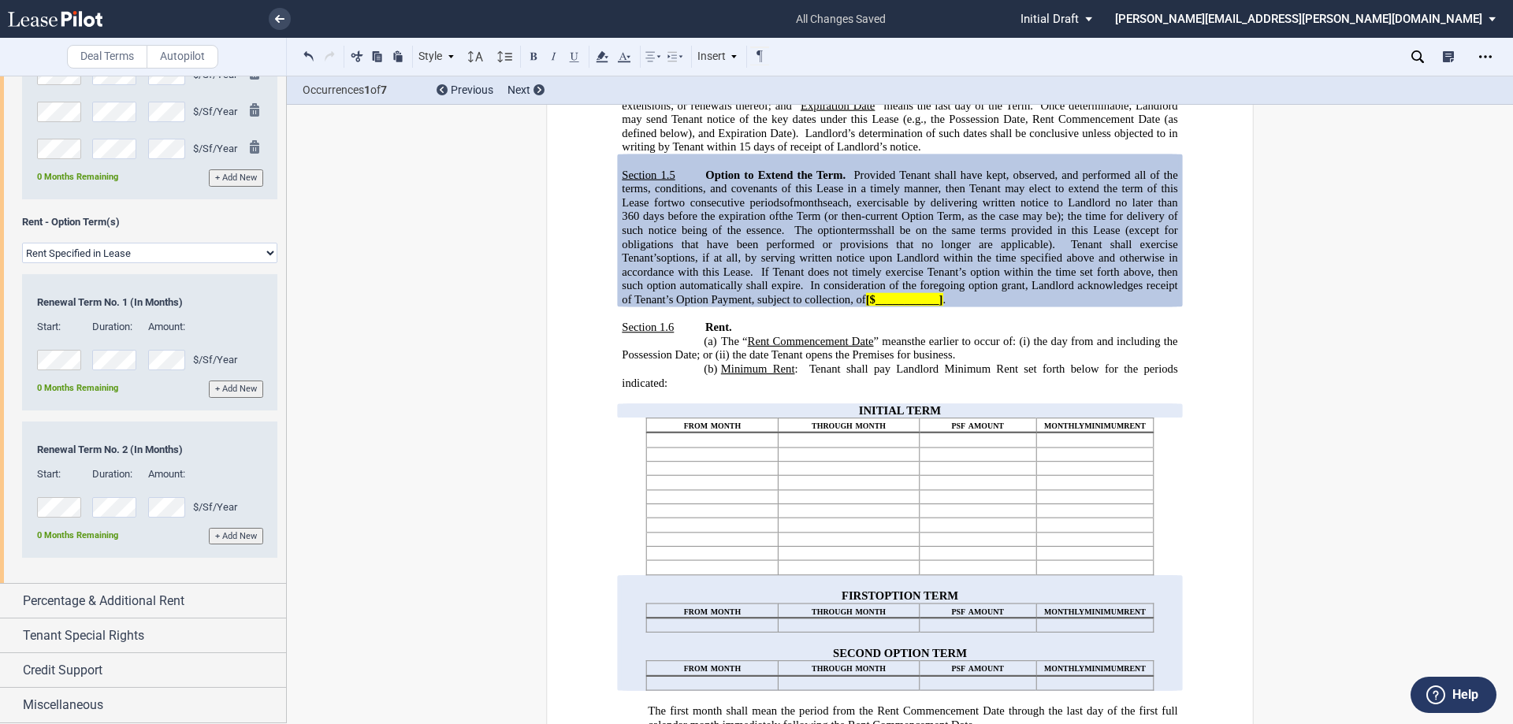
scroll to position [2297, 0]
click at [13, 601] on div "Percentage & Additional Rent" at bounding box center [143, 601] width 286 height 34
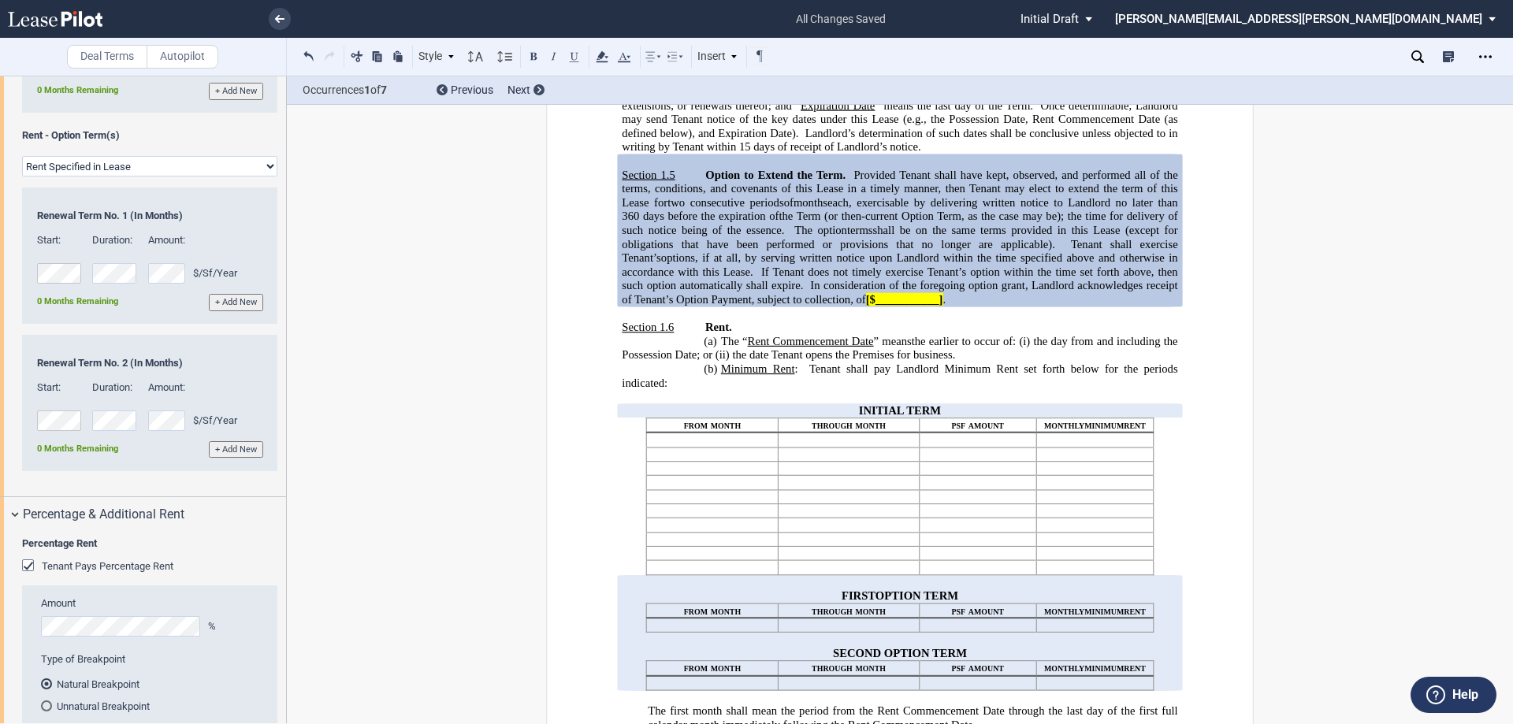
scroll to position [2534, 0]
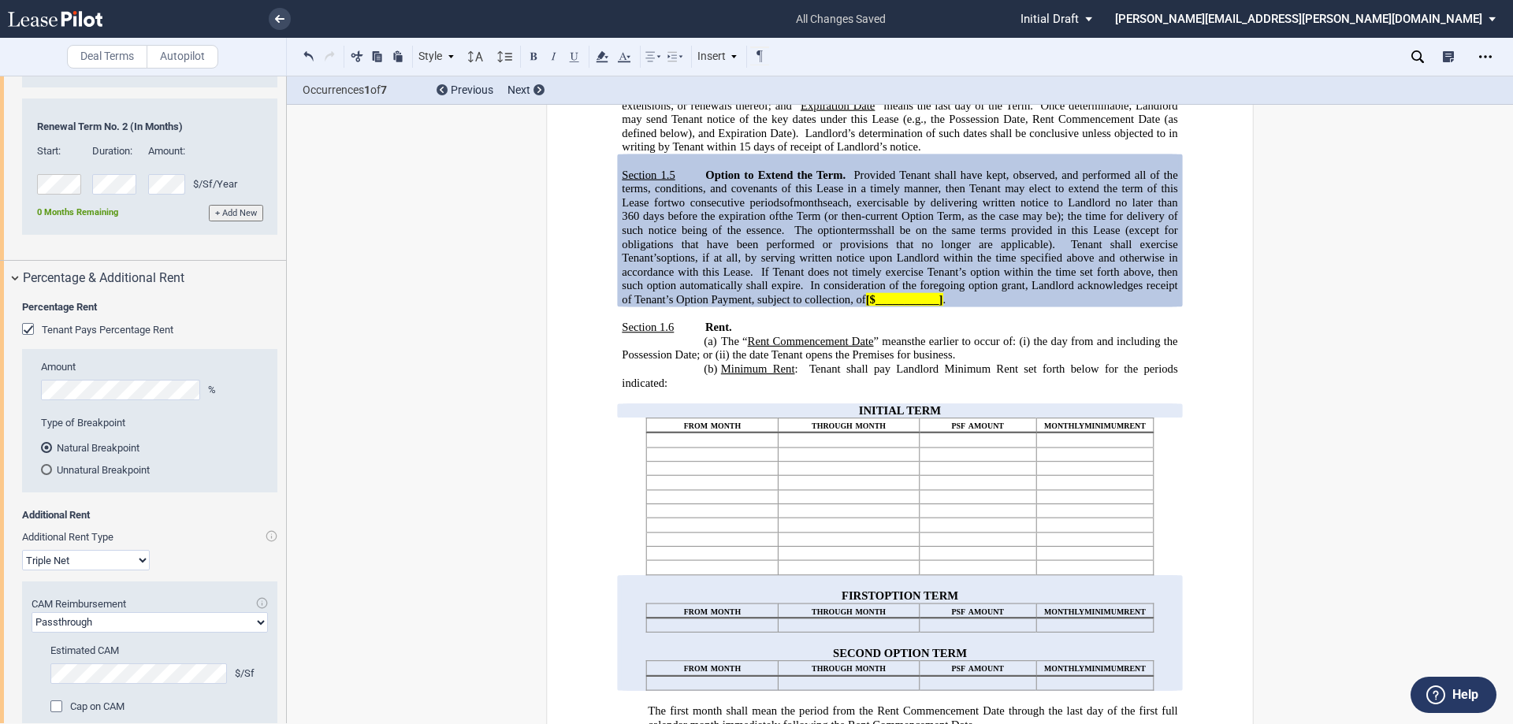
click at [28, 339] on div "Tenant Pays Percentage Rent" at bounding box center [30, 331] width 16 height 16
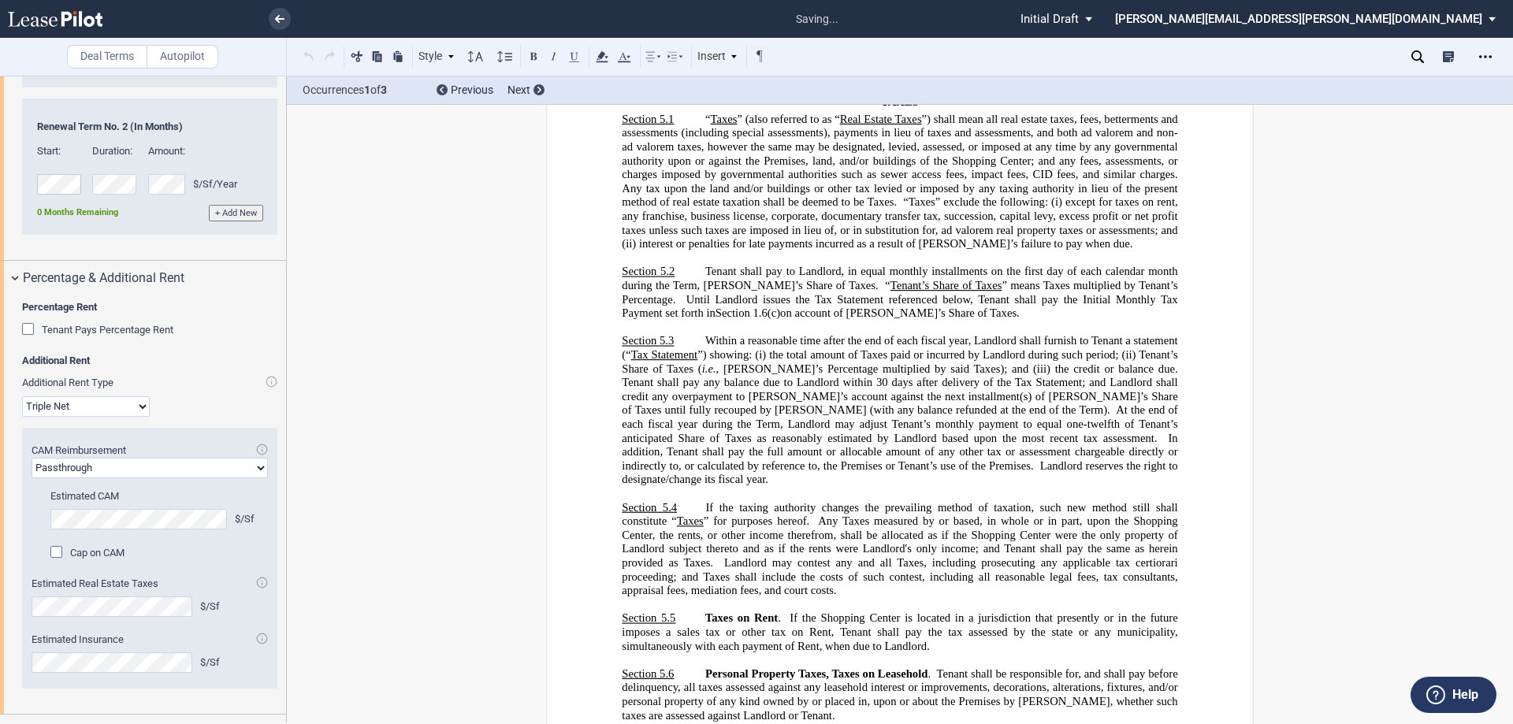
scroll to position [5401, 0]
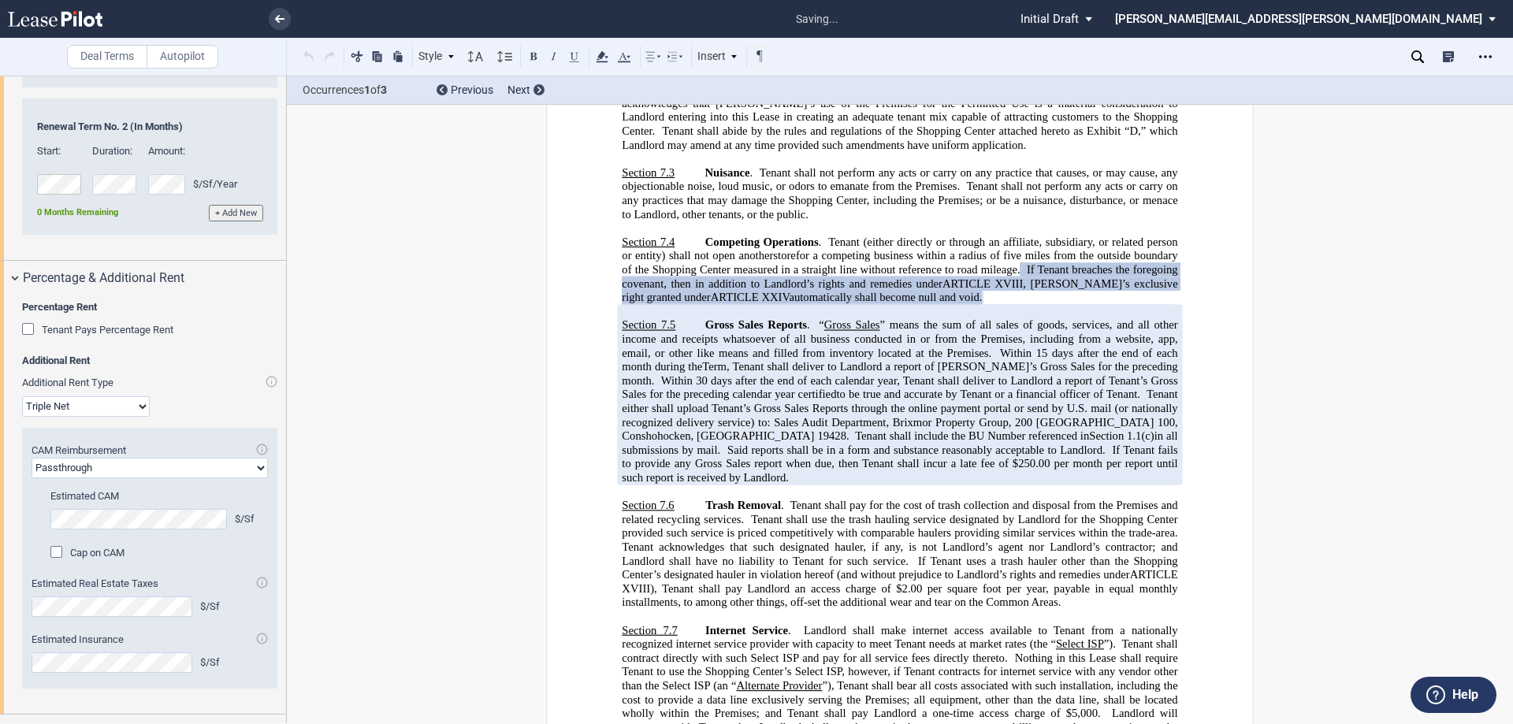
click at [24, 339] on div "Tenant Pays Percentage Rent" at bounding box center [30, 331] width 16 height 16
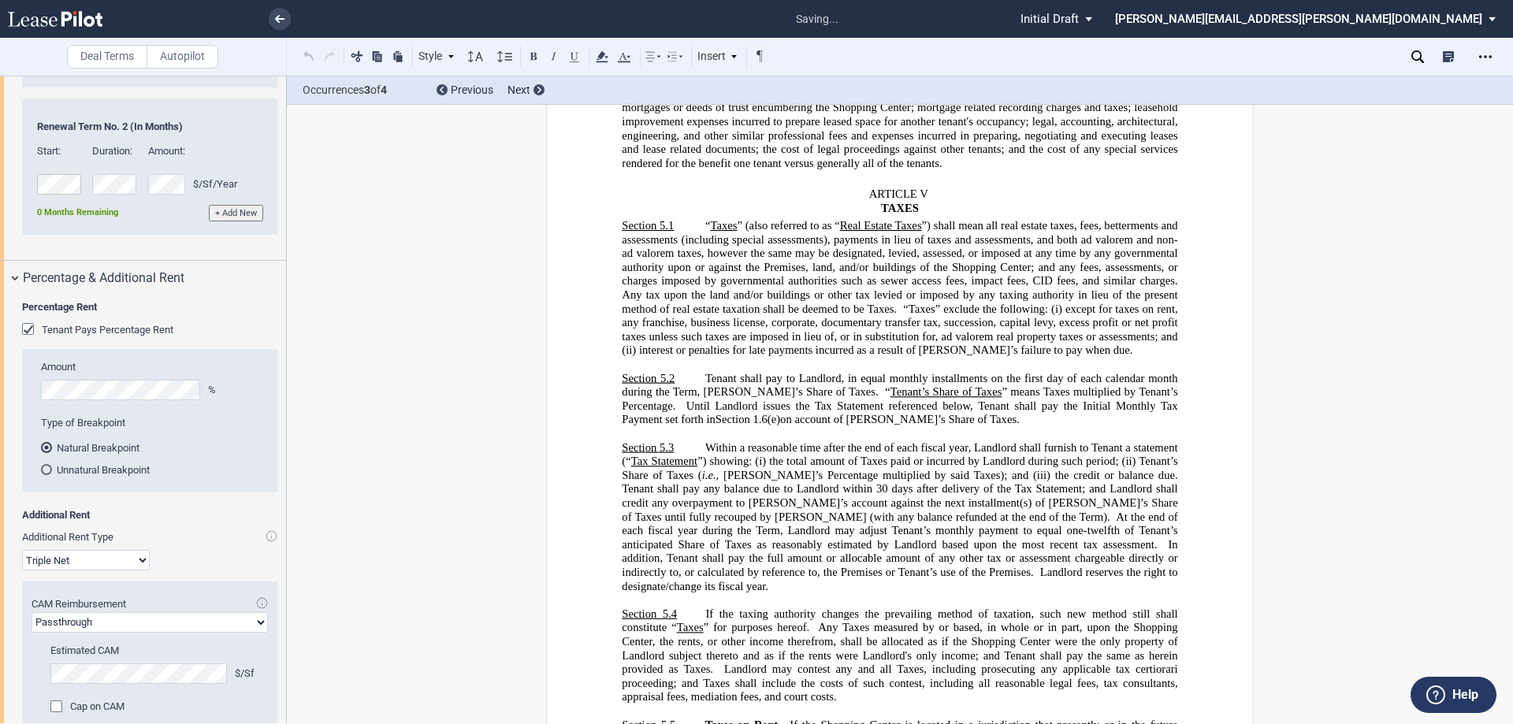
scroll to position [6814, 0]
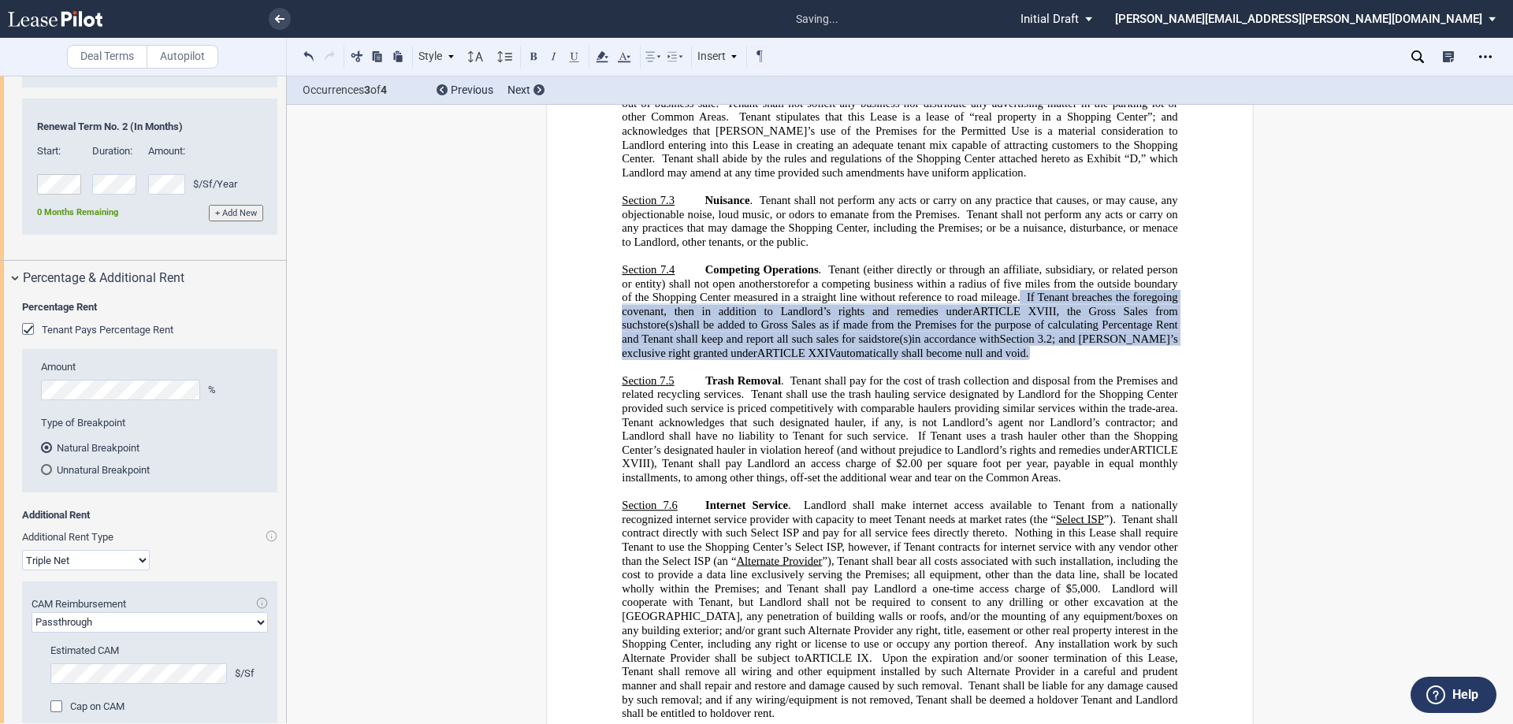
click at [27, 339] on div "Tenant Pays Percentage Rent" at bounding box center [30, 331] width 16 height 16
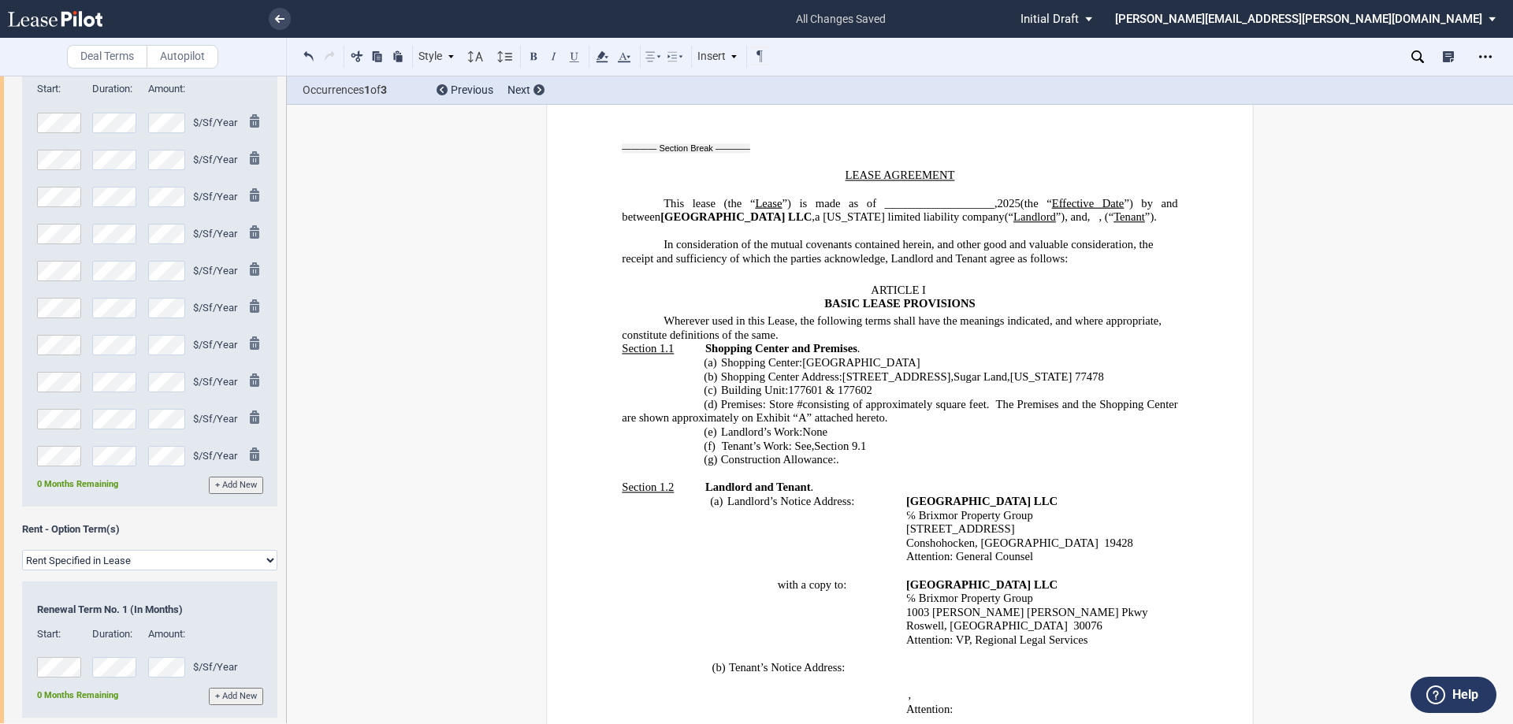
scroll to position [0, 0]
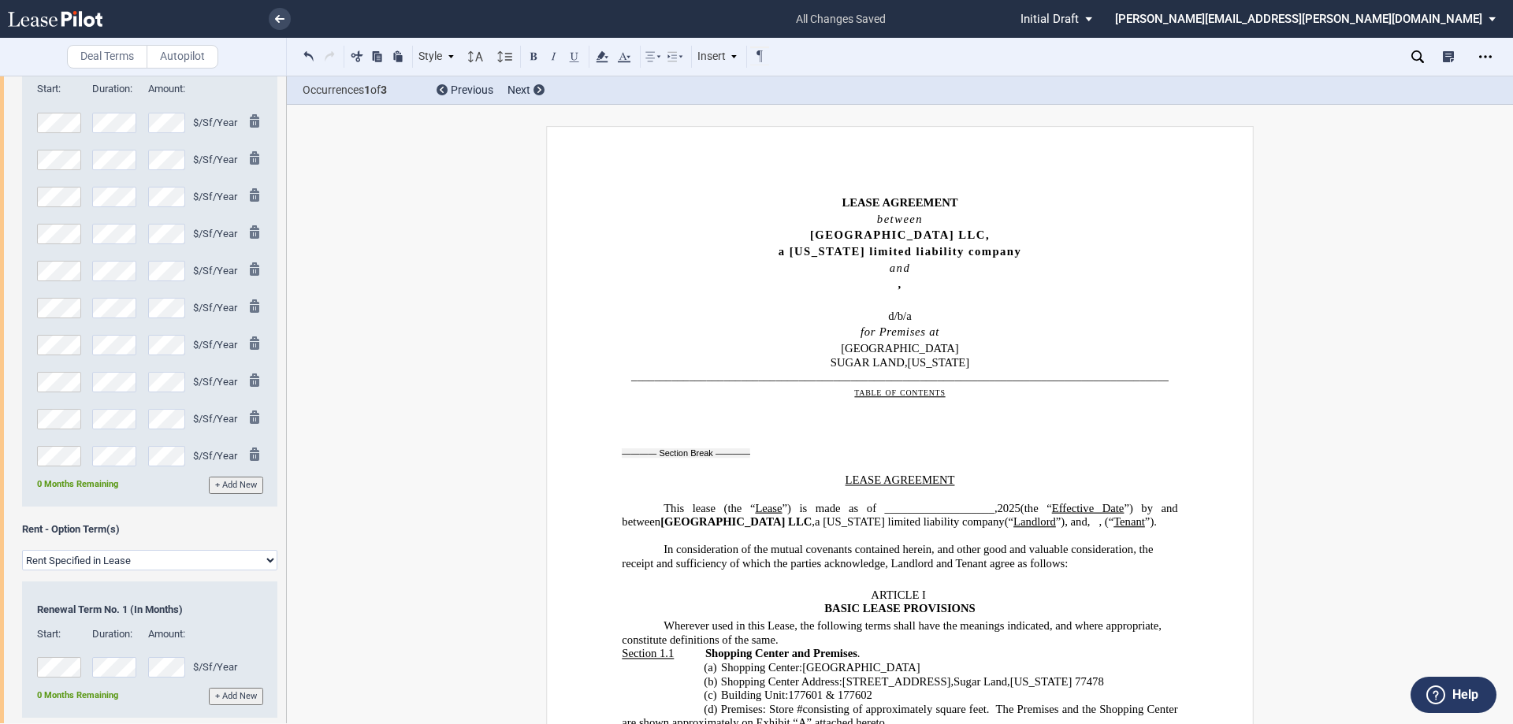
click at [1070, 222] on p "between" at bounding box center [900, 220] width 556 height 14
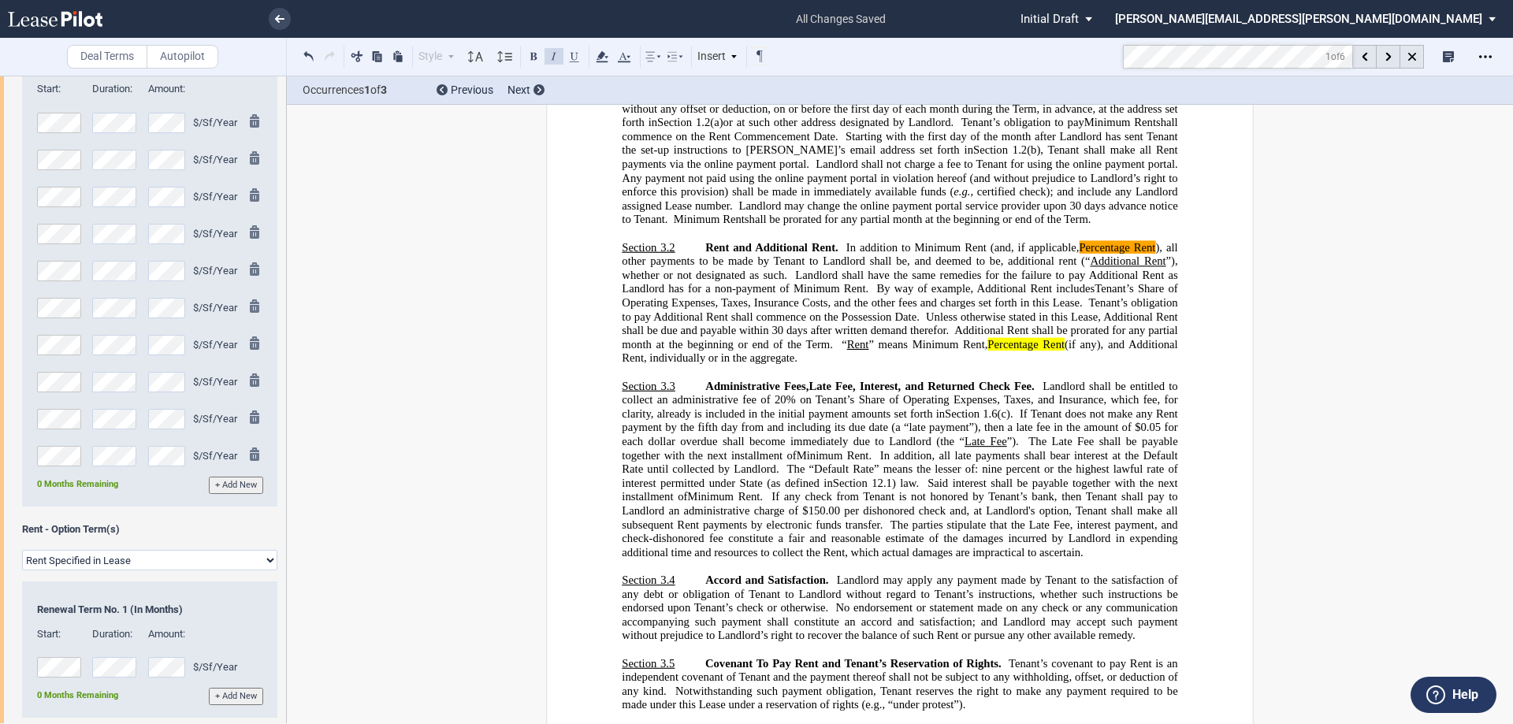
scroll to position [2364, 0]
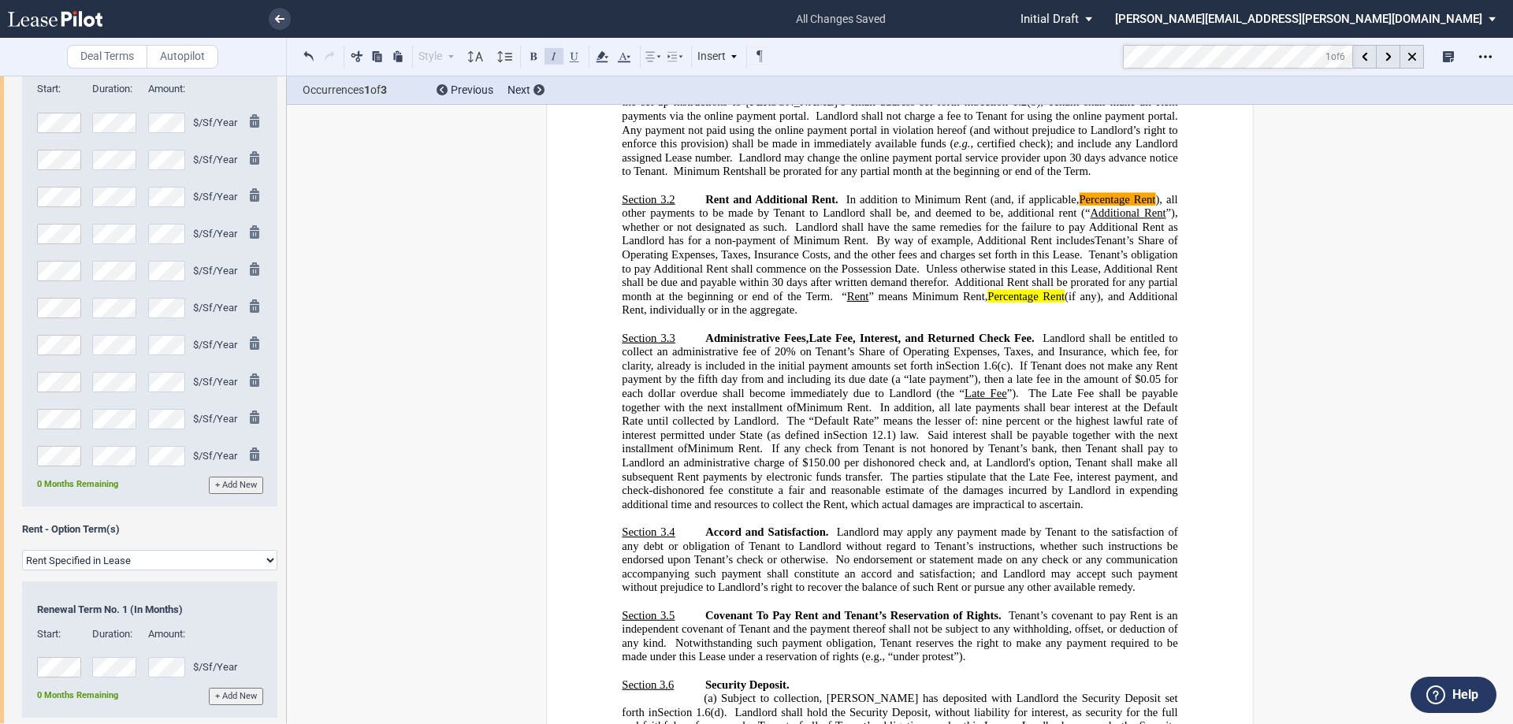
drag, startPoint x: 853, startPoint y: 392, endPoint x: 898, endPoint y: 355, distance: 57.7
click at [853, 262] on span ", Taxes, Insurance Costs, and the other fees and charges set forth in this Leas…" at bounding box center [898, 254] width 367 height 13
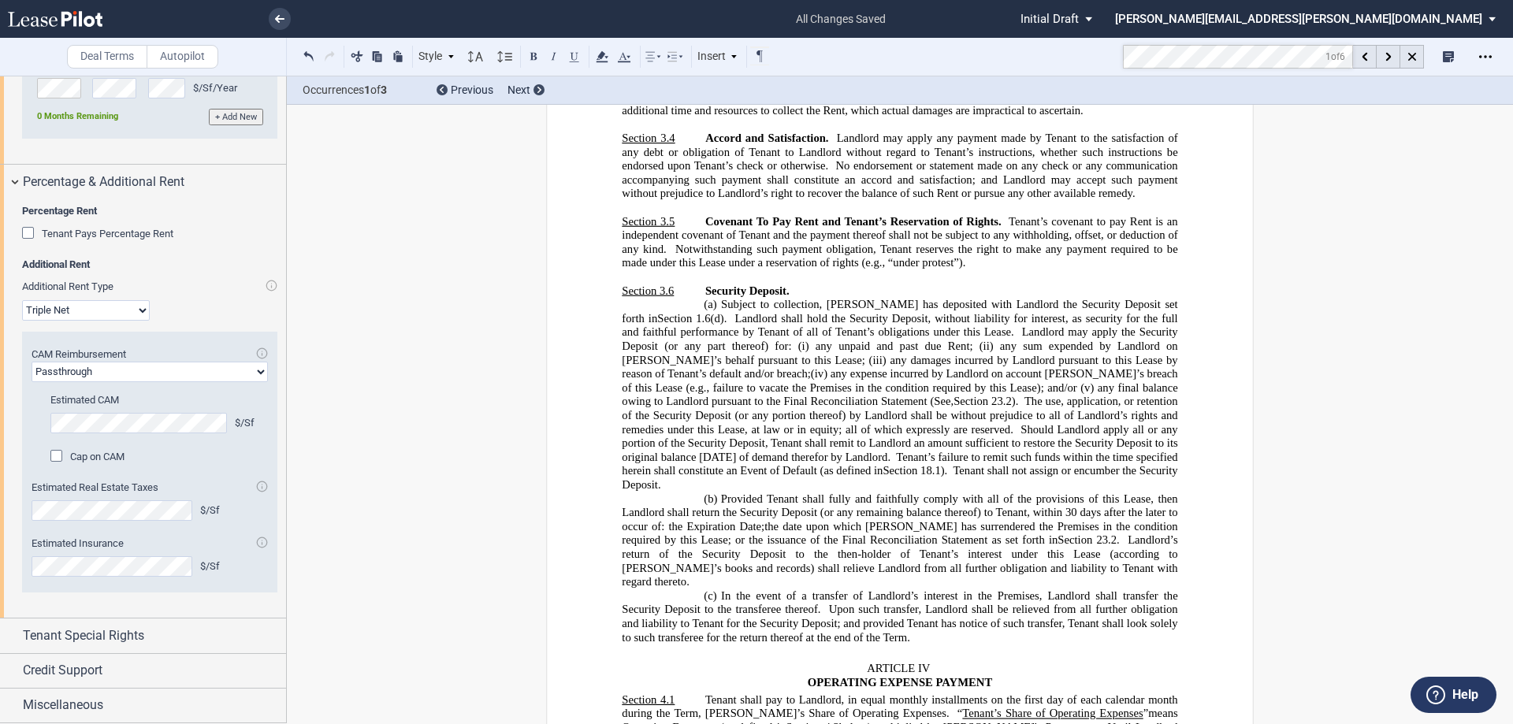
scroll to position [2717, 0]
click at [12, 634] on div "Tenant Special Rights" at bounding box center [143, 636] width 286 height 34
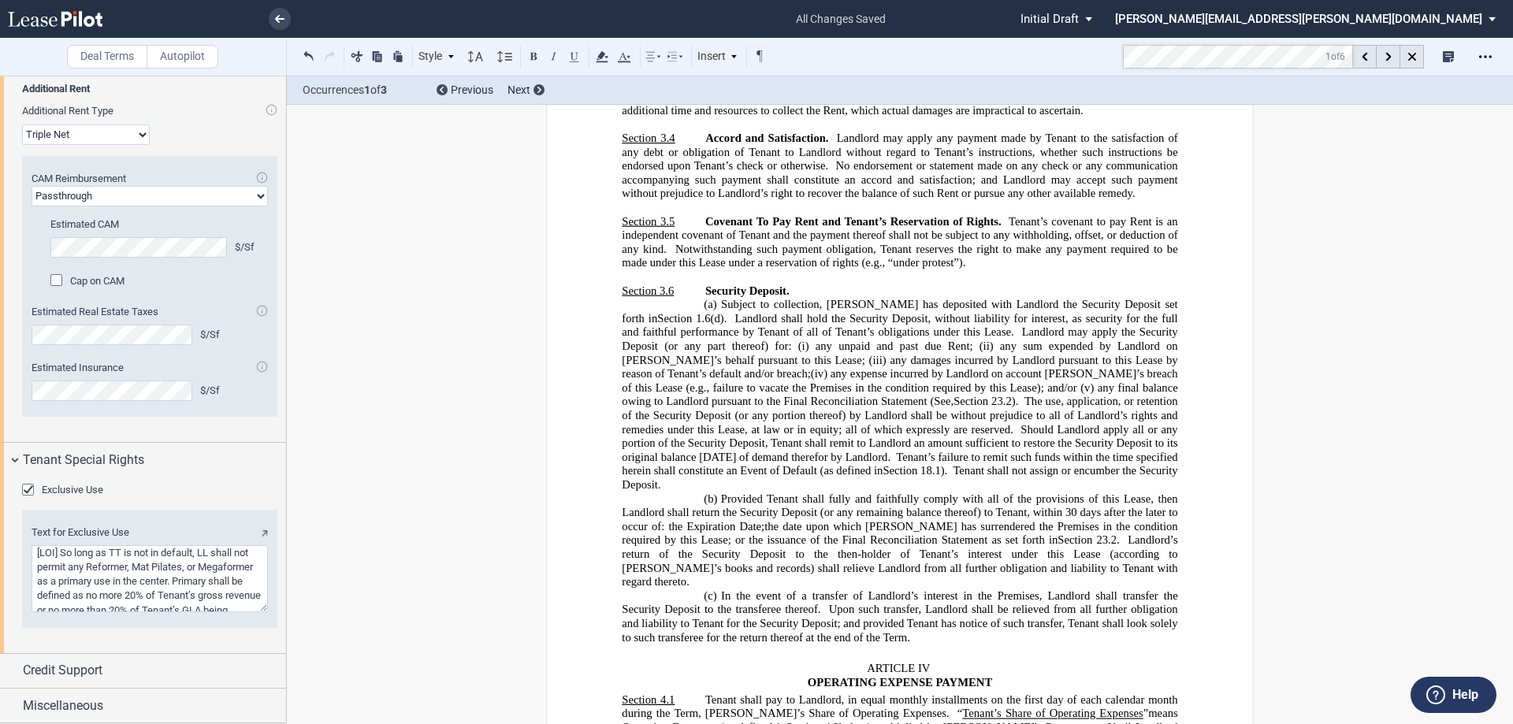
drag, startPoint x: 15, startPoint y: 669, endPoint x: 132, endPoint y: 641, distance: 120.8
click at [15, 672] on div "Credit Support" at bounding box center [143, 671] width 286 height 34
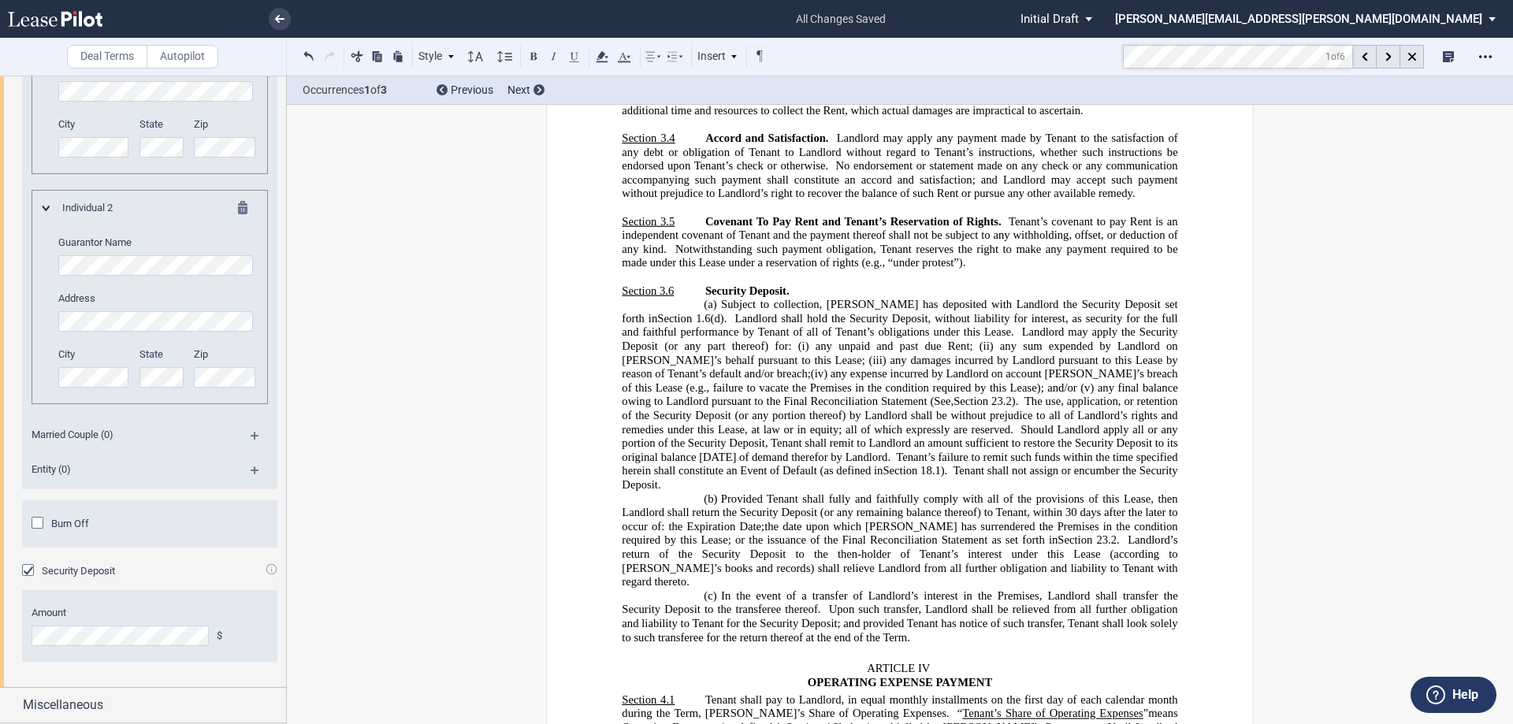
scroll to position [3726, 0]
click at [11, 707] on div "Miscellaneous" at bounding box center [143, 705] width 286 height 34
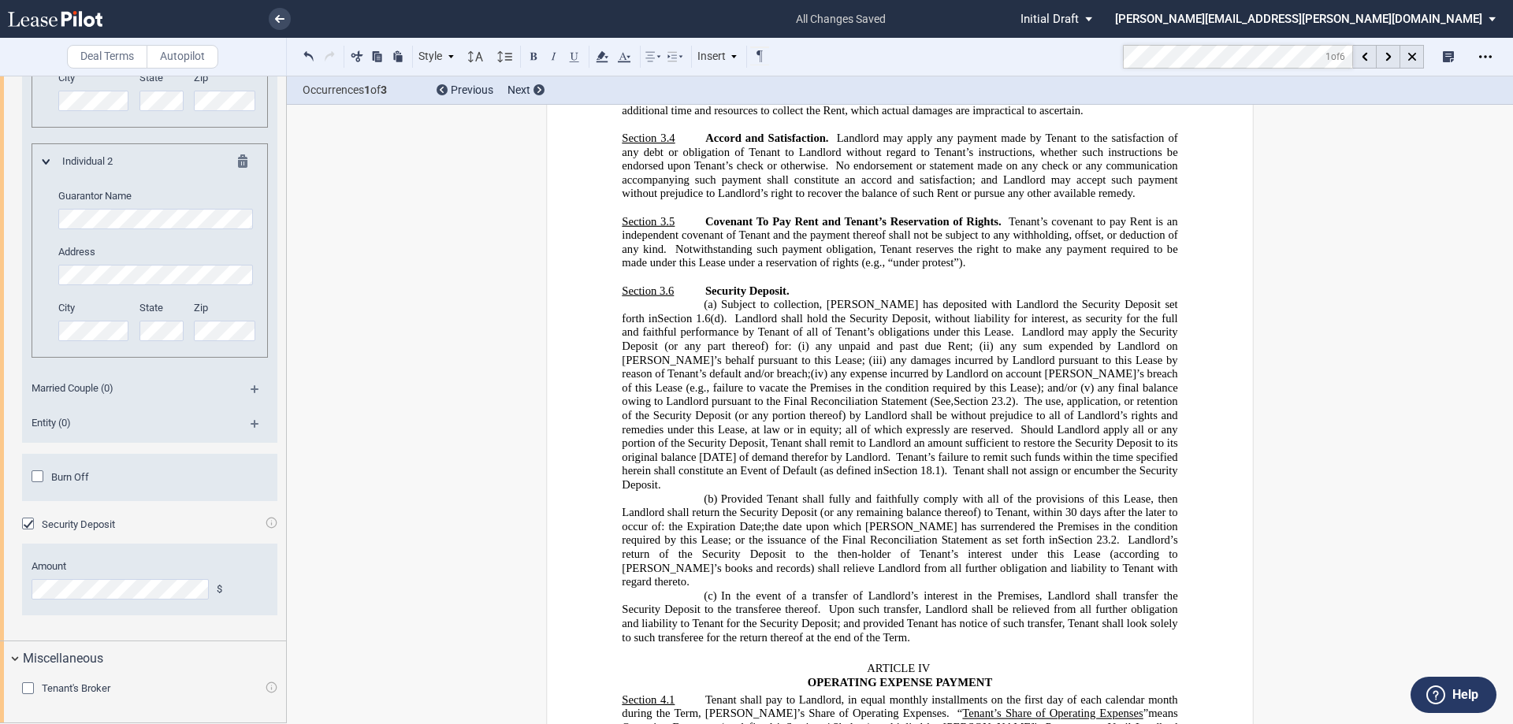
scroll to position [3773, 0]
click at [31, 687] on div "Tenant's Broker" at bounding box center [30, 691] width 16 height 16
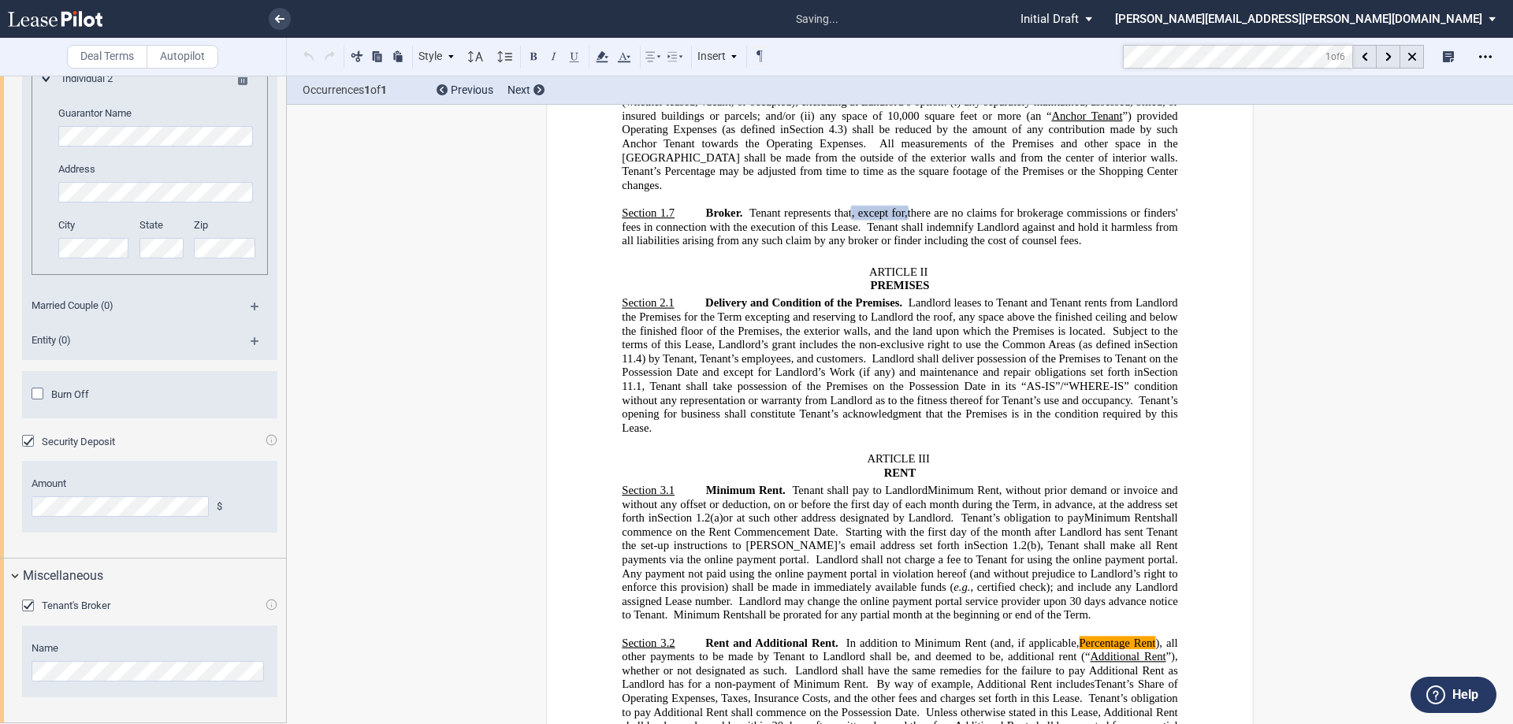
scroll to position [3856, 0]
